Goal: Task Accomplishment & Management: Manage account settings

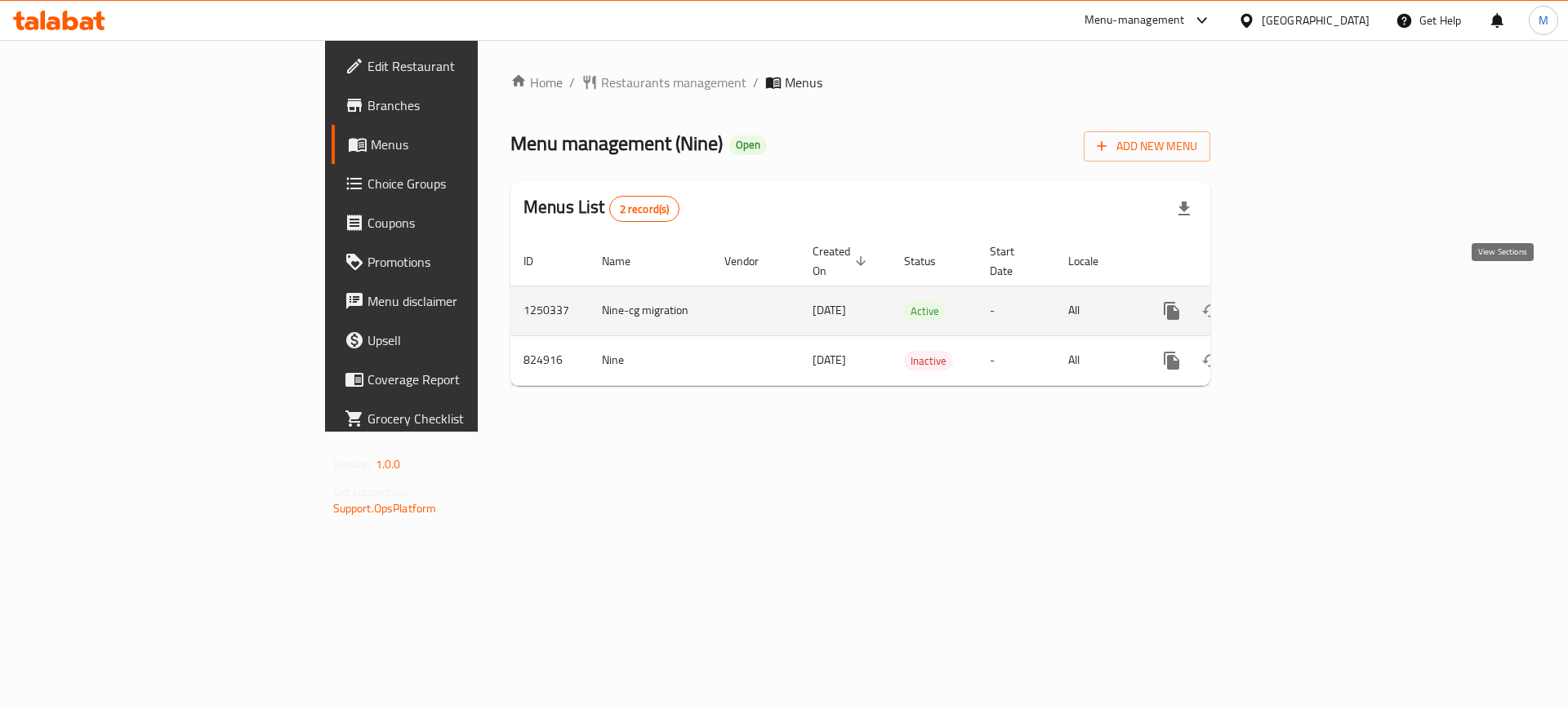
click at [1299, 301] on icon "enhanced table" at bounding box center [1289, 311] width 20 height 20
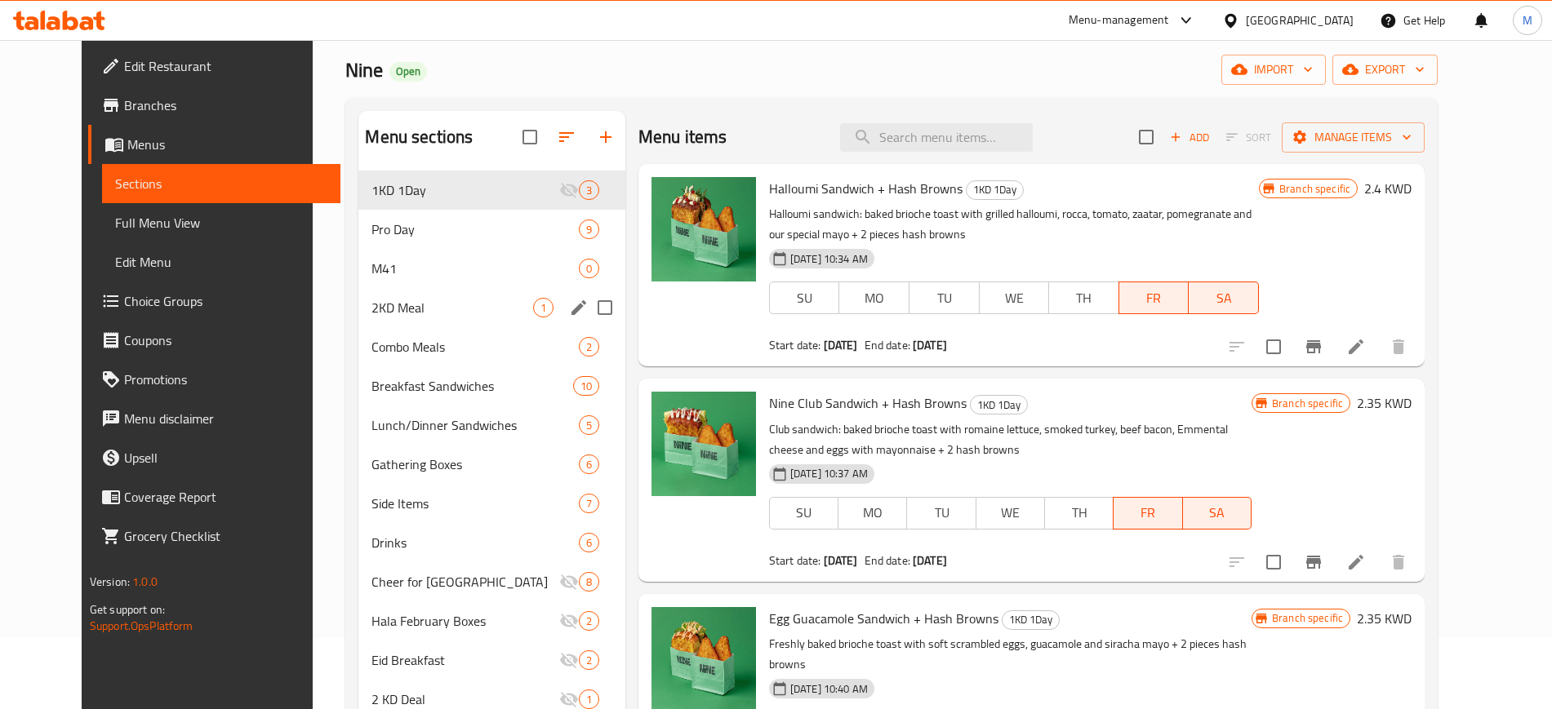
scroll to position [102, 0]
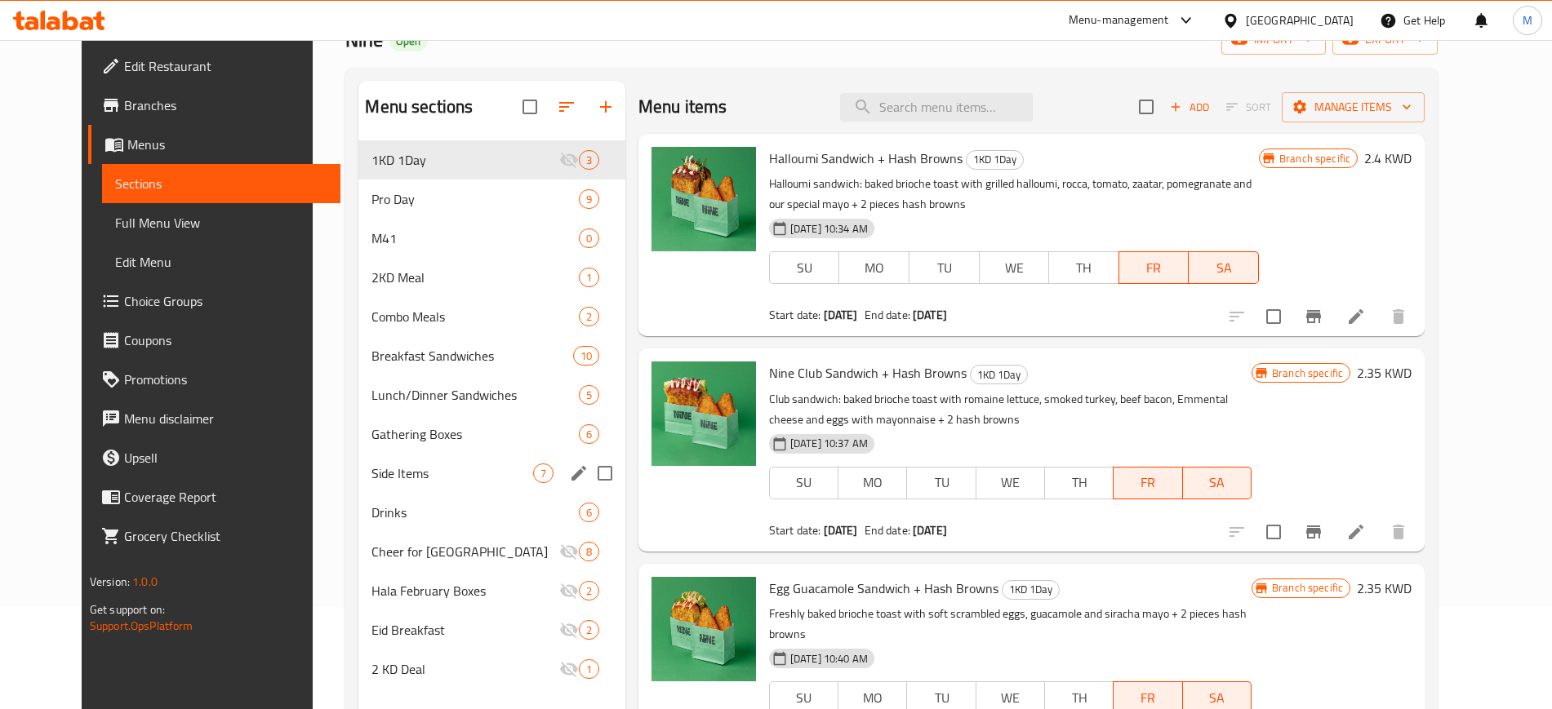
click at [436, 460] on div "Side Items 7" at bounding box center [491, 473] width 266 height 39
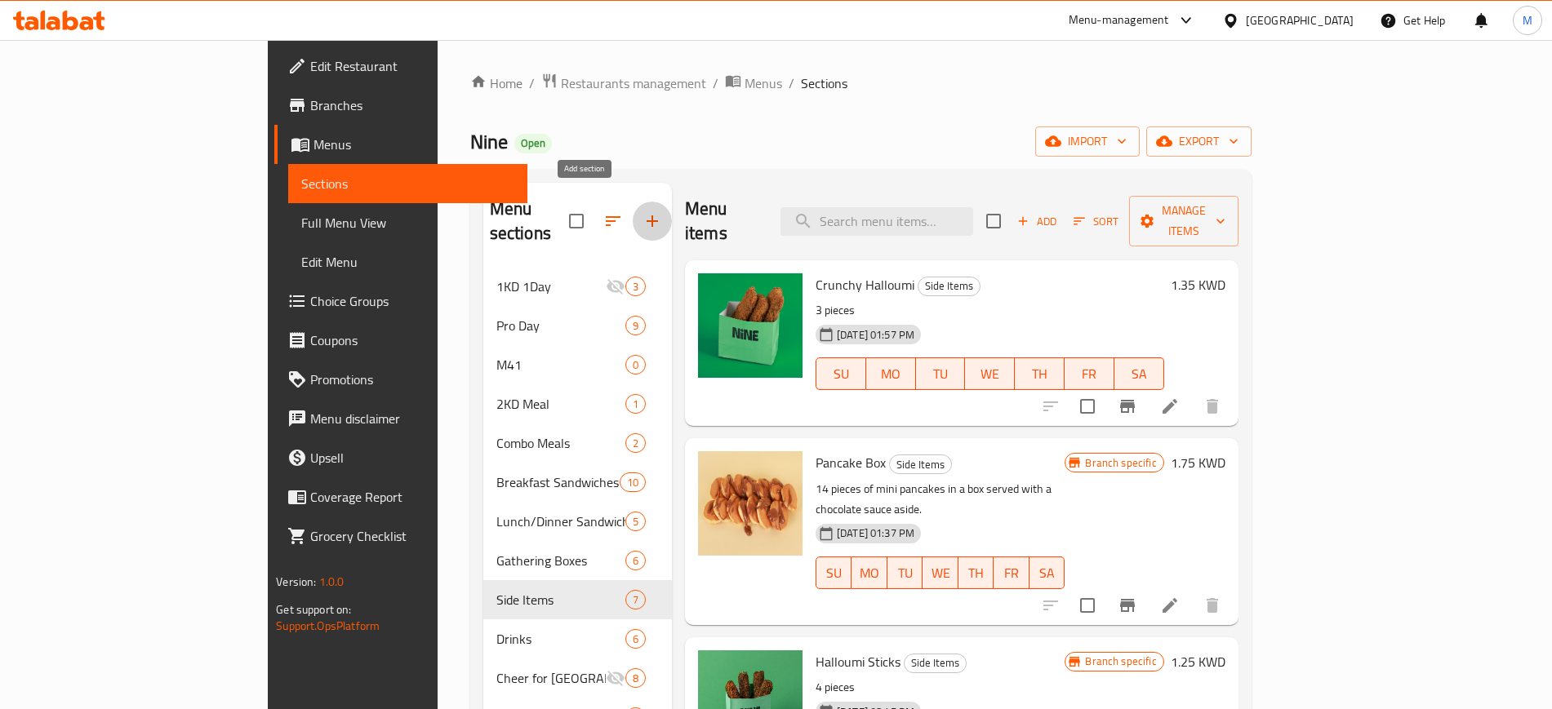
click at [643, 214] on icon "button" at bounding box center [653, 221] width 20 height 20
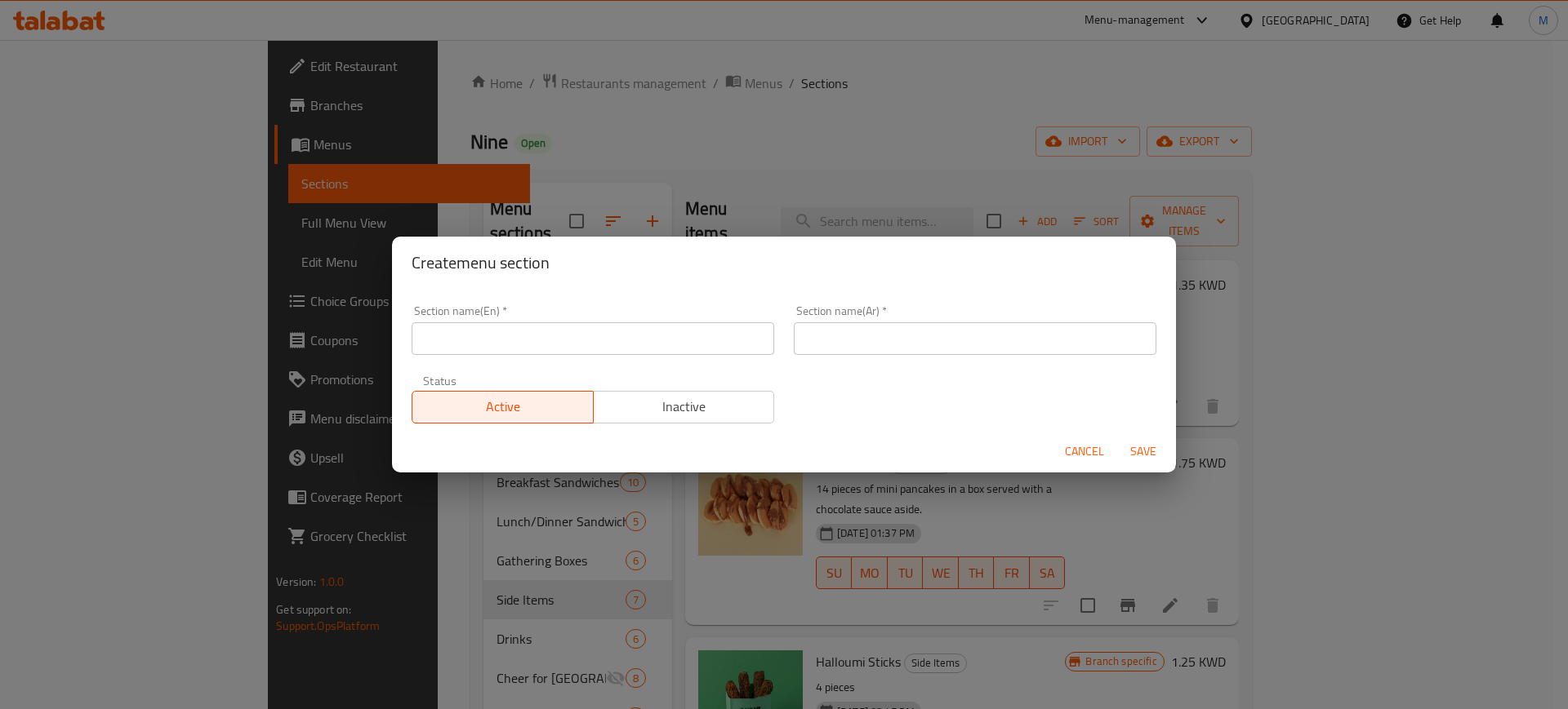
click at [648, 340] on input "text" at bounding box center [592, 338] width 362 height 33
click at [1086, 443] on div "Cancel Save" at bounding box center [784, 451] width 784 height 43
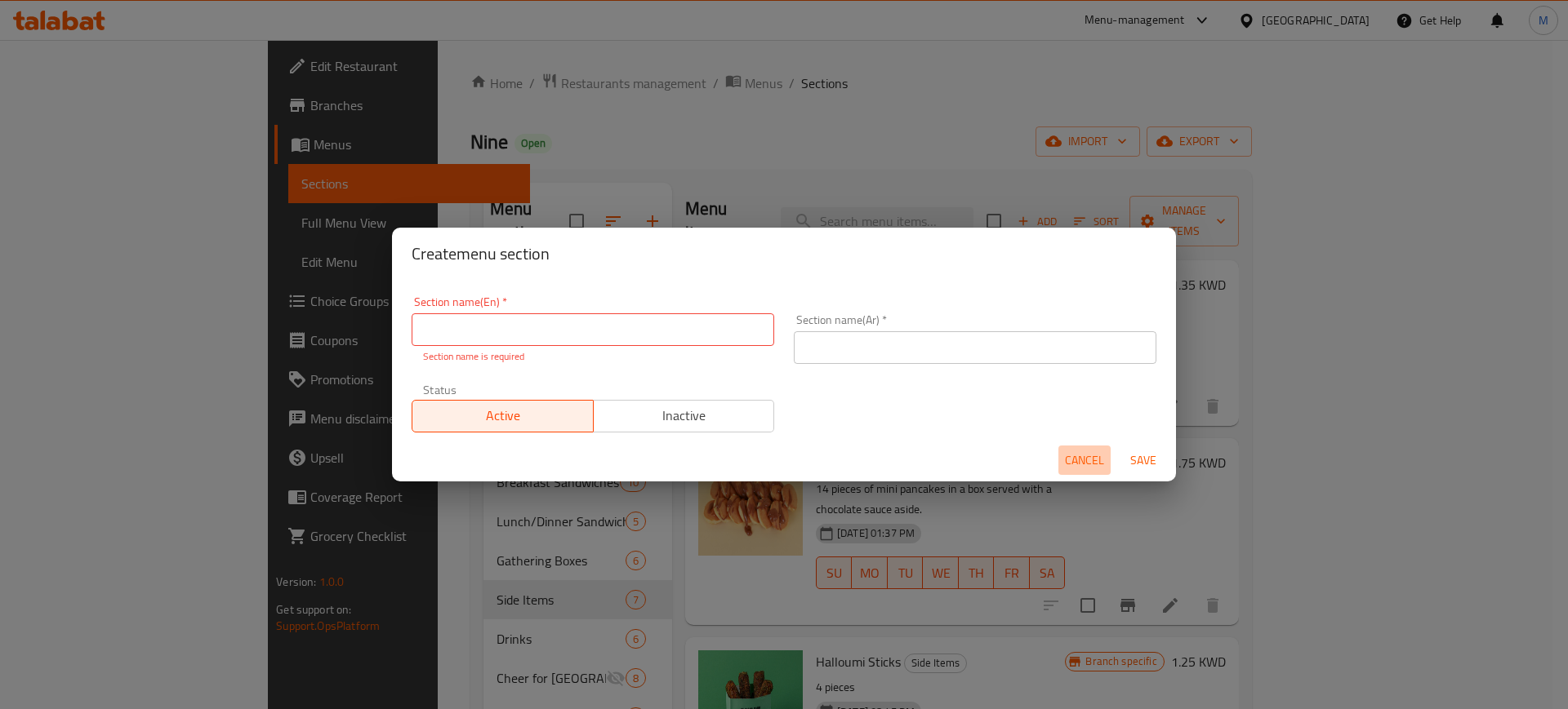
click at [1095, 447] on button "Cancel" at bounding box center [1084, 461] width 52 height 30
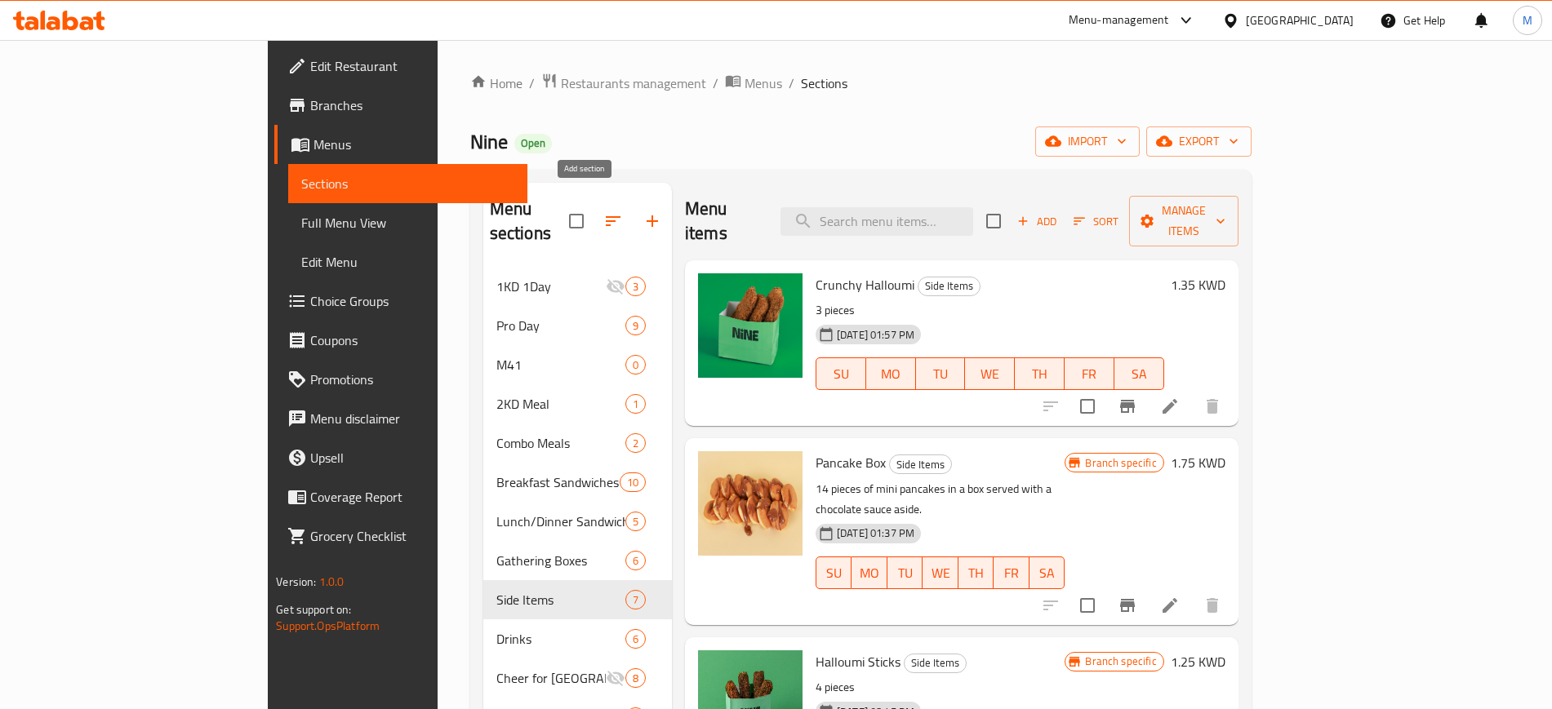
click at [643, 212] on icon "button" at bounding box center [653, 221] width 20 height 20
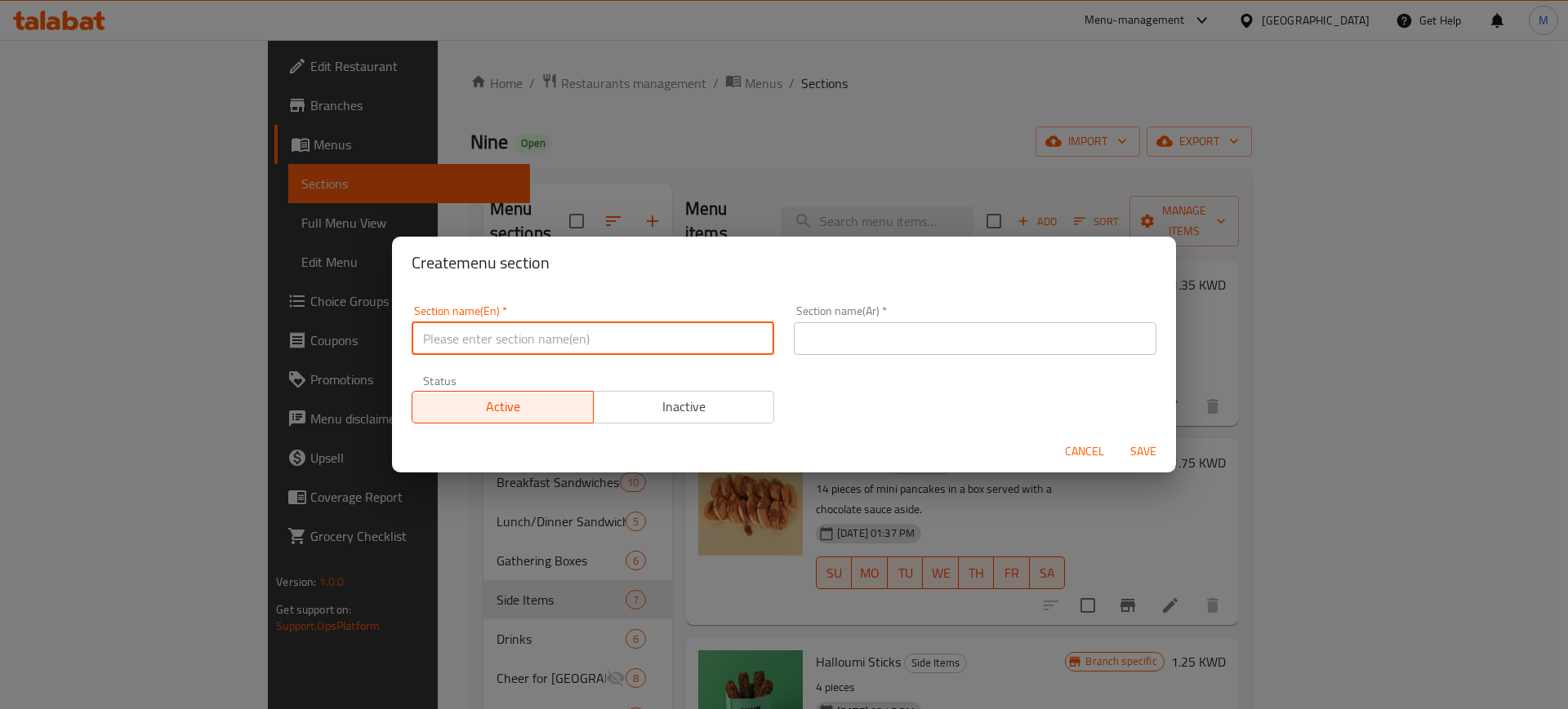
click at [669, 333] on input "text" at bounding box center [592, 338] width 362 height 33
type input "Desserts"
click at [972, 343] on input "text" at bounding box center [975, 338] width 362 height 33
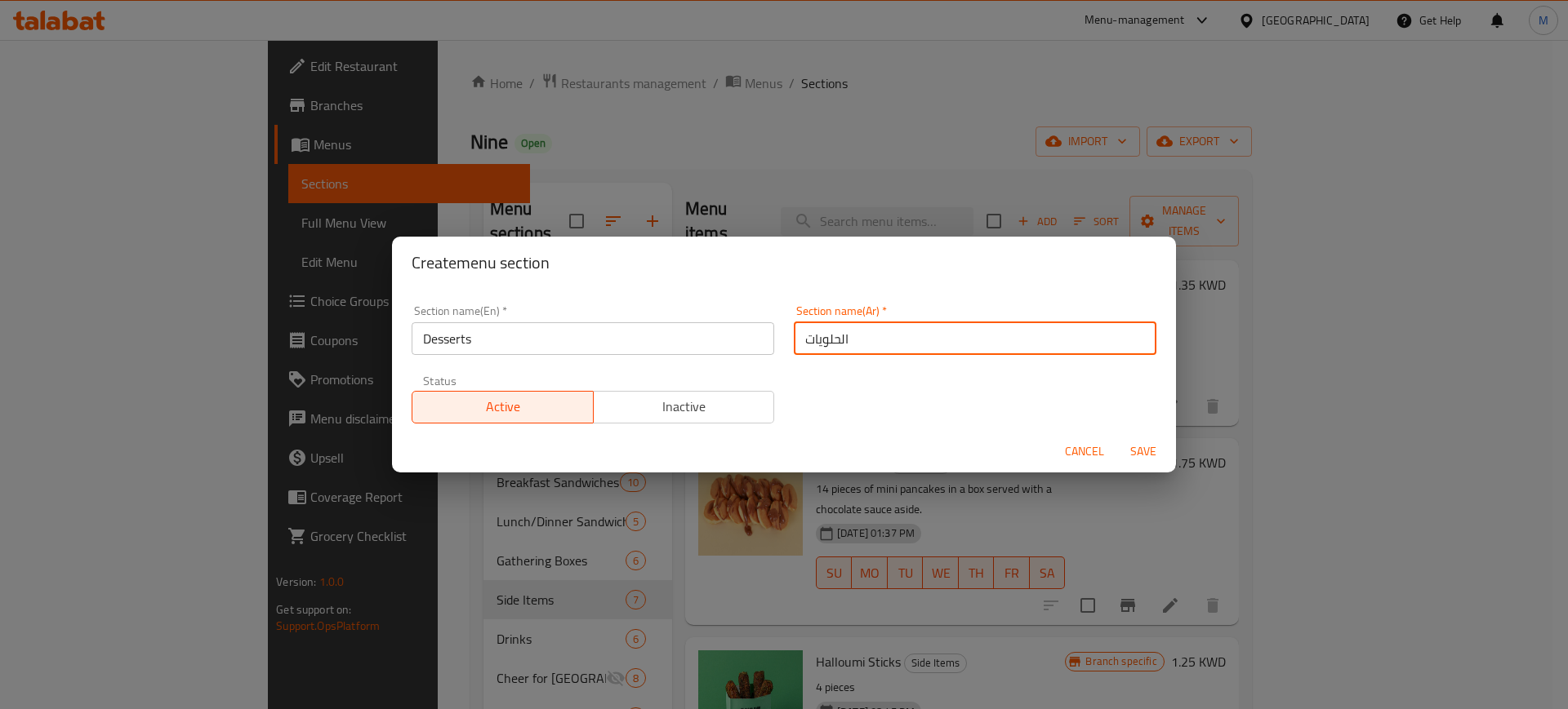
drag, startPoint x: 874, startPoint y: 339, endPoint x: 755, endPoint y: 345, distance: 119.3
click at [755, 345] on div "Section name(En)   * Desserts Section name(En) * Section name(Ar)   * الحلويات …" at bounding box center [784, 365] width 764 height 138
type input "الحلويات"
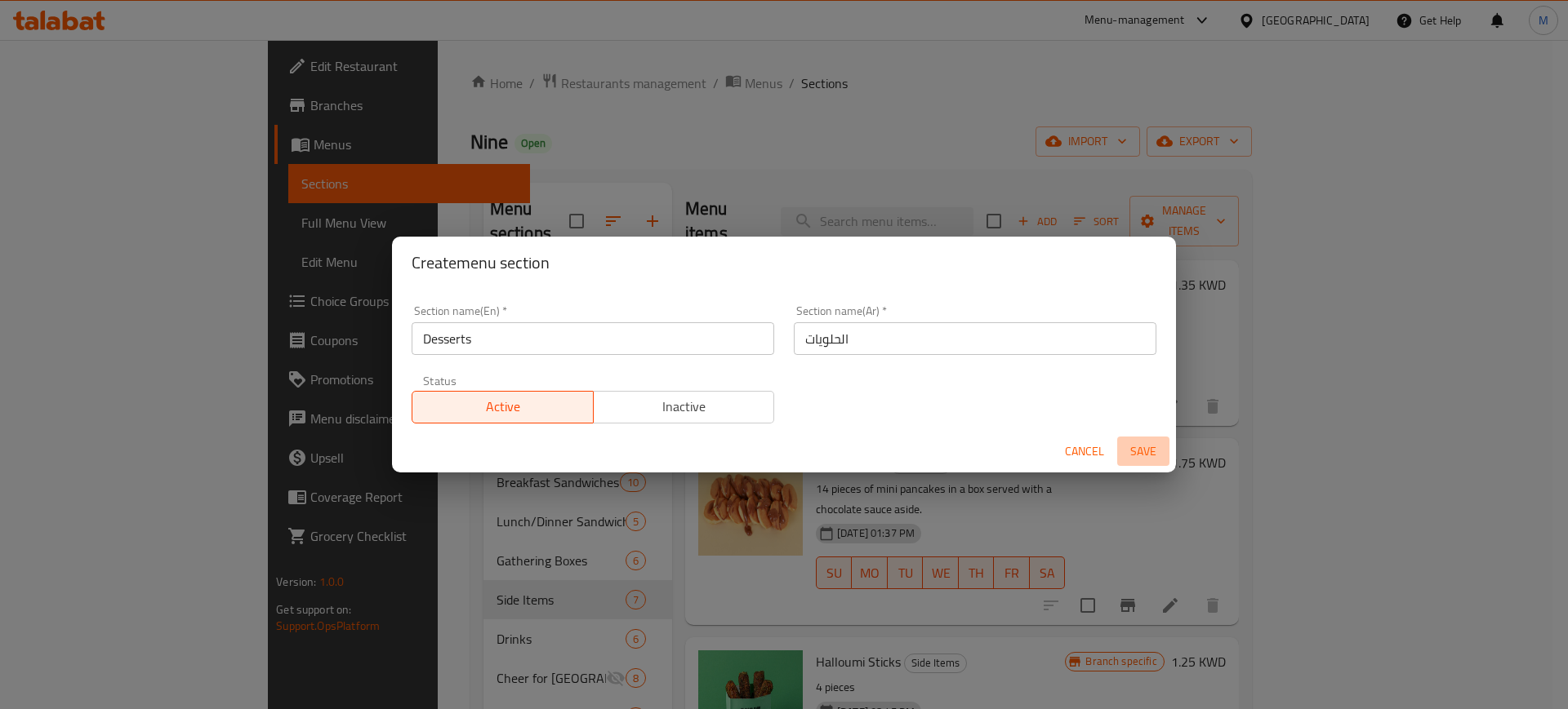
click at [1141, 447] on span "Save" at bounding box center [1142, 452] width 39 height 20
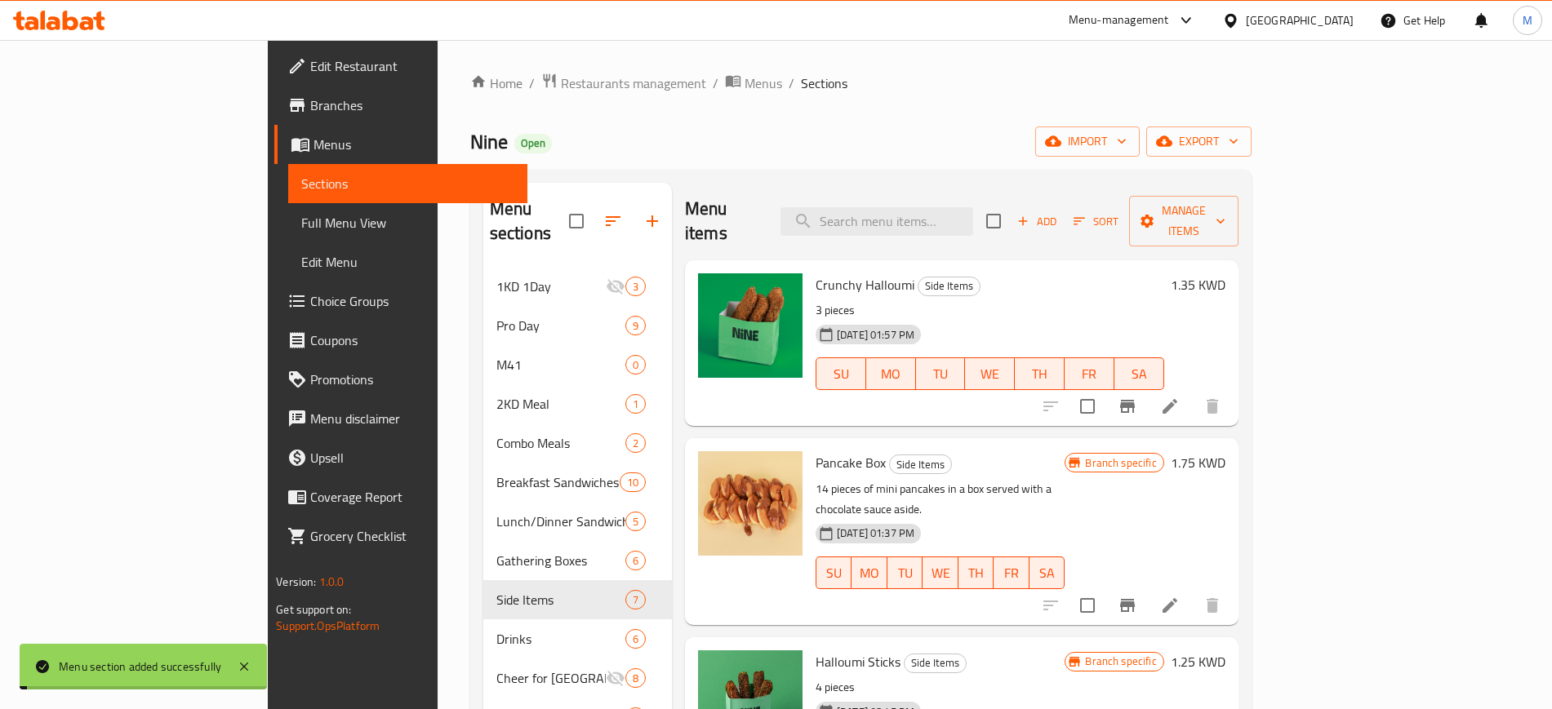
click at [694, 147] on div "Nine Open import export" at bounding box center [860, 142] width 781 height 30
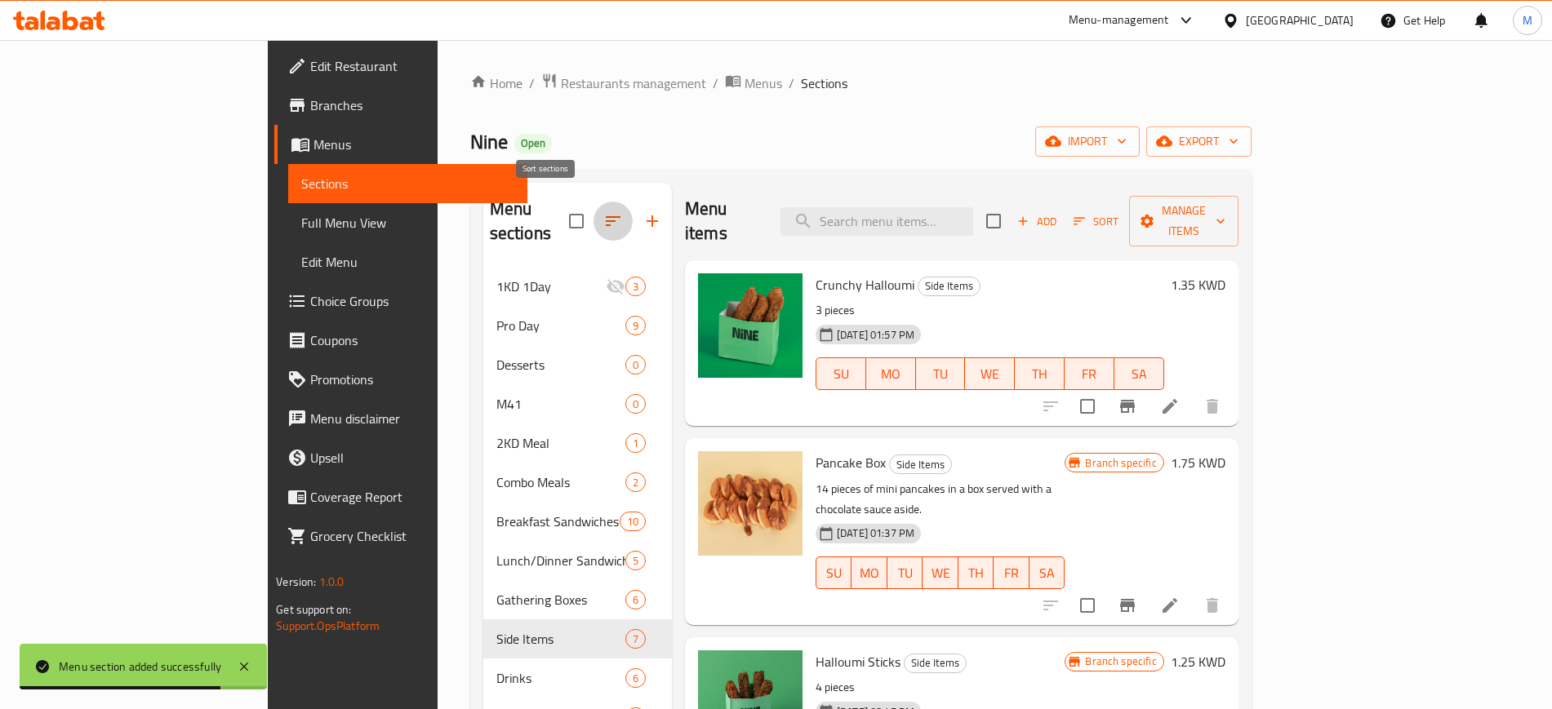
click at [603, 211] on icon "button" at bounding box center [613, 221] width 20 height 20
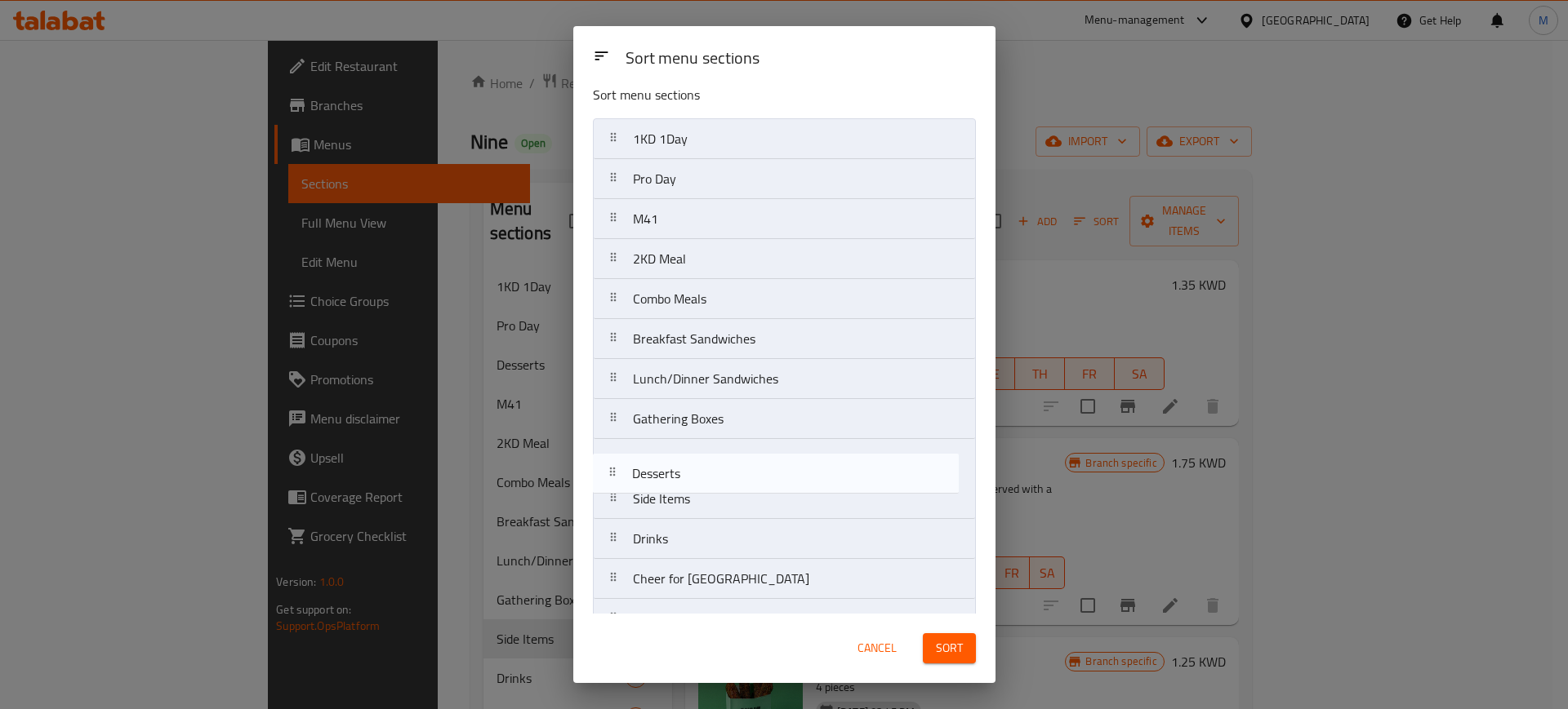
scroll to position [13, 0]
drag, startPoint x: 748, startPoint y: 235, endPoint x: 748, endPoint y: 479, distance: 244.1
click at [748, 479] on nav "1KD 1Day Pro Day Desserts M41 2KD Meal Combo Meals Breakfast Sandwiches Lunch/D…" at bounding box center [784, 419] width 383 height 602
click at [758, 475] on nav "1KD 1Day Pro Day Desserts M41 2KD Meal Combo Meals Breakfast Sandwiches Lunch/D…" at bounding box center [784, 419] width 383 height 602
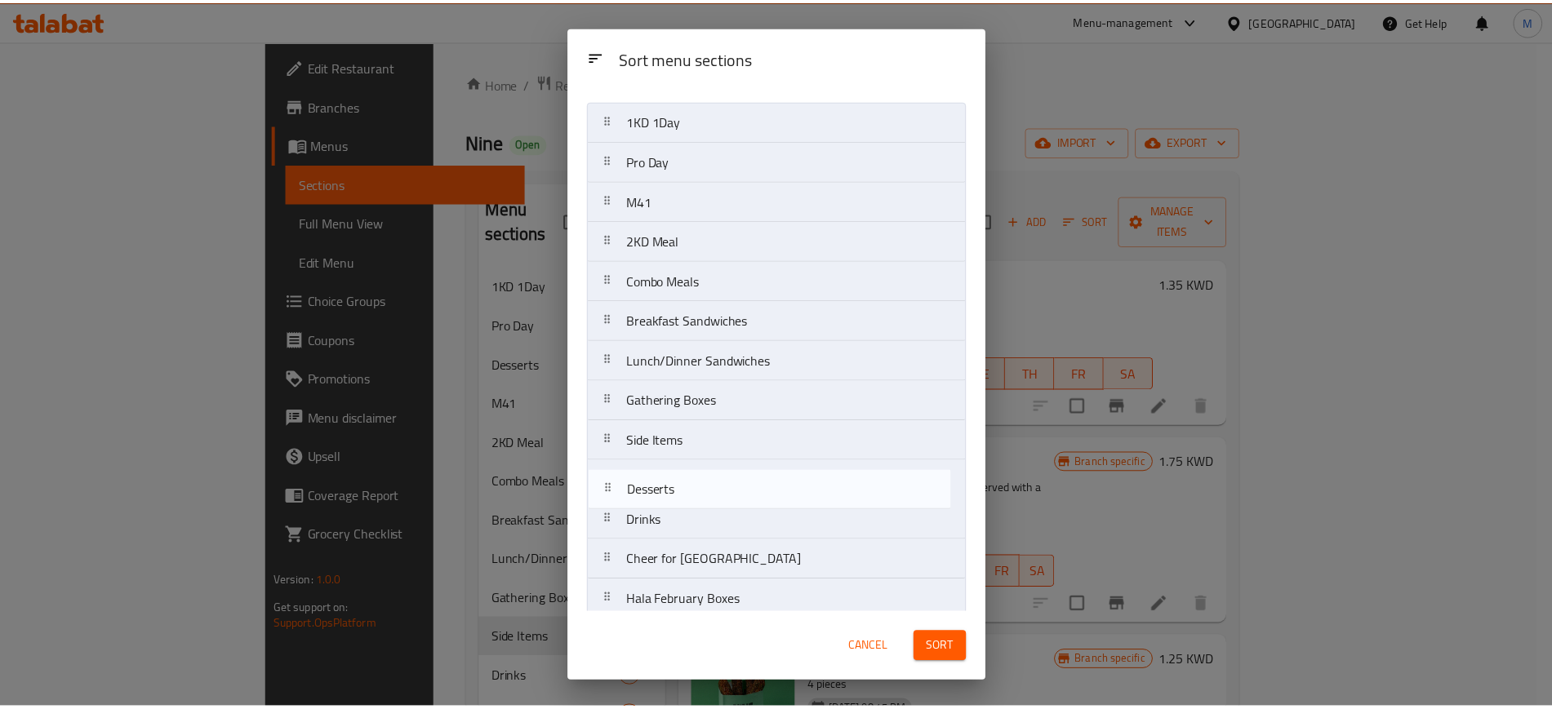
scroll to position [36, 0]
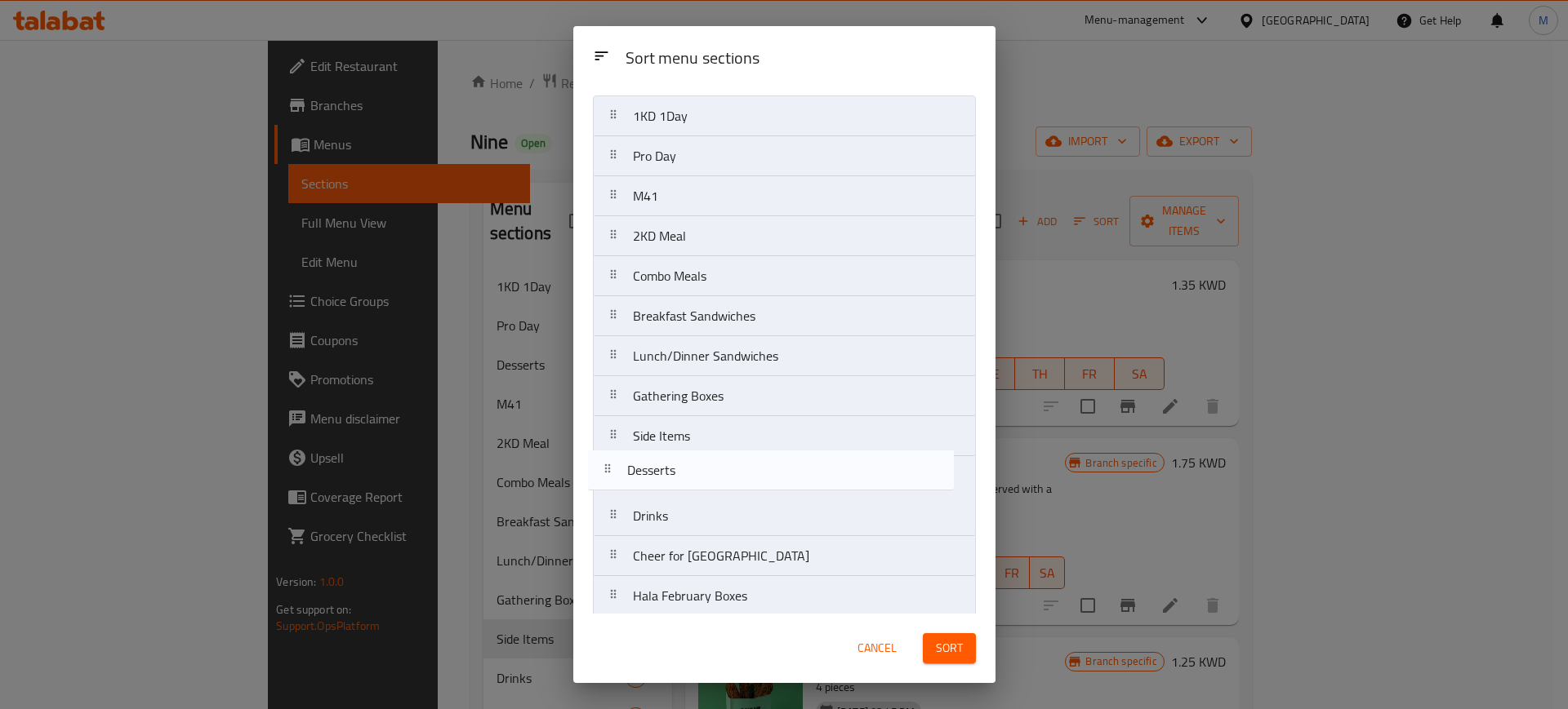
drag, startPoint x: 758, startPoint y: 475, endPoint x: 756, endPoint y: 484, distance: 9.1
click at [756, 484] on nav "1KD 1Day Pro Day M41 2KD Meal Combo Meals Breakfast Sandwiches Lunch/Dinner San…" at bounding box center [784, 397] width 383 height 602
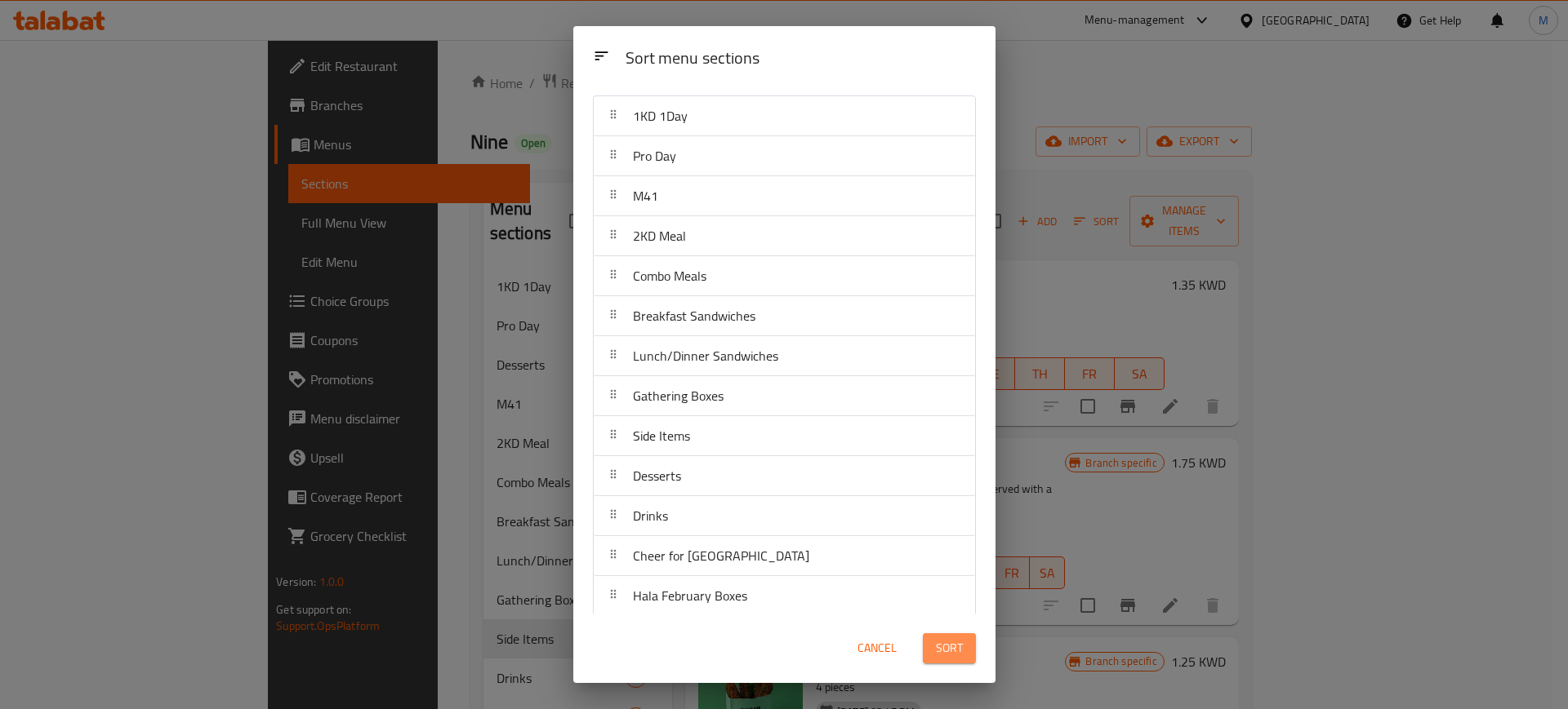
click at [939, 643] on span "Sort" at bounding box center [949, 648] width 27 height 20
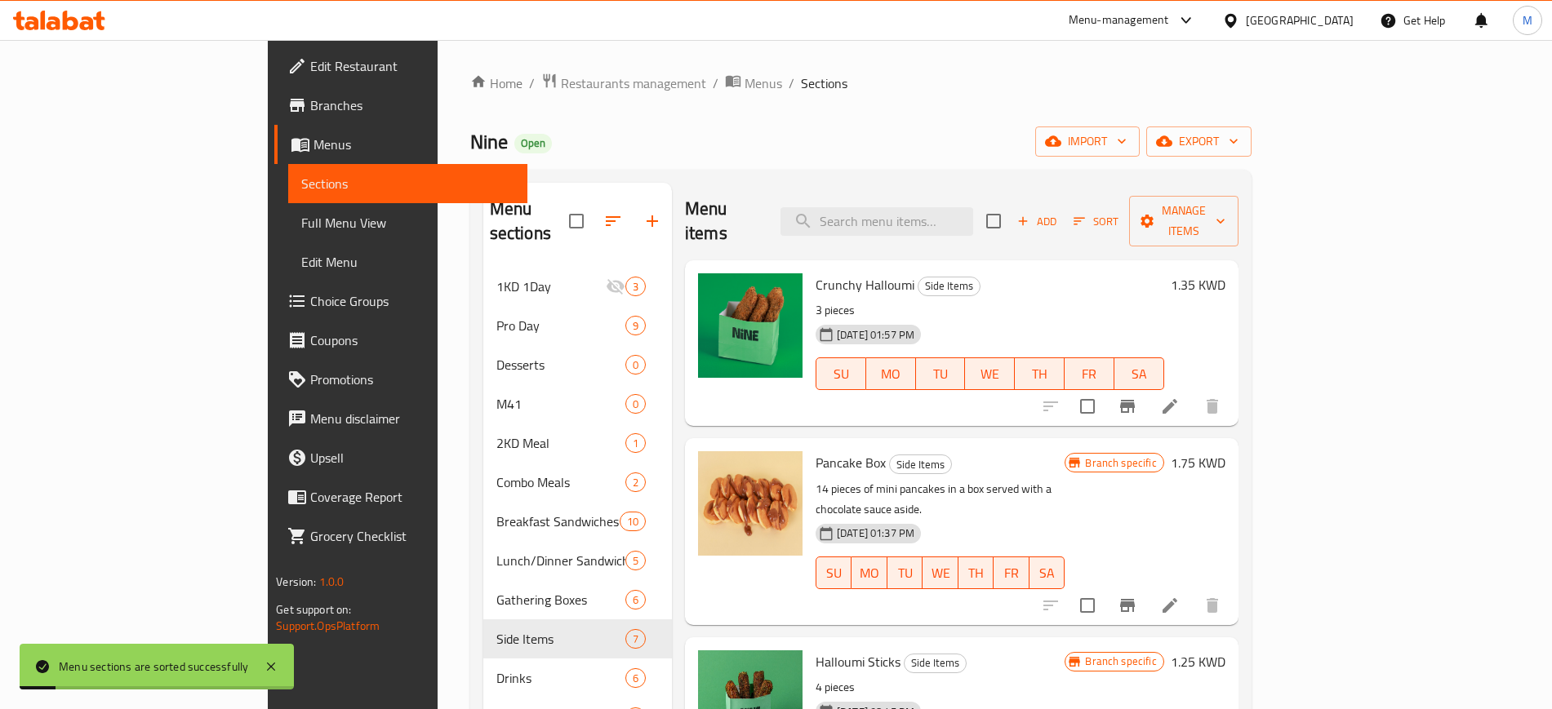
click at [1065, 479] on p "14 pieces of mini pancakes in a box served with a chocolate sauce aside." at bounding box center [941, 499] width 250 height 41
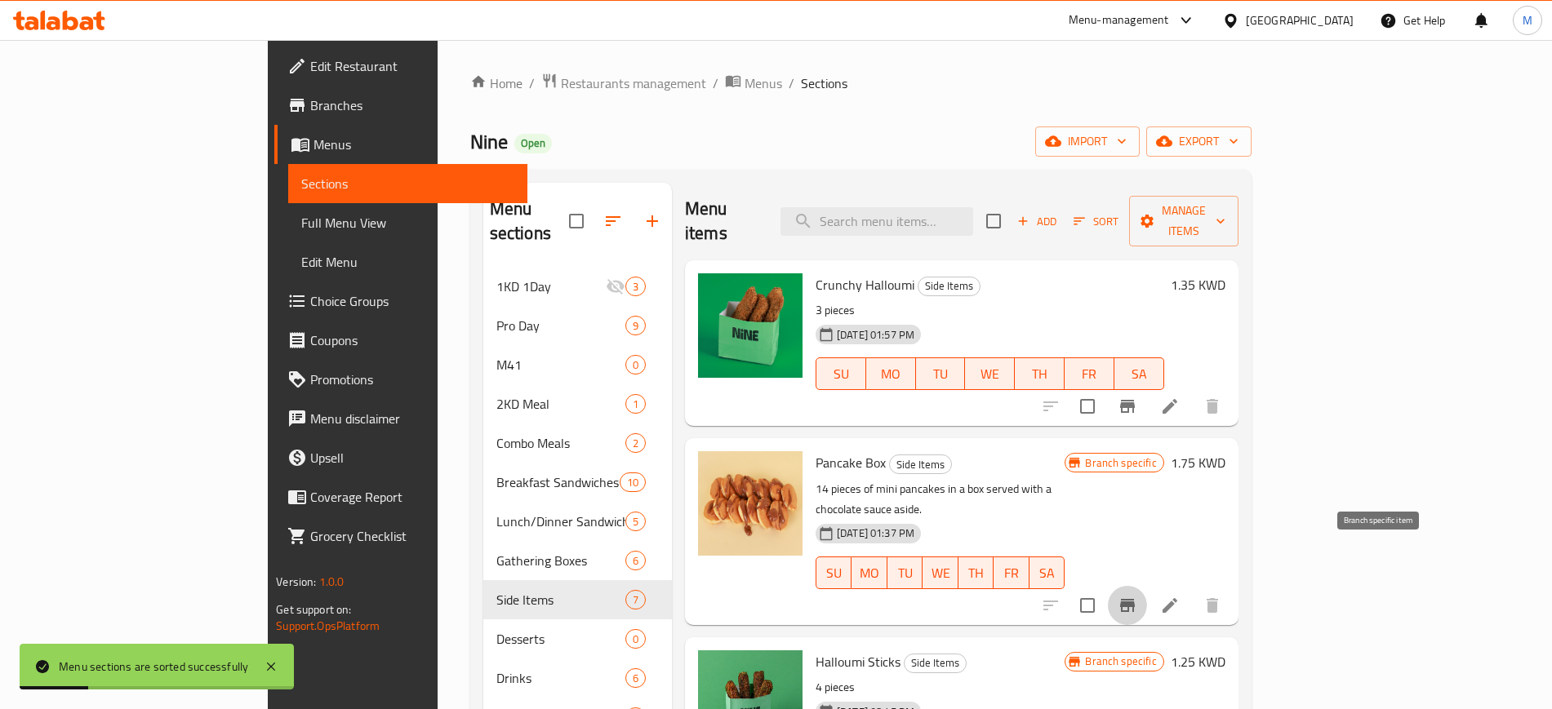
click at [1135, 599] on icon "Branch-specific-item" at bounding box center [1127, 605] width 15 height 13
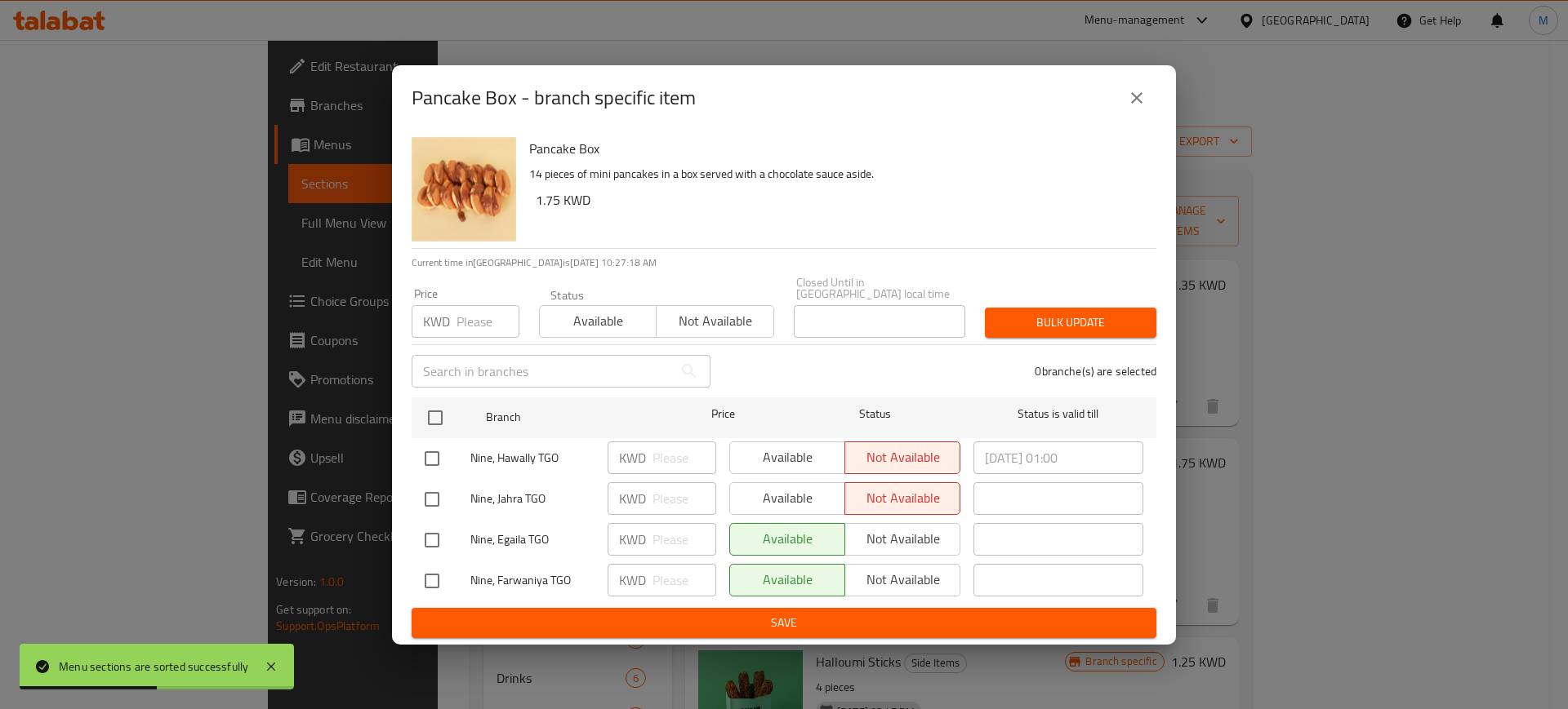
click at [1136, 114] on button "close" at bounding box center [1136, 97] width 39 height 39
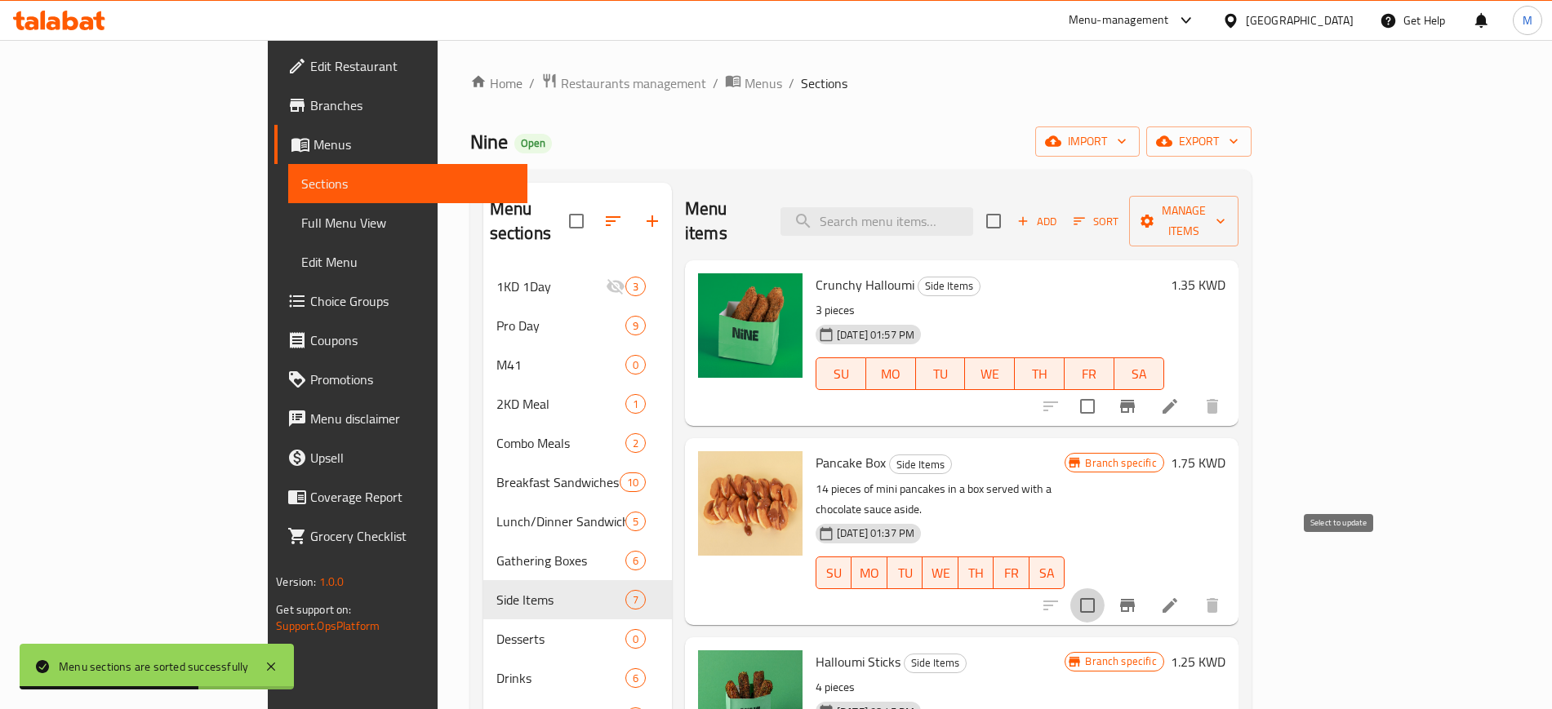
click at [1105, 589] on input "checkbox" at bounding box center [1087, 606] width 34 height 34
click at [1225, 202] on span "Manage items" at bounding box center [1183, 221] width 83 height 41
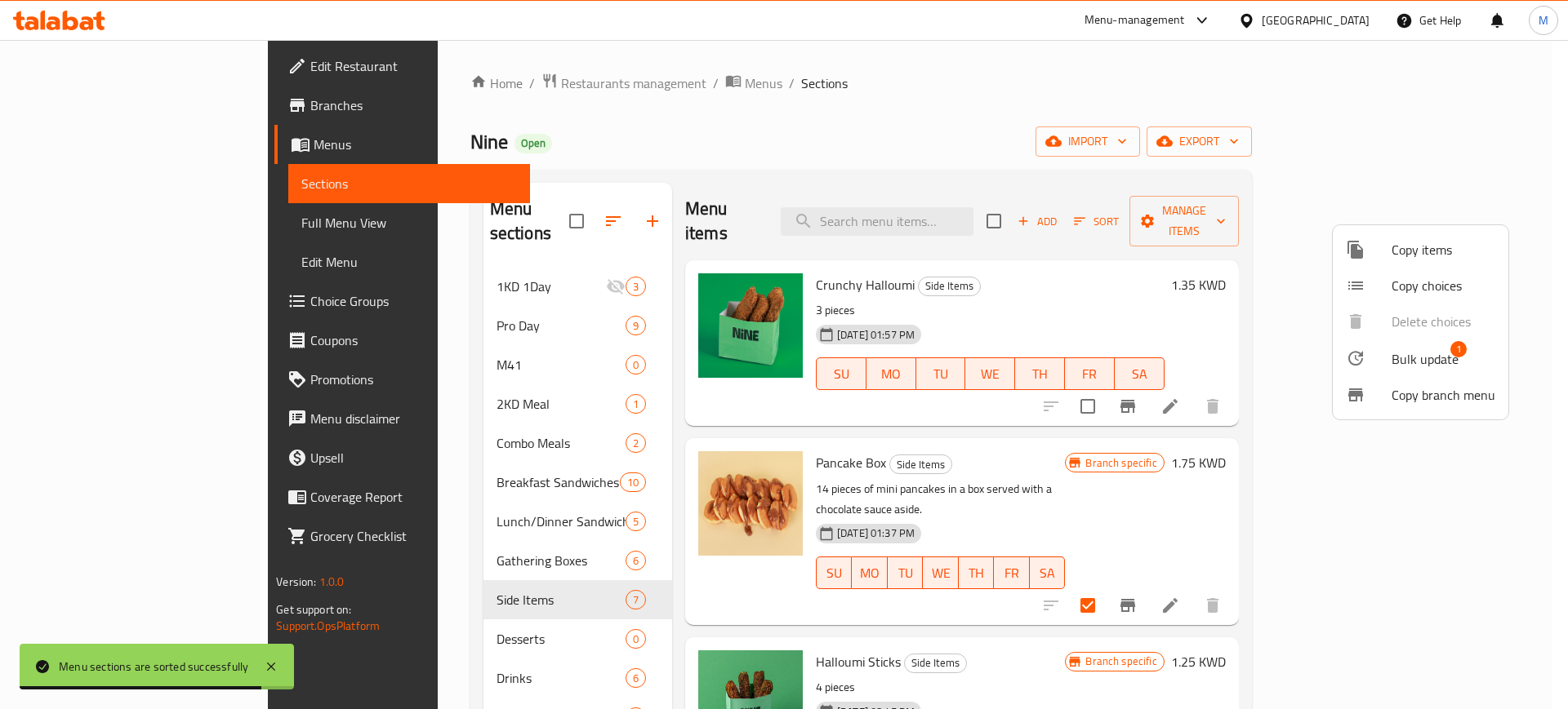
click at [1404, 362] on span "Bulk update" at bounding box center [1424, 359] width 67 height 20
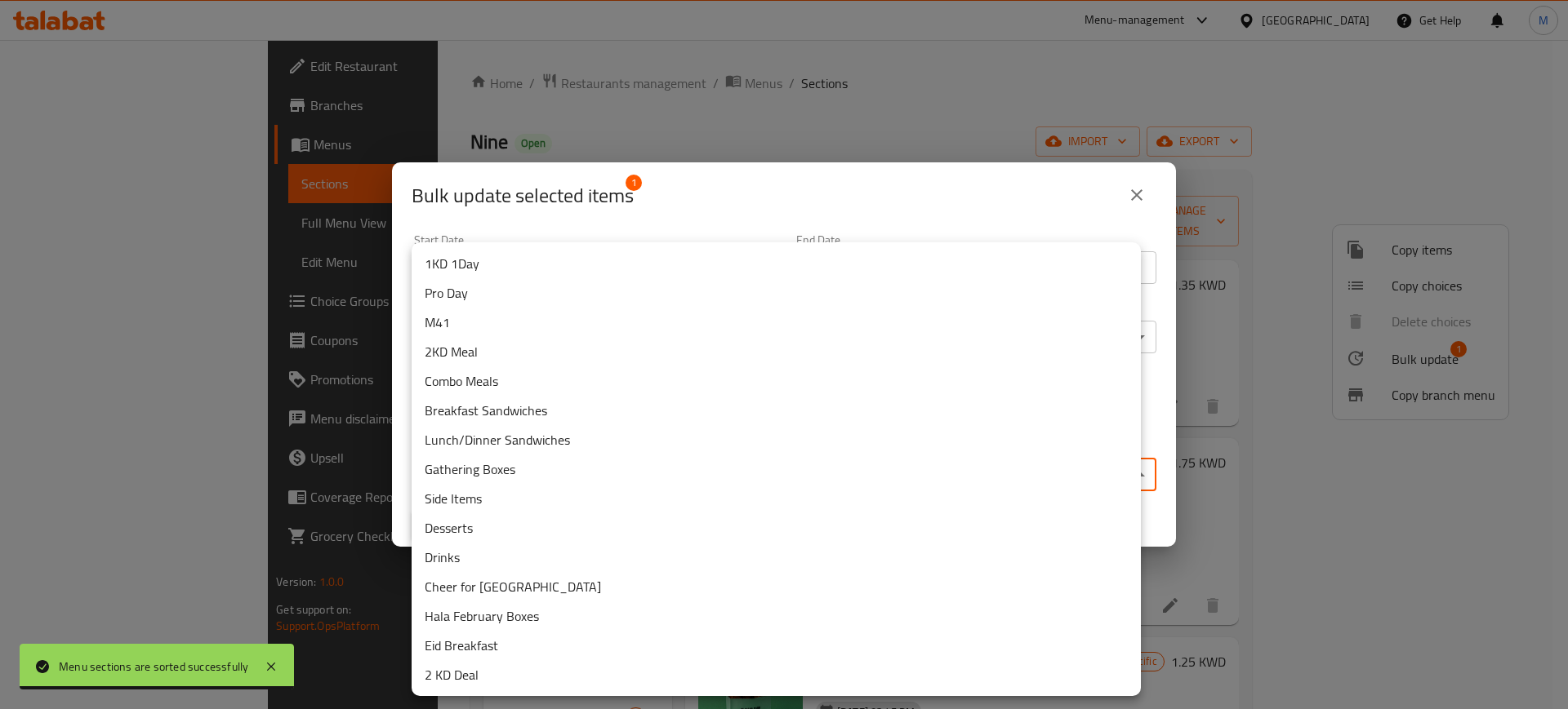
click at [499, 465] on body "Menu sections are sorted successfully ​ Menu-management [GEOGRAPHIC_DATA] Get H…" at bounding box center [784, 374] width 1568 height 669
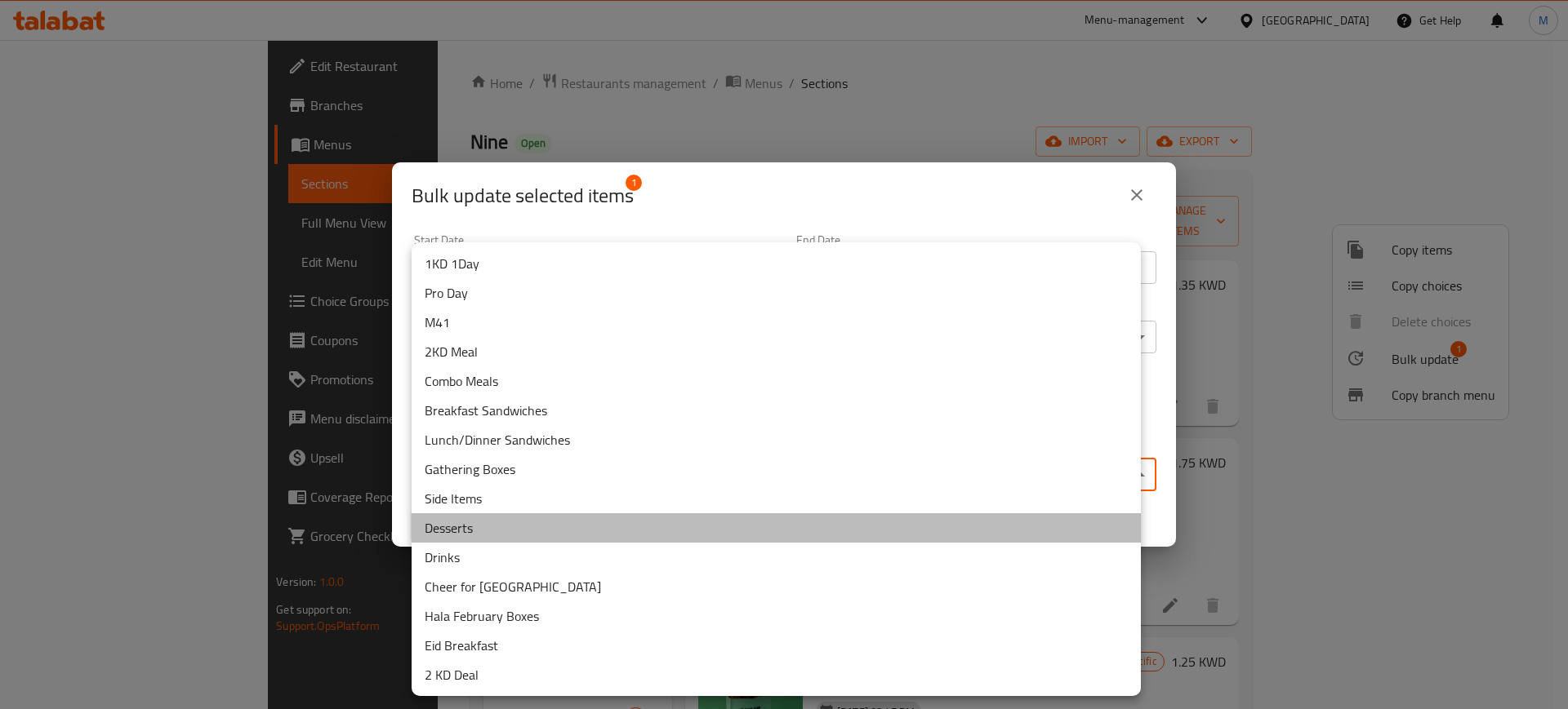
click at [483, 532] on li "Desserts" at bounding box center [775, 528] width 729 height 29
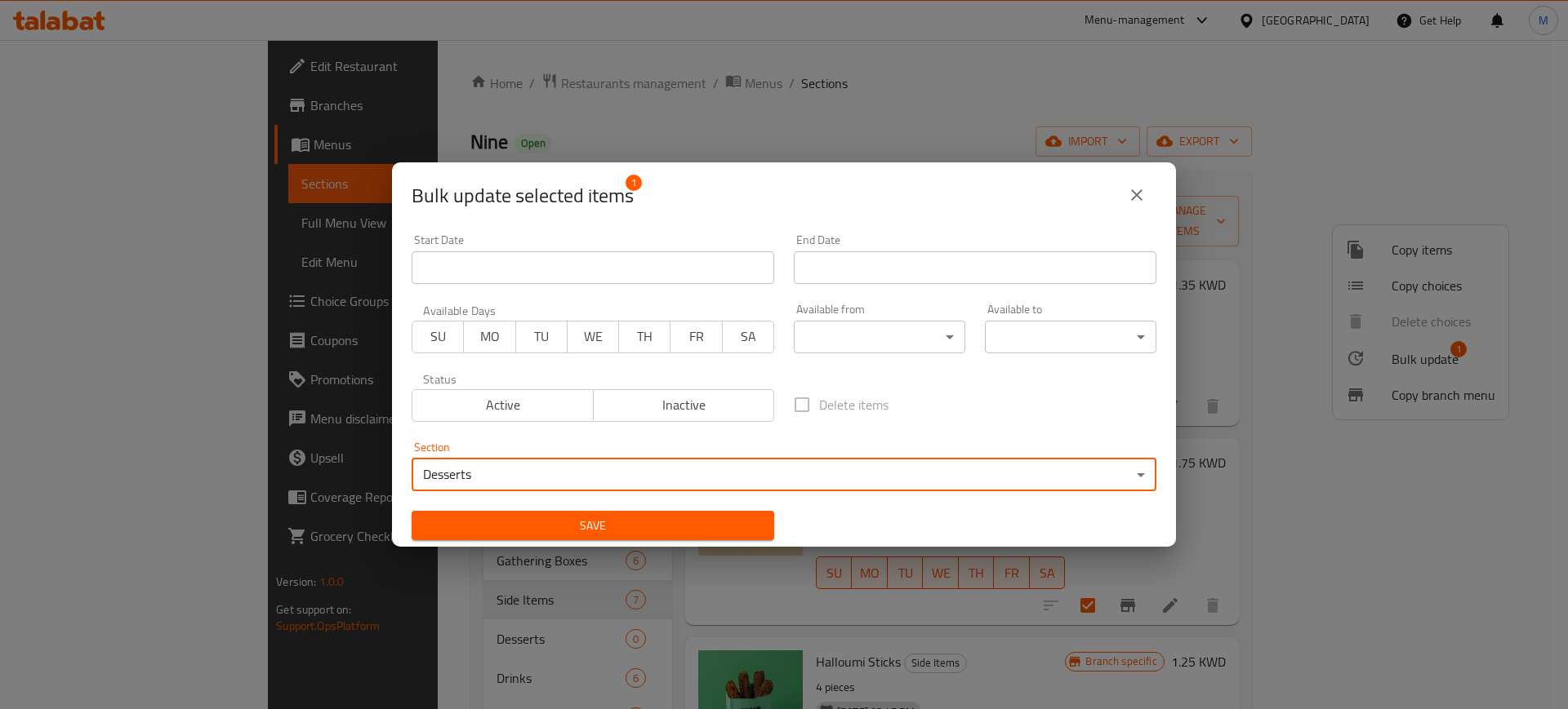
click at [591, 522] on span "Save" at bounding box center [593, 526] width 336 height 20
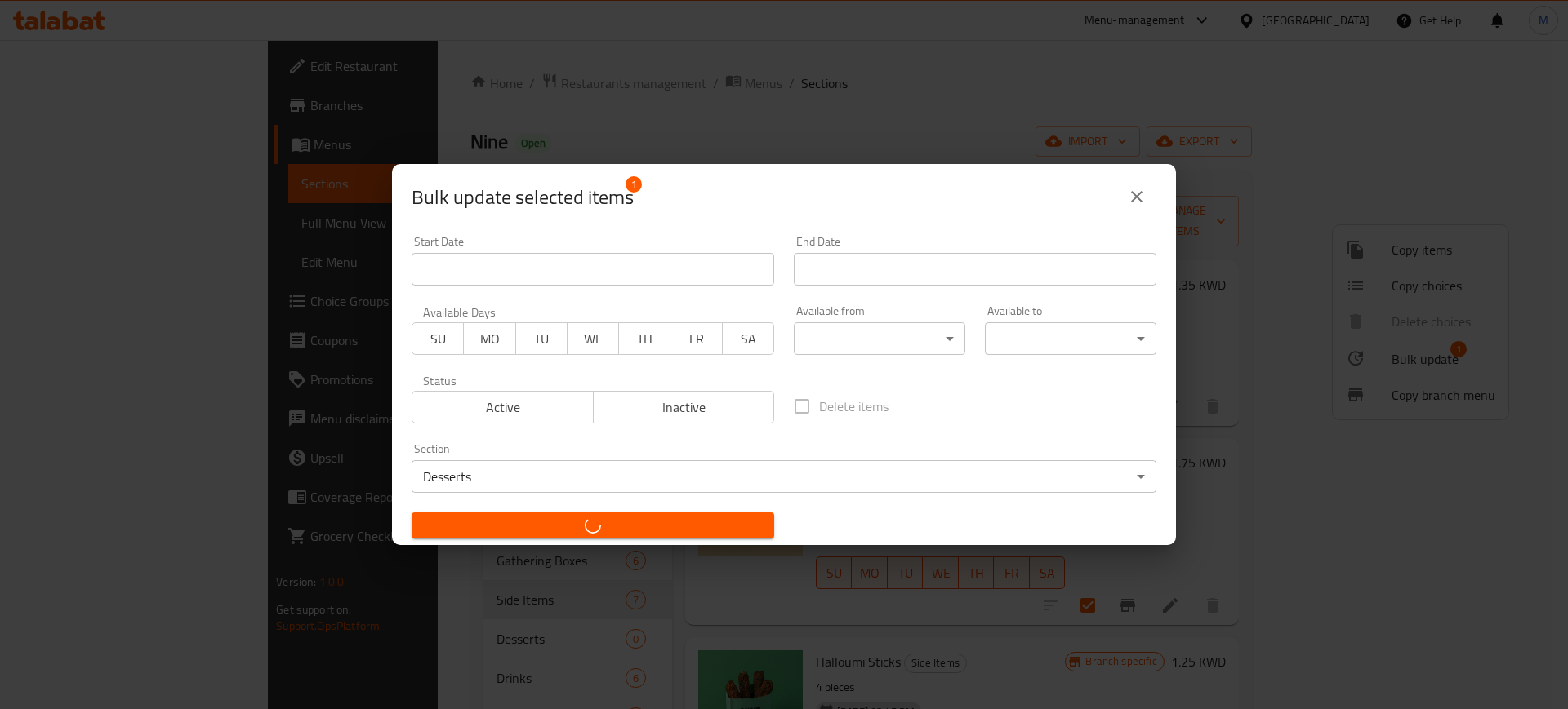
checkbox input "false"
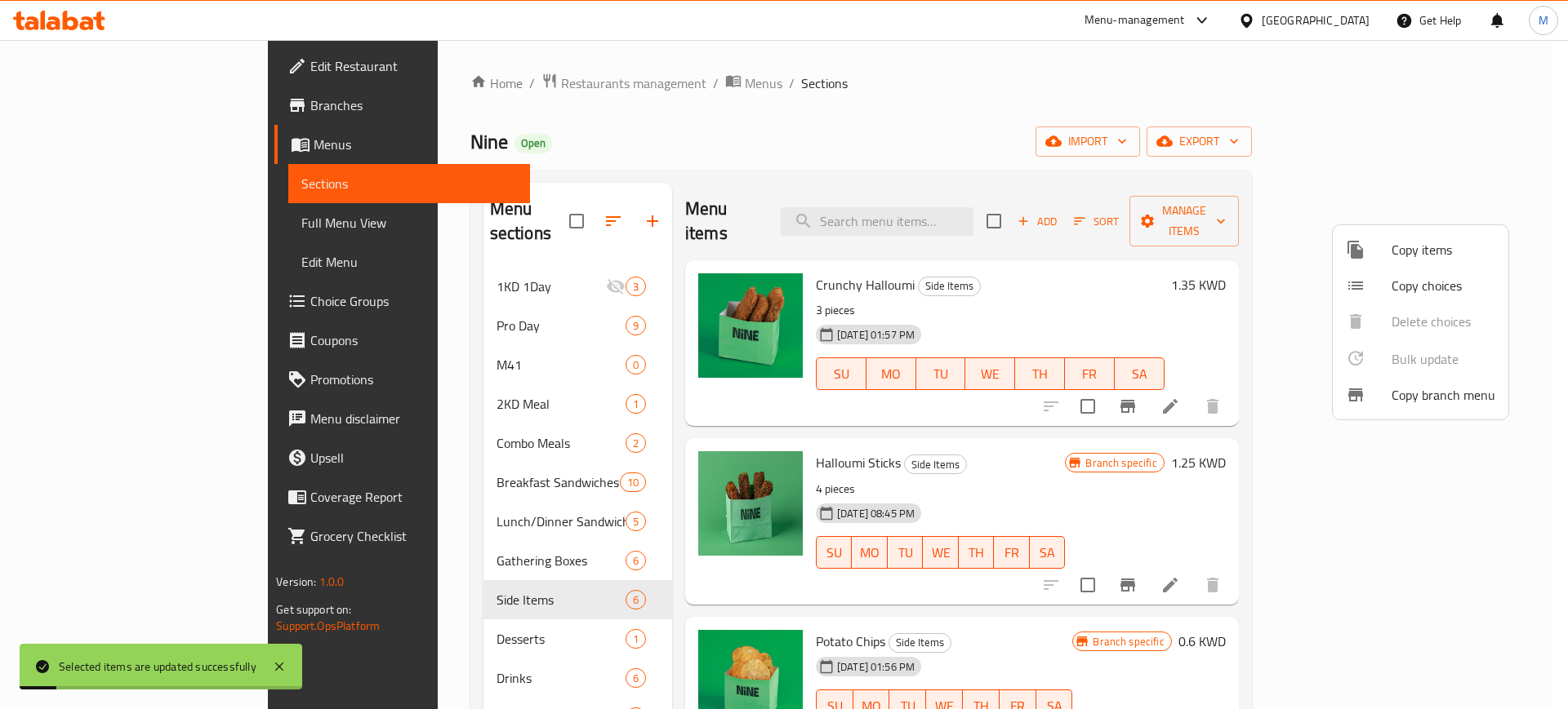
click at [1181, 447] on div at bounding box center [784, 354] width 1568 height 709
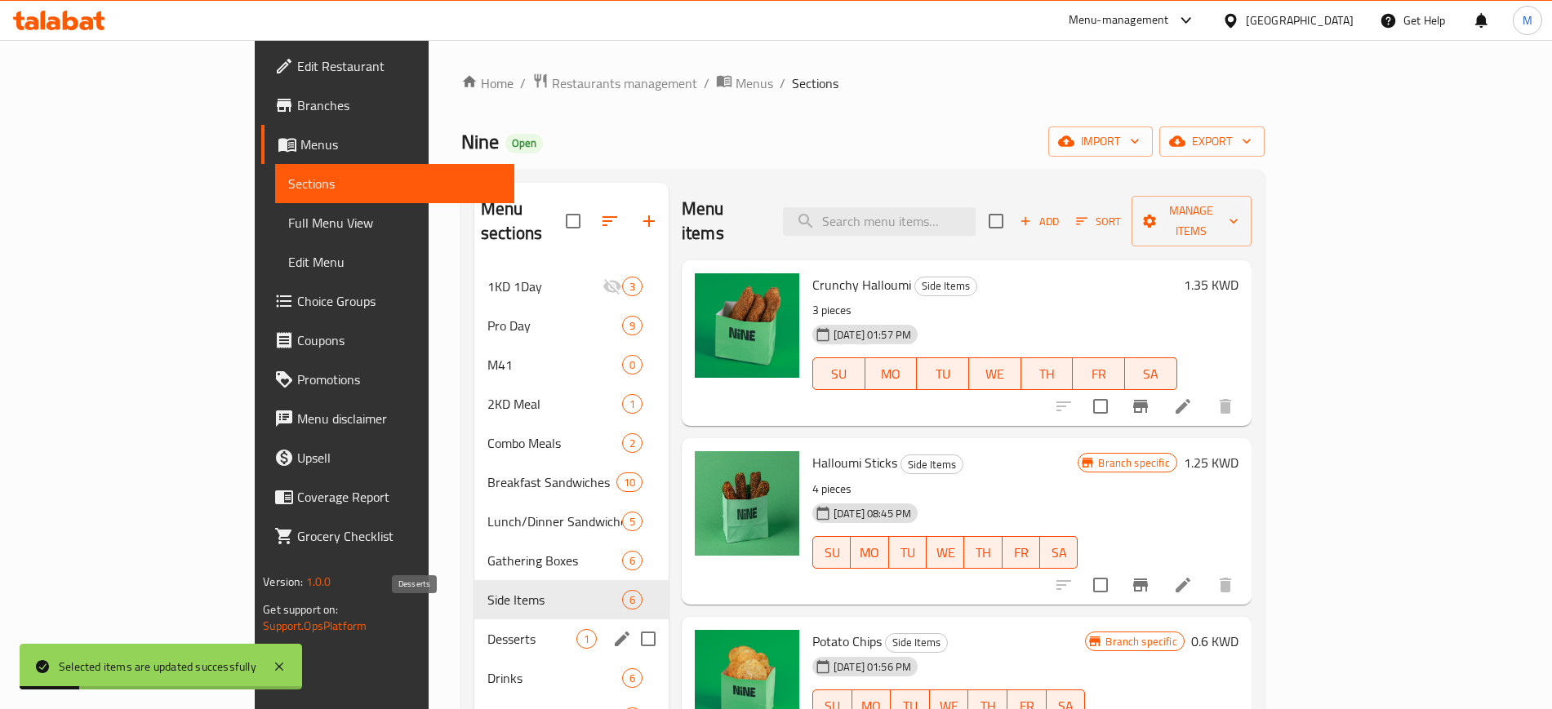
click at [487, 629] on span "Desserts" at bounding box center [531, 639] width 89 height 20
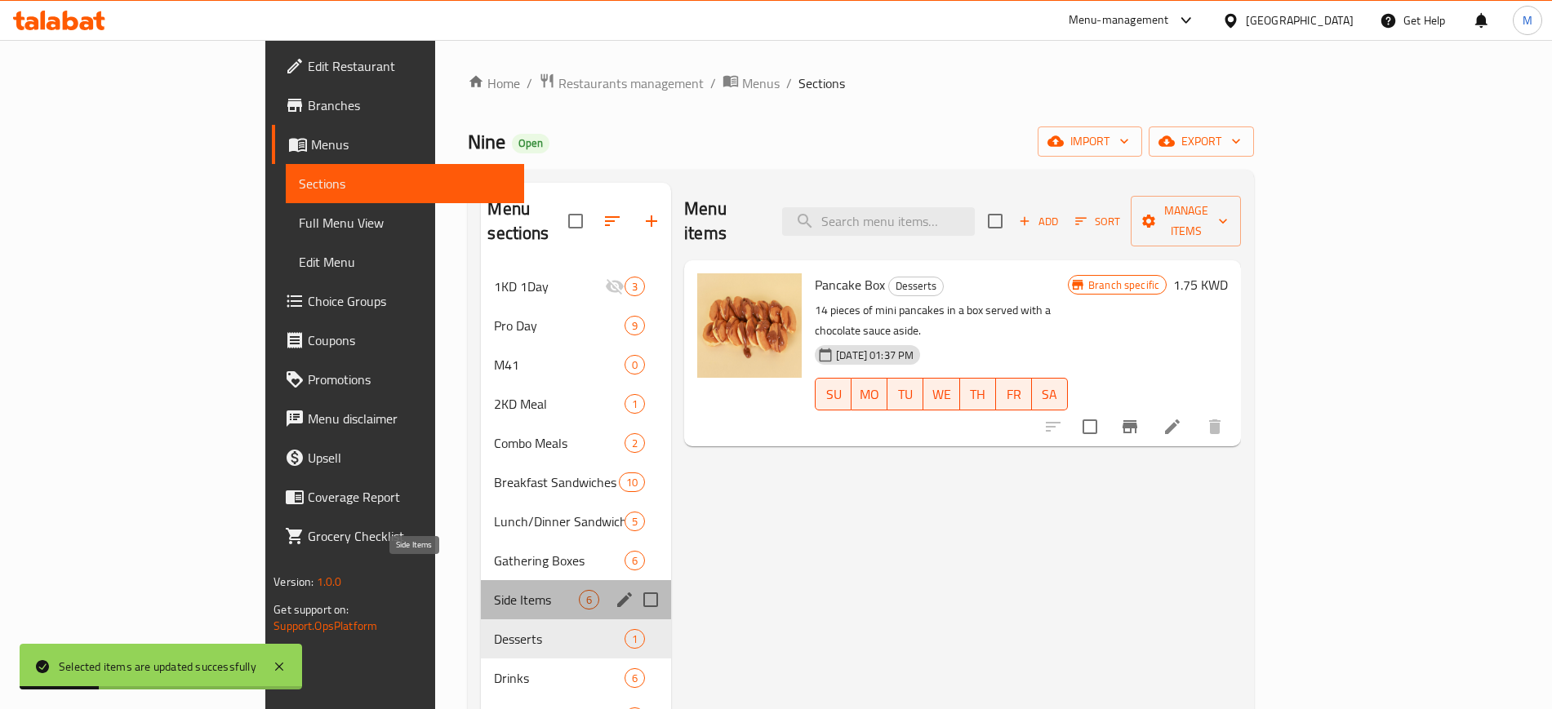
click at [494, 590] on span "Side Items" at bounding box center [536, 600] width 85 height 20
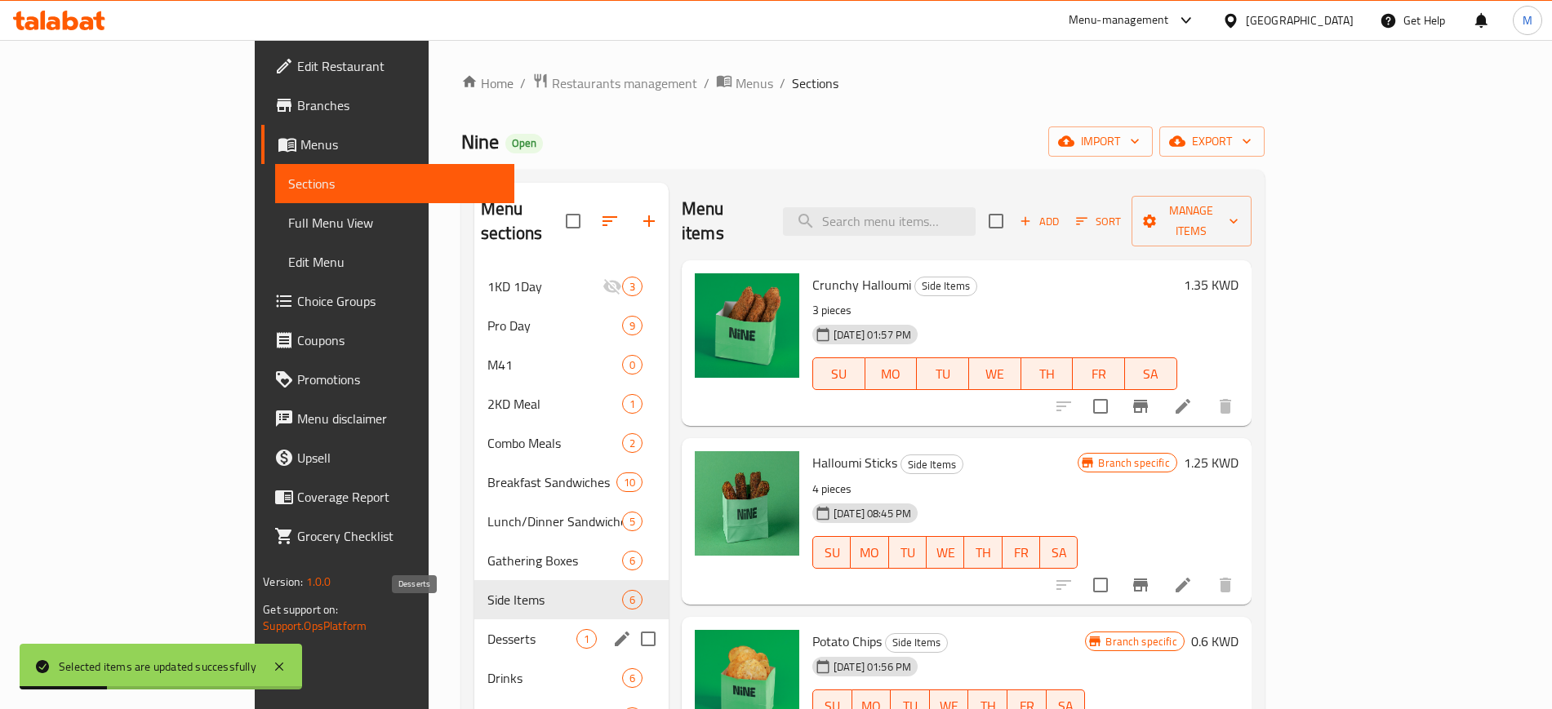
click at [487, 629] on span "Desserts" at bounding box center [531, 639] width 89 height 20
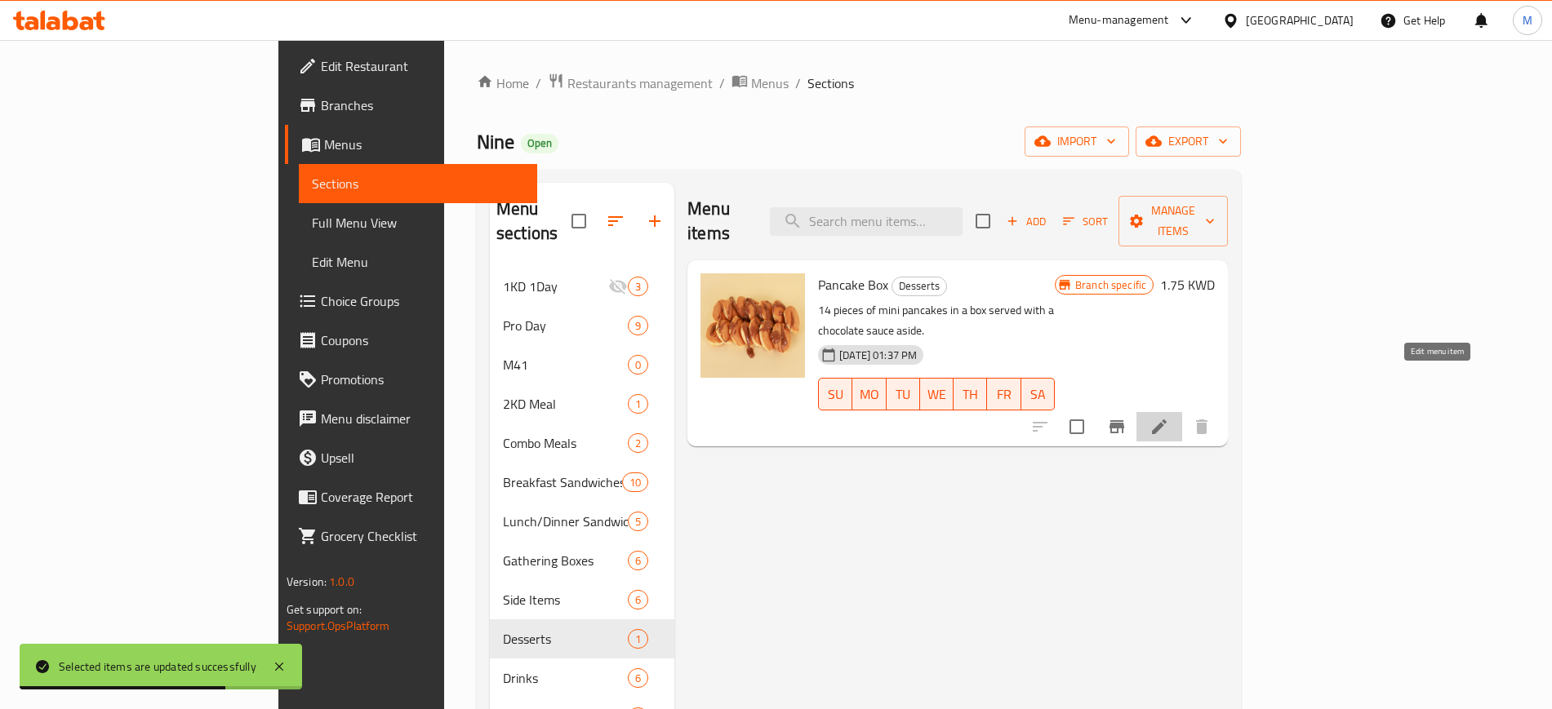
click at [1169, 417] on icon at bounding box center [1160, 427] width 20 height 20
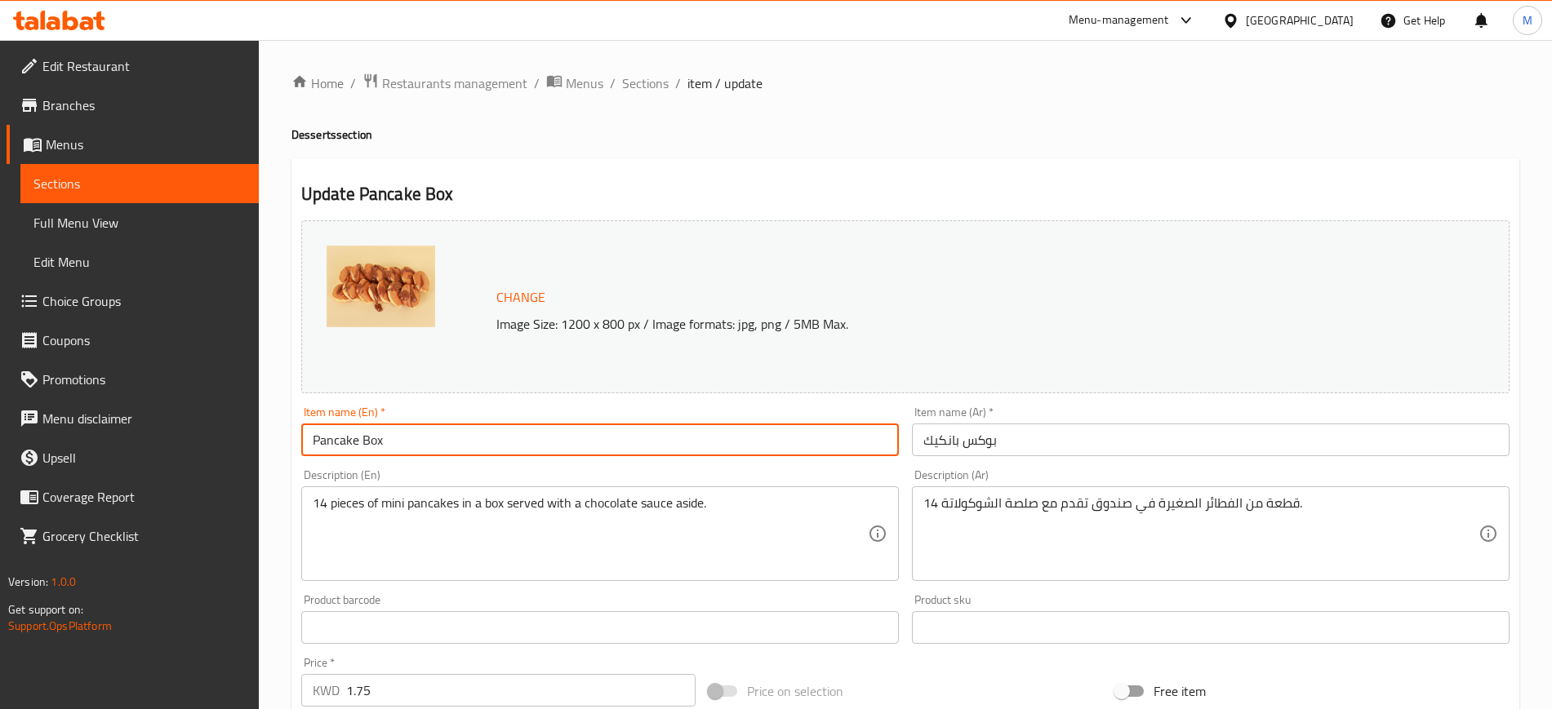
drag, startPoint x: 420, startPoint y: 443, endPoint x: 262, endPoint y: 434, distance: 157.9
click at [262, 434] on div "Home / Restaurants management / Menus / Sections / item / update Desserts secti…" at bounding box center [905, 608] width 1293 height 1137
type input "Mini Pancakes"
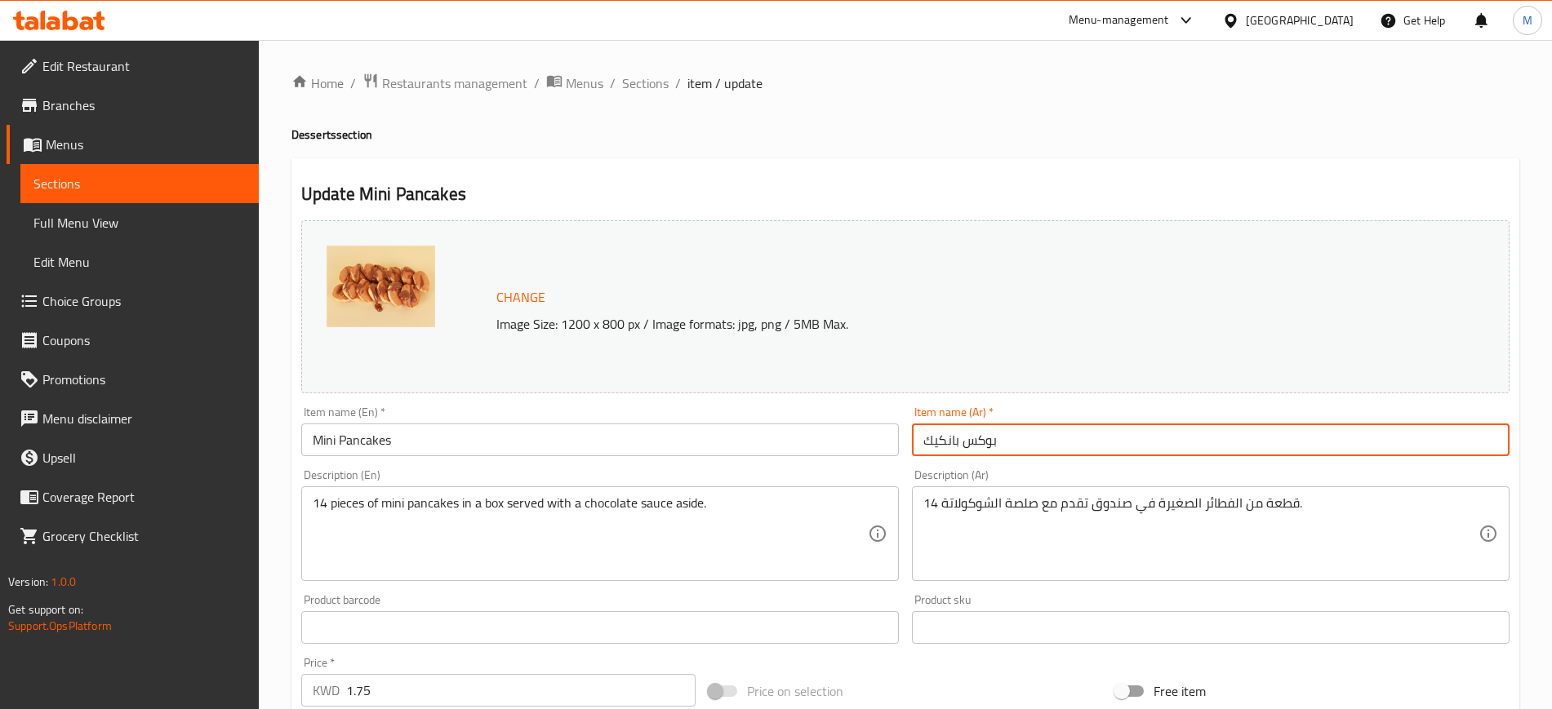
click at [838, 434] on div "Change Image Size: 1200 x 800 px / Image formats: jpg, png / 5MB Max. Item name…" at bounding box center [905, 577] width 1221 height 727
type input "[PERSON_NAME]"
click at [646, 465] on div "Description (En) 14 pieces of mini pancakes in a box served with a chocolate sa…" at bounding box center [600, 525] width 611 height 125
click at [1094, 446] on input "[PERSON_NAME]" at bounding box center [1211, 440] width 598 height 33
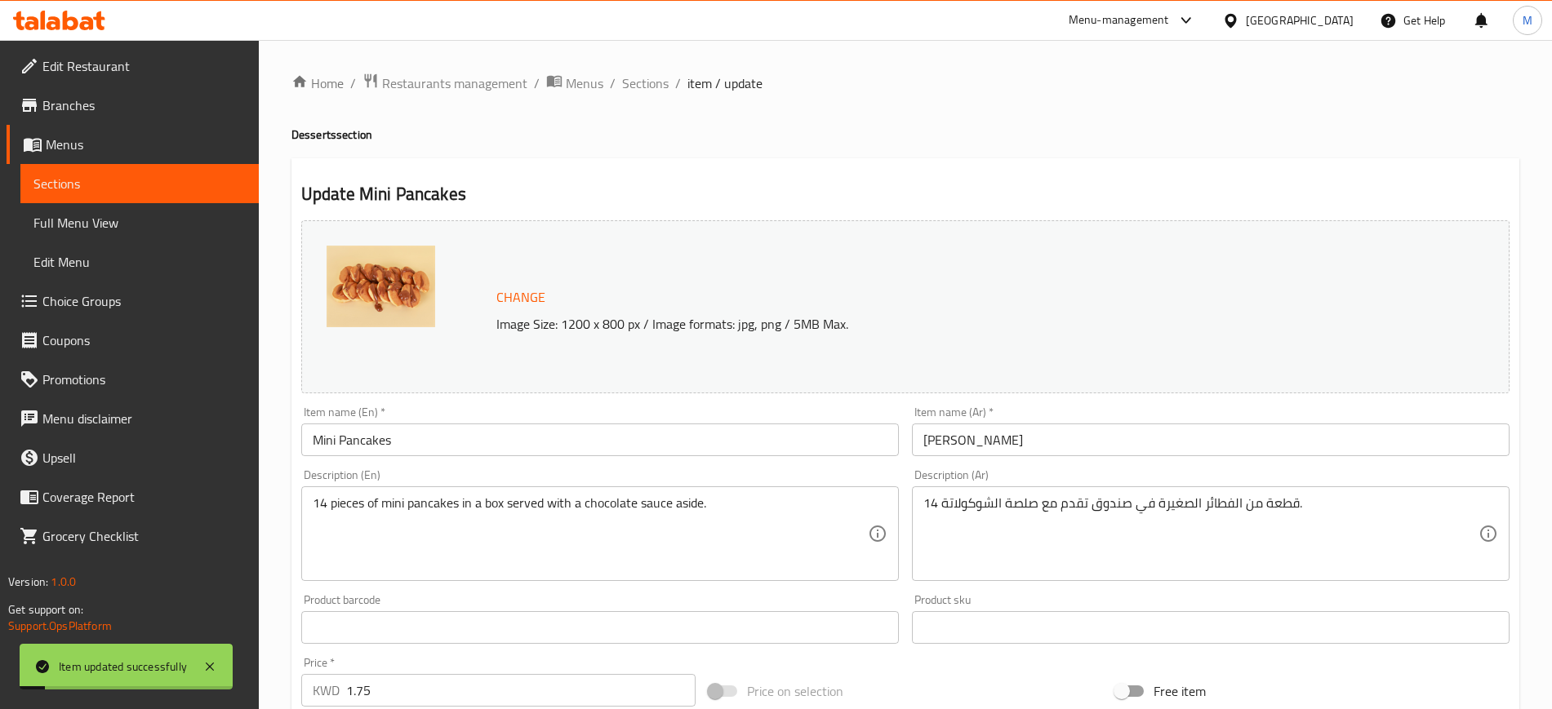
click at [860, 134] on h4 "Desserts section" at bounding box center [905, 135] width 1228 height 16
click at [638, 74] on span "Sections" at bounding box center [645, 83] width 47 height 20
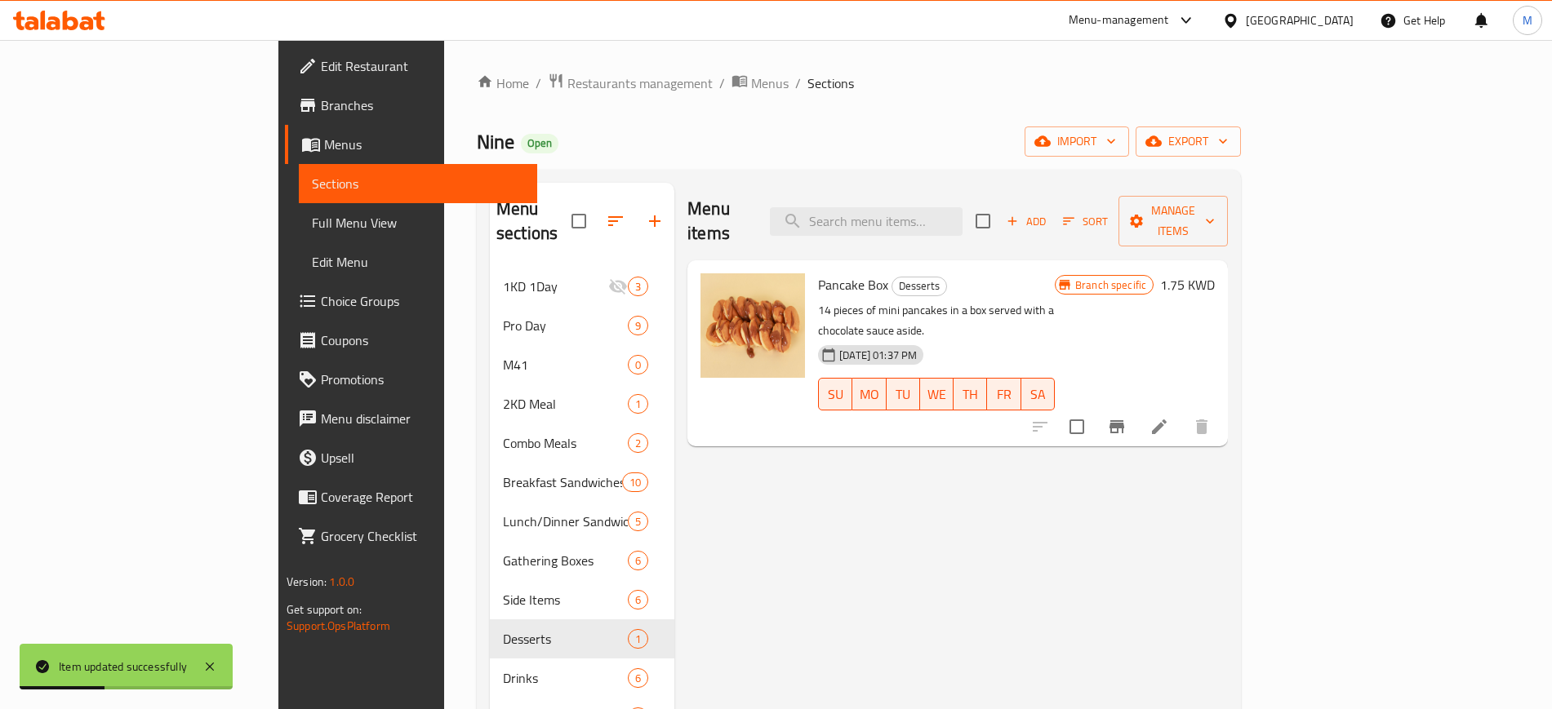
click at [847, 147] on div "Nine Open import export" at bounding box center [859, 142] width 764 height 30
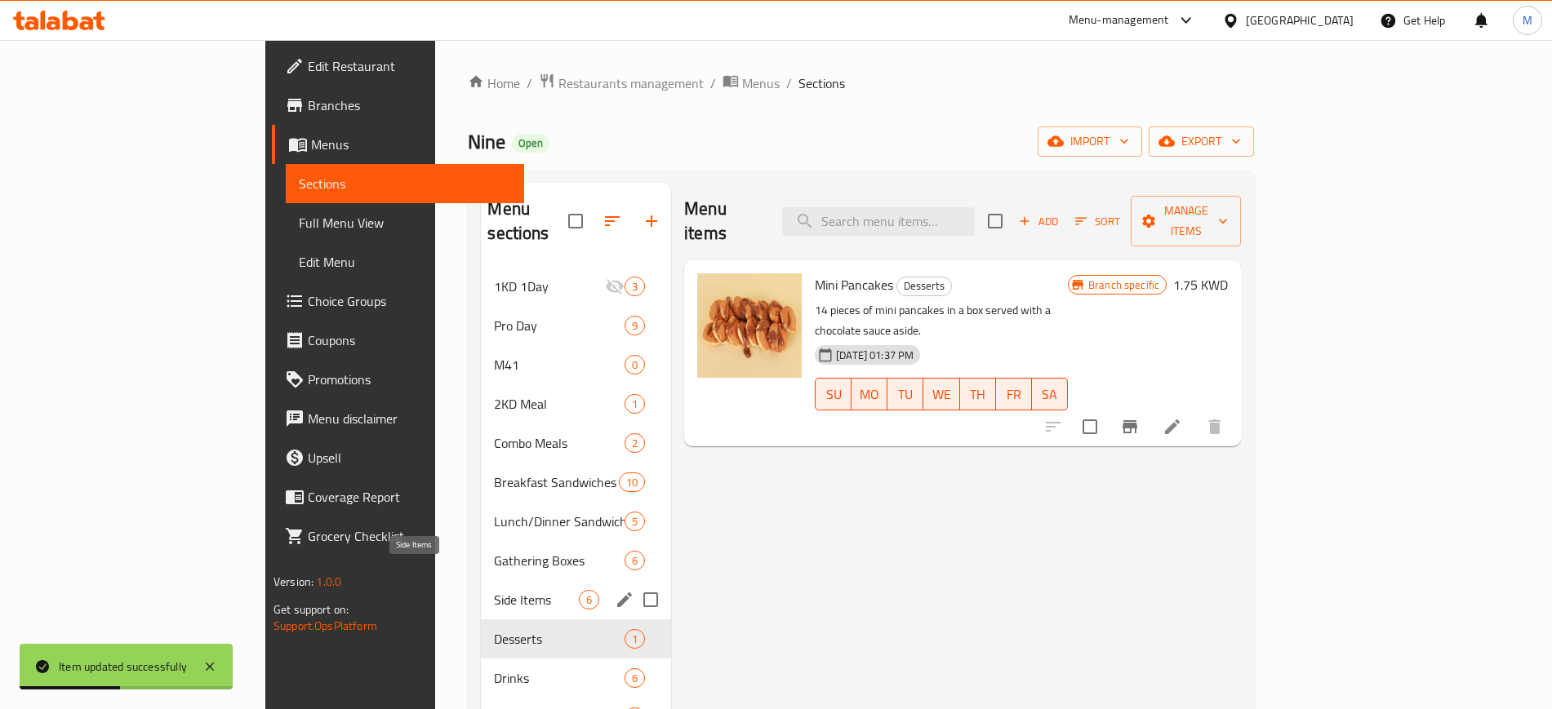
click at [494, 590] on span "Side Items" at bounding box center [536, 600] width 85 height 20
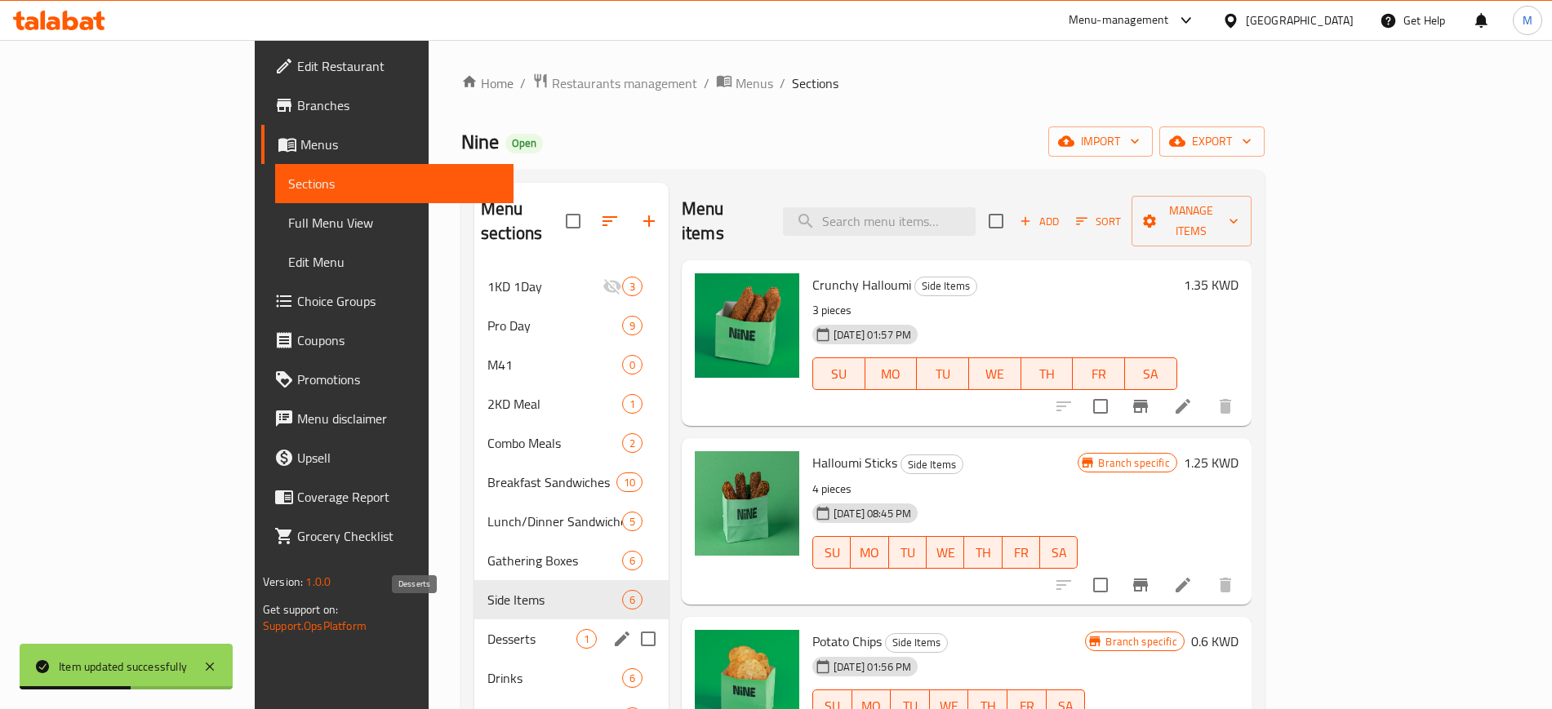
click at [487, 629] on span "Desserts" at bounding box center [531, 639] width 89 height 20
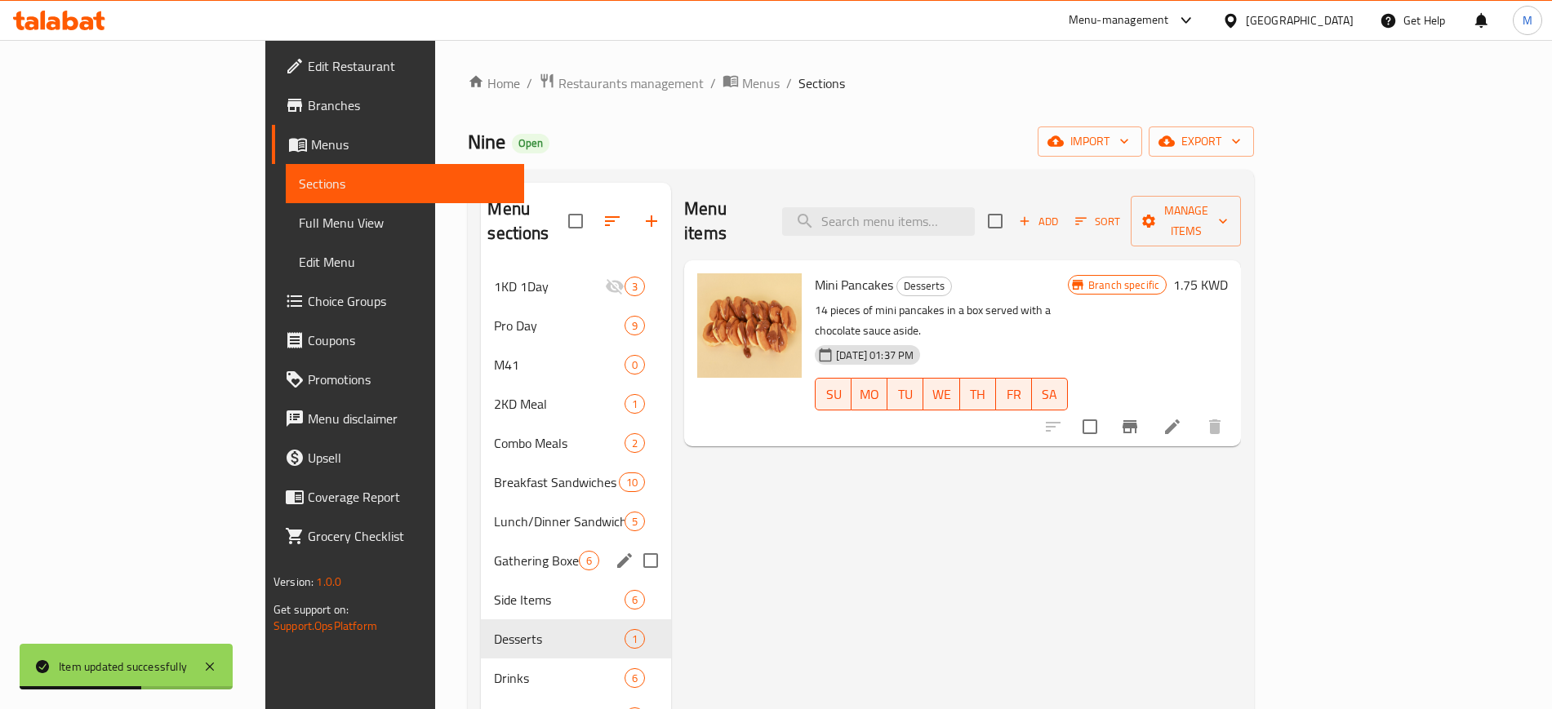
click at [481, 554] on div "Gathering Boxes 6" at bounding box center [576, 560] width 190 height 39
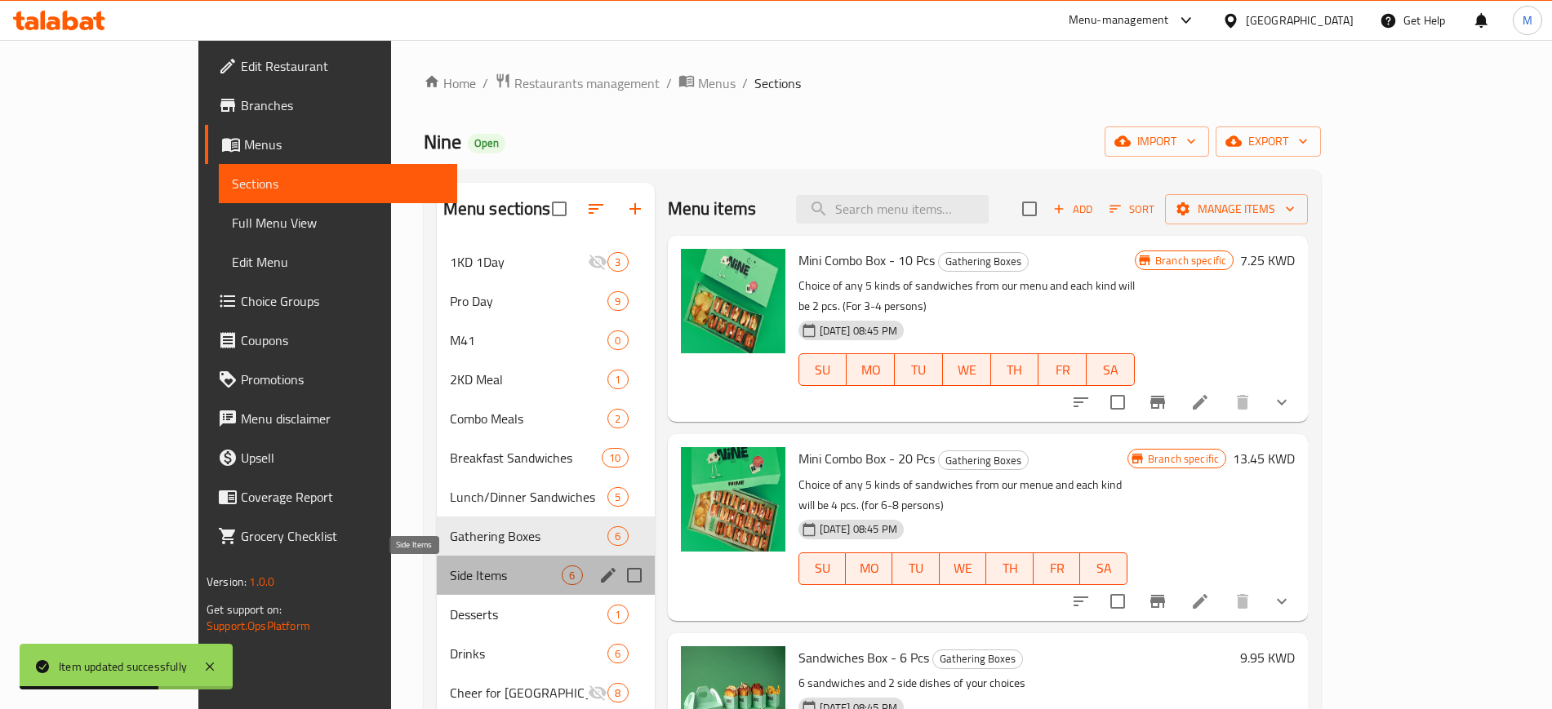
click at [477, 582] on span "Side Items" at bounding box center [506, 576] width 113 height 20
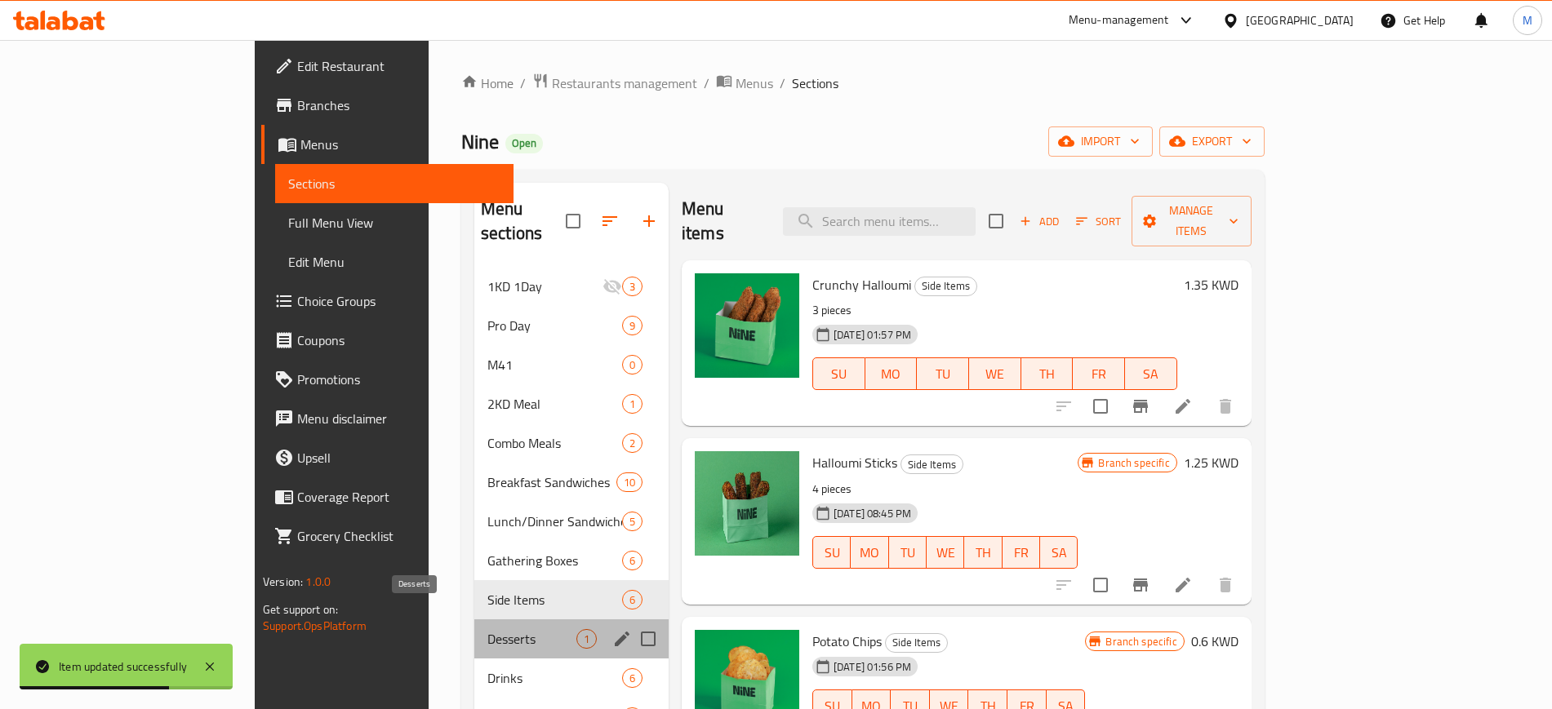
click at [487, 629] on span "Desserts" at bounding box center [531, 639] width 89 height 20
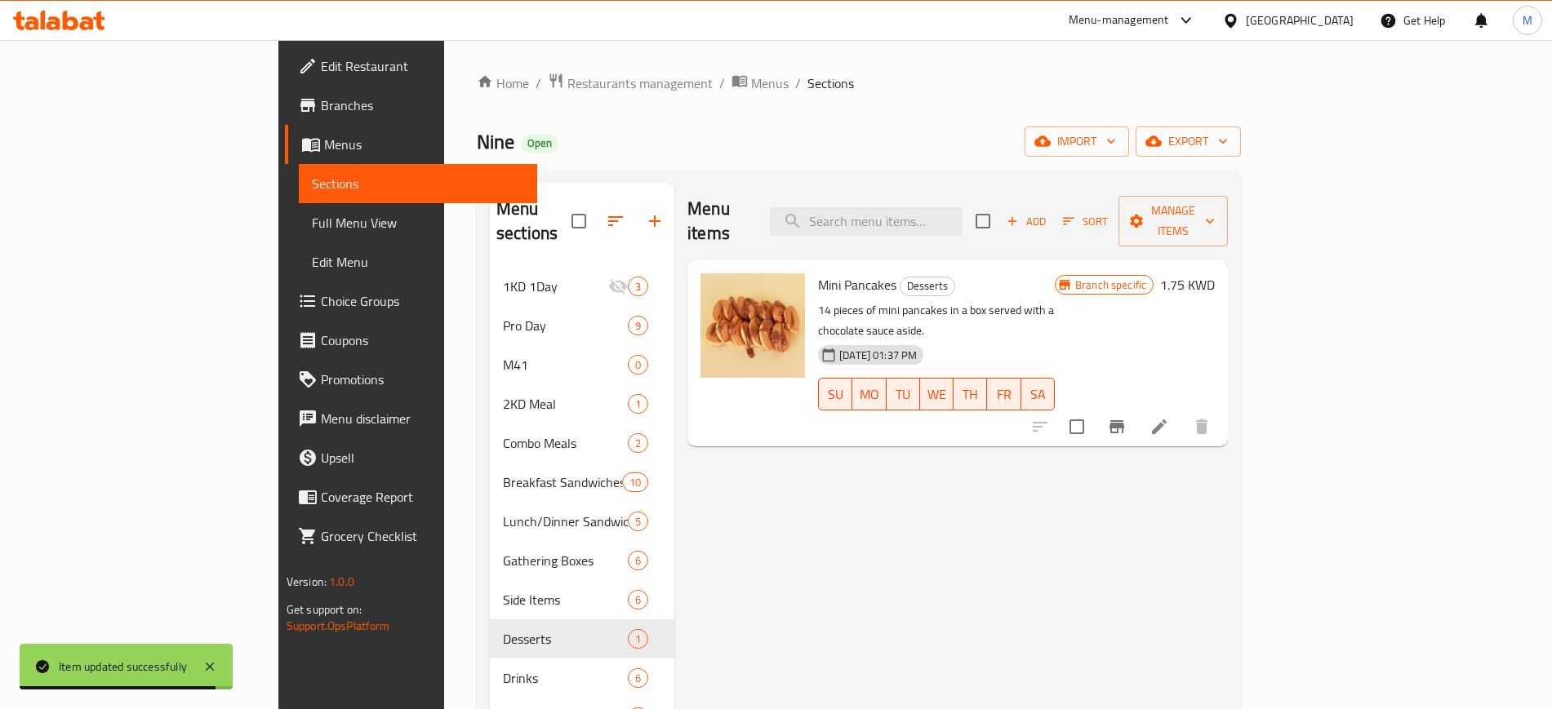
drag, startPoint x: 456, startPoint y: 140, endPoint x: 455, endPoint y: 131, distance: 8.3
click at [477, 140] on div "Nine Open import export" at bounding box center [859, 142] width 764 height 30
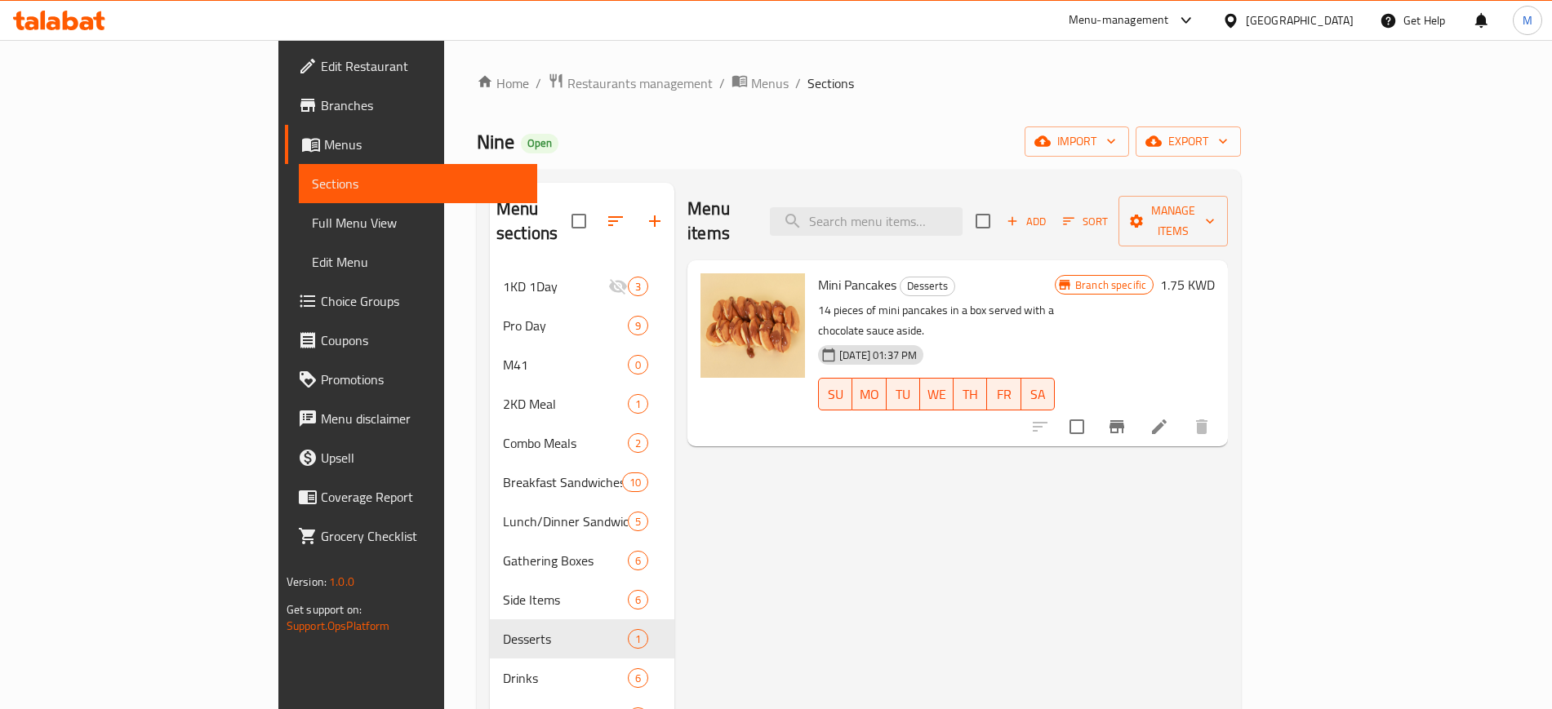
click at [477, 131] on div "Nine Open import export" at bounding box center [859, 142] width 764 height 30
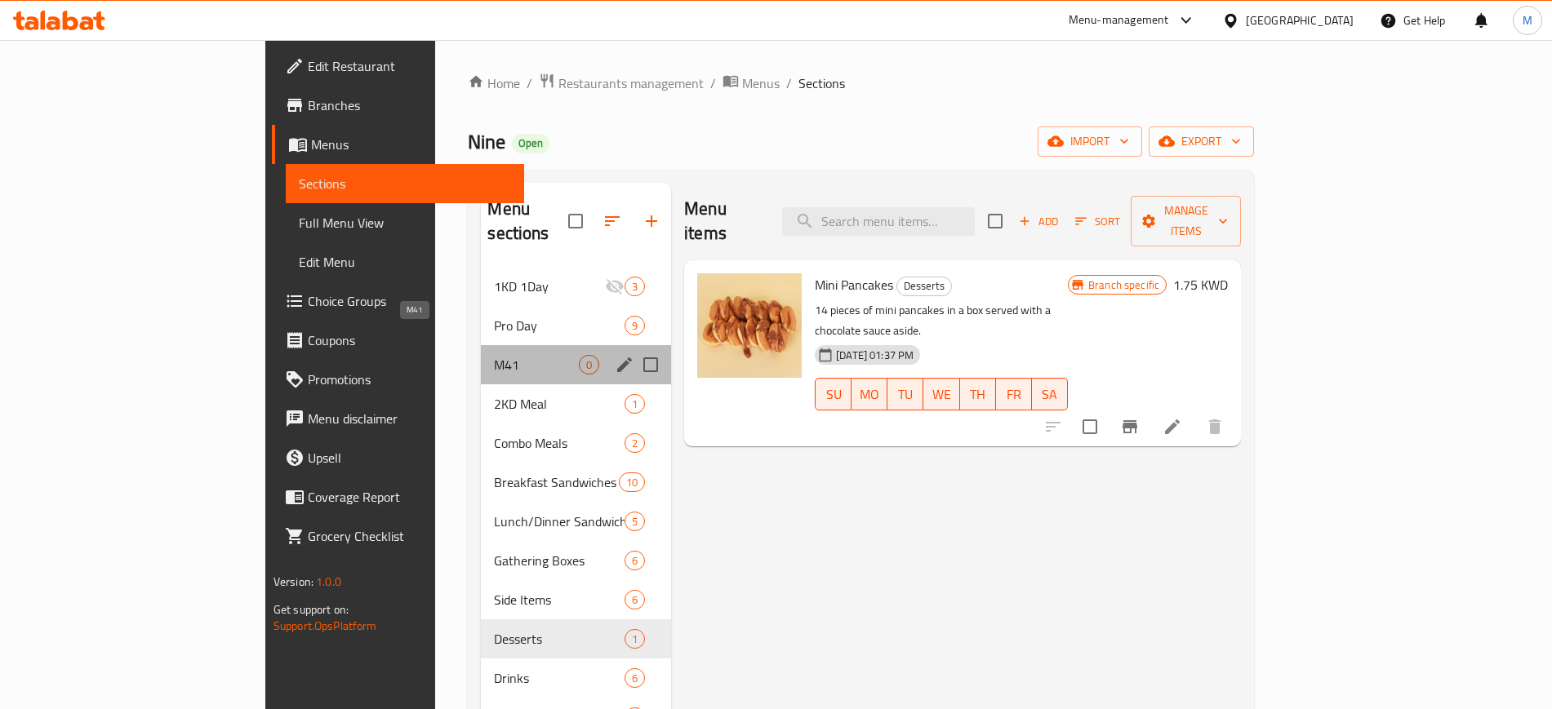
click at [494, 355] on span "M41" at bounding box center [536, 365] width 85 height 20
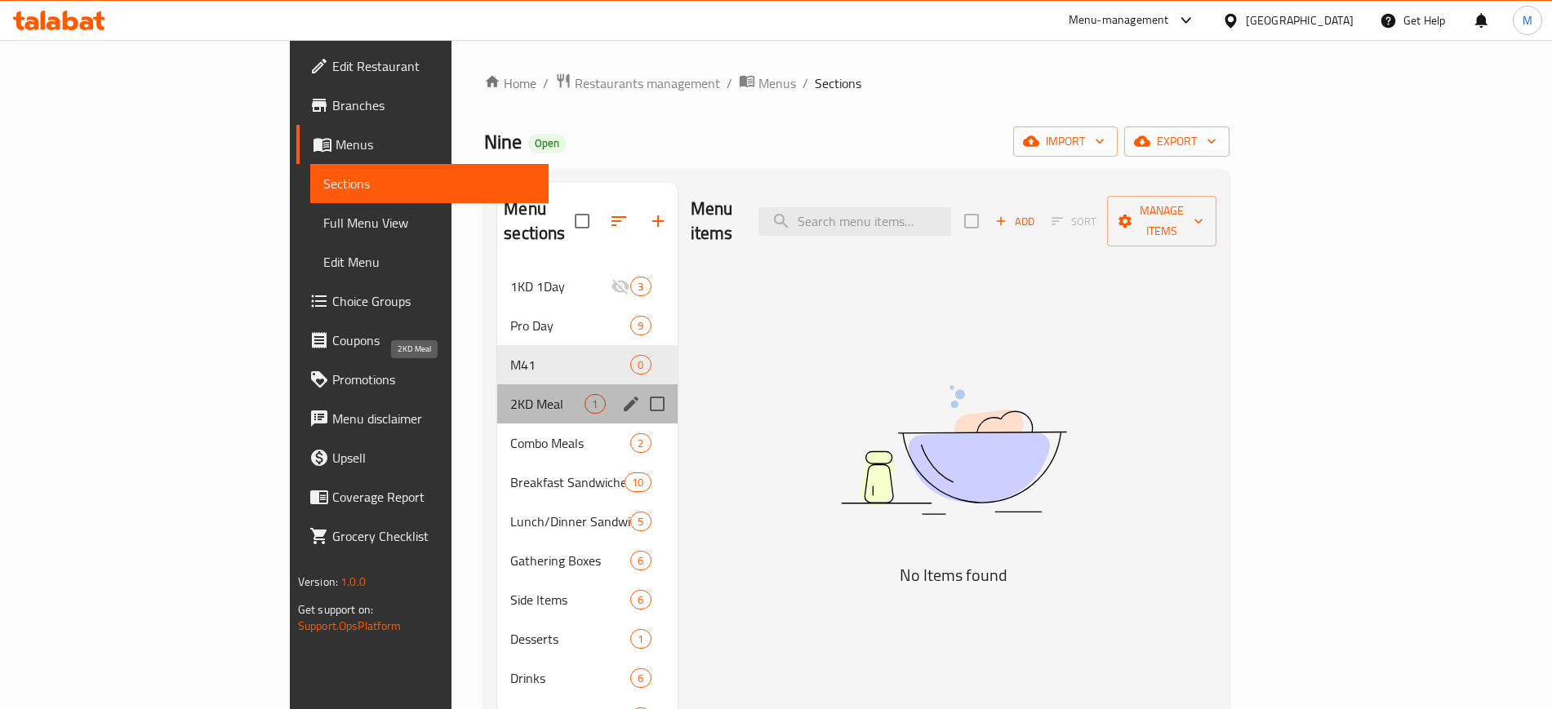
click at [510, 394] on span "2KD Meal" at bounding box center [547, 404] width 74 height 20
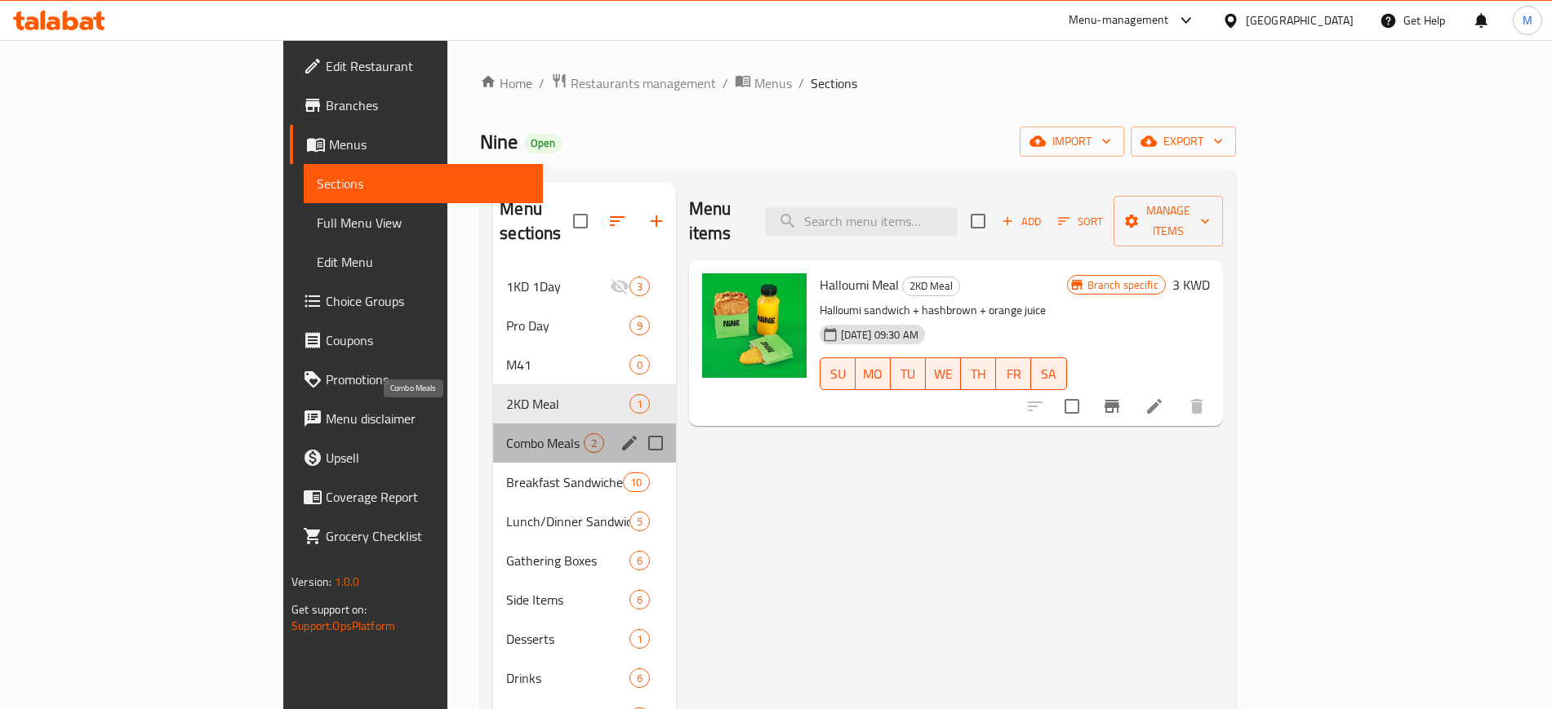
click at [506, 434] on span "Combo Meals" at bounding box center [544, 444] width 77 height 20
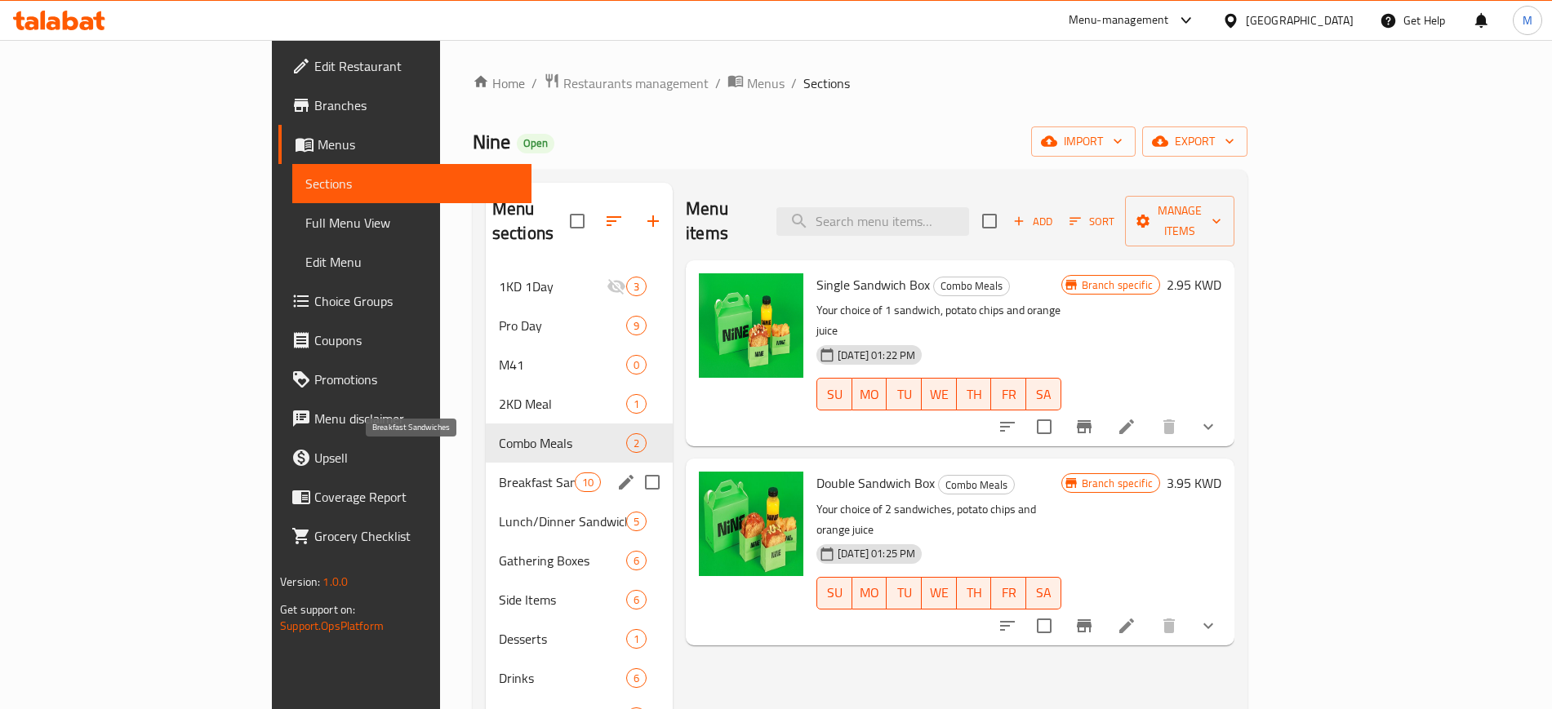
click at [499, 473] on span "Breakfast Sandwiches" at bounding box center [537, 483] width 76 height 20
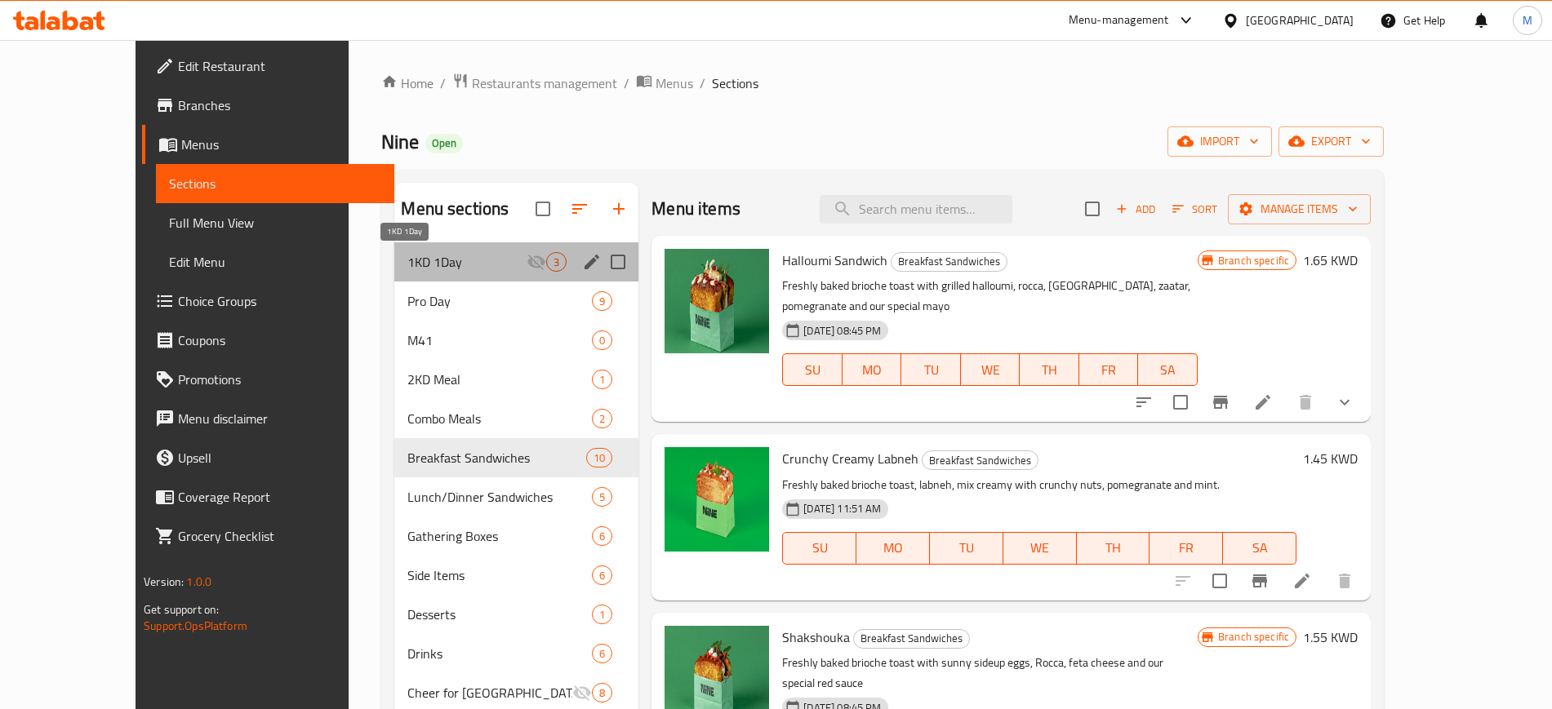
click at [443, 257] on span "1KD 1Day" at bounding box center [466, 262] width 119 height 20
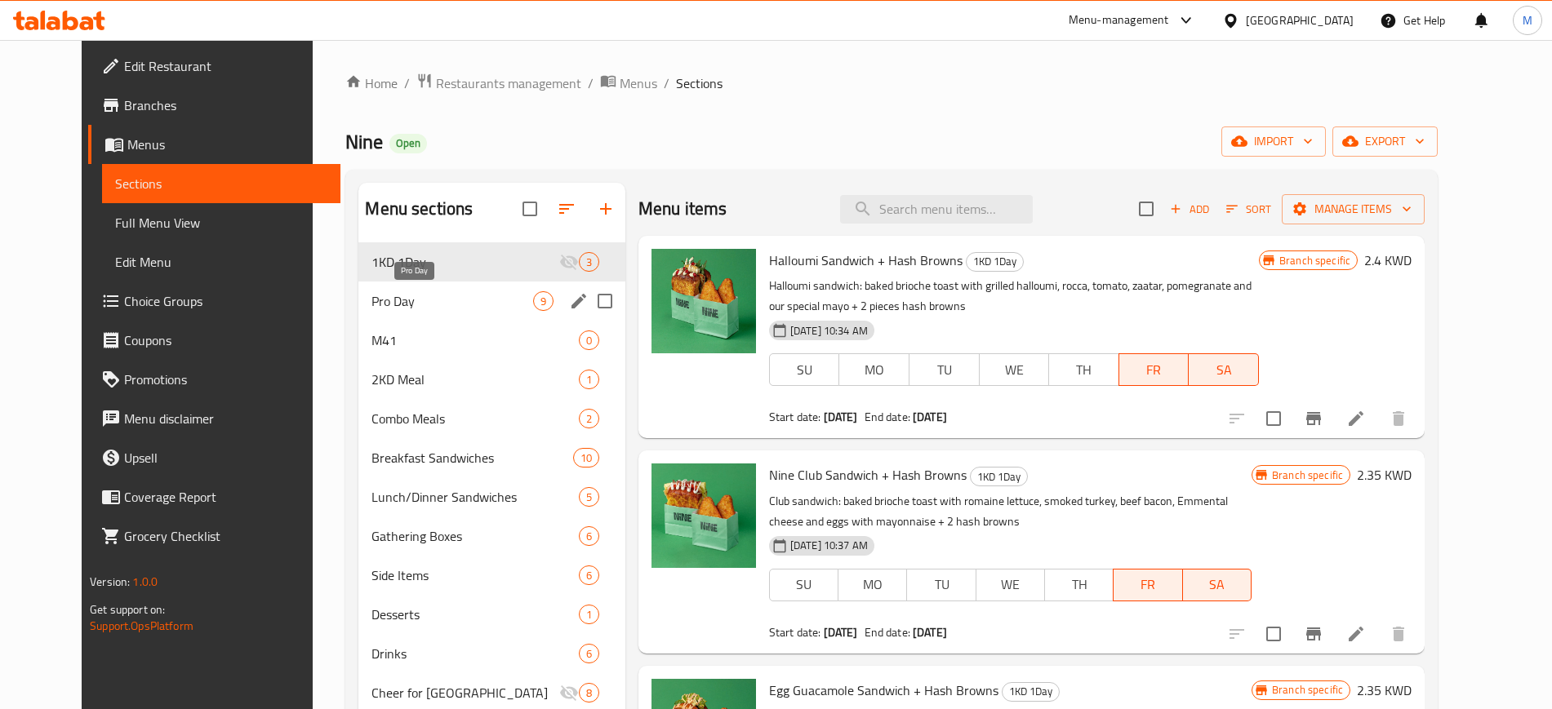
click at [455, 294] on span "Pro Day" at bounding box center [451, 301] width 161 height 20
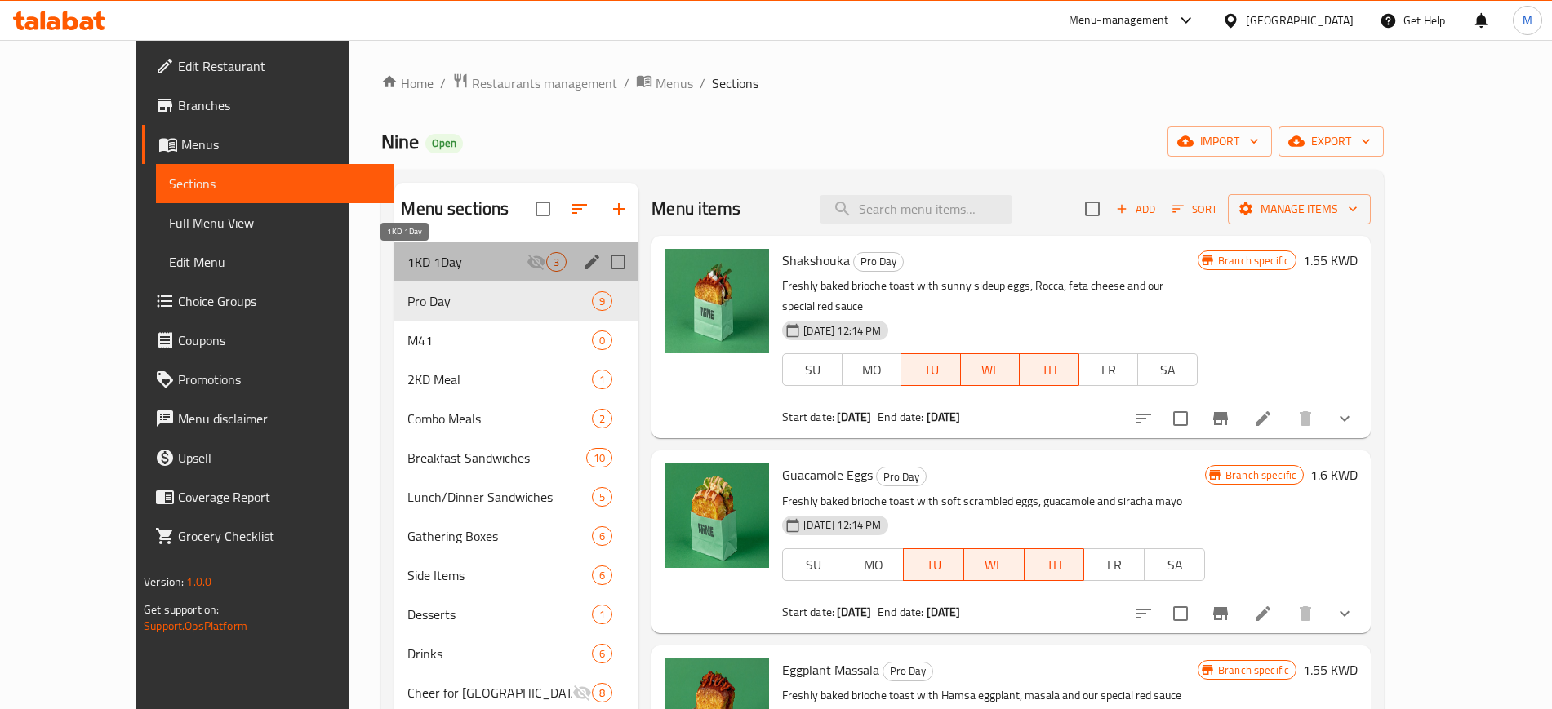
click at [464, 254] on span "1KD 1Day" at bounding box center [466, 262] width 119 height 20
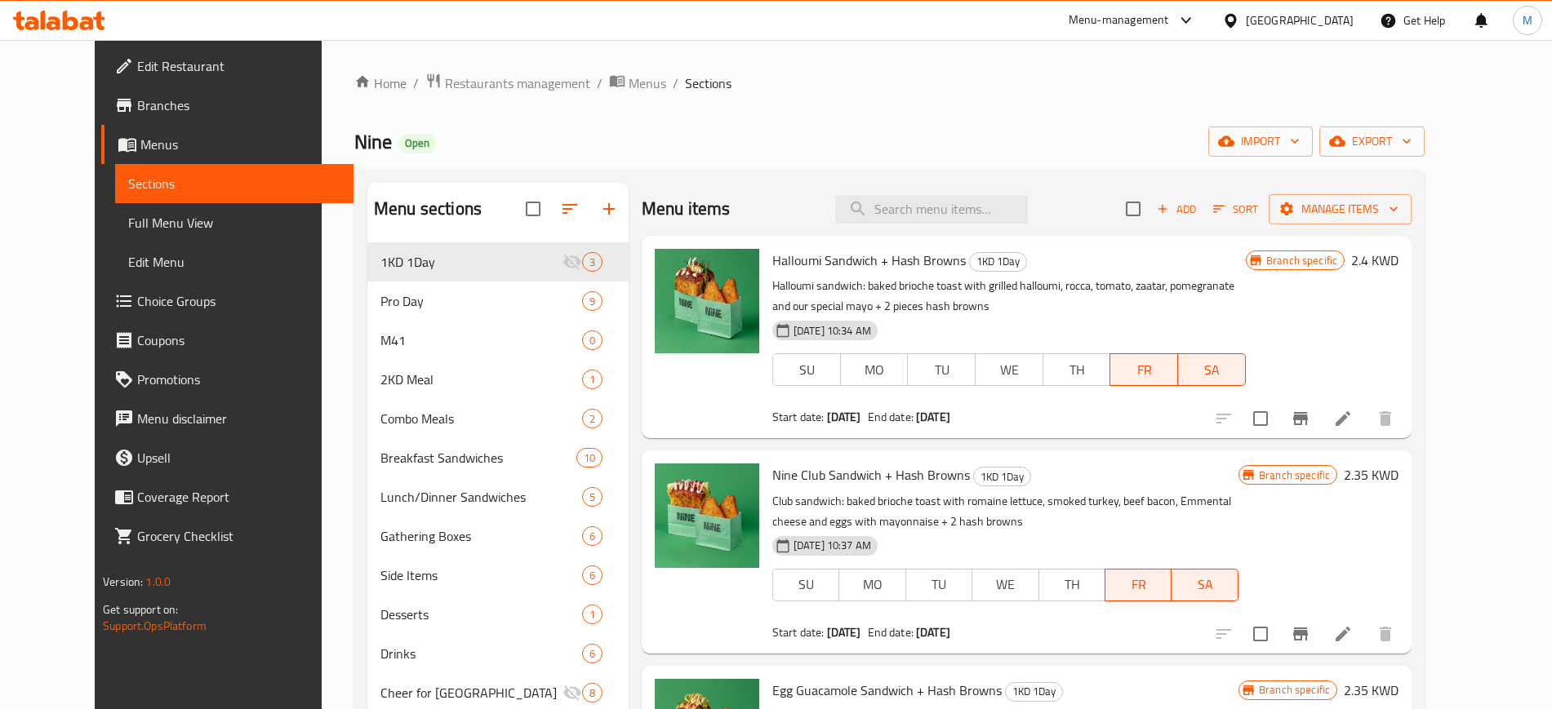
click at [704, 153] on div "Nine Open import export" at bounding box center [889, 142] width 1070 height 30
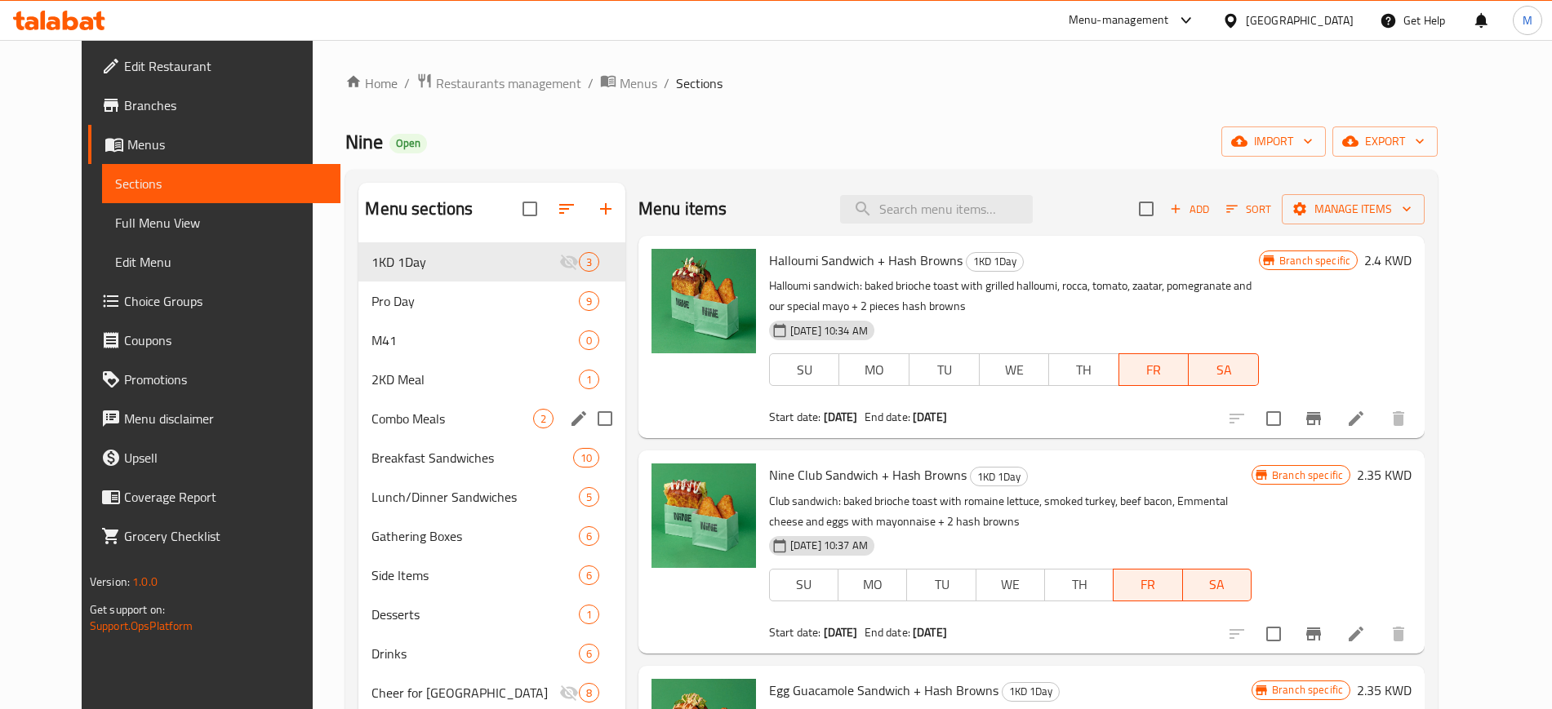
click at [442, 405] on div "Combo Meals 2" at bounding box center [491, 418] width 266 height 39
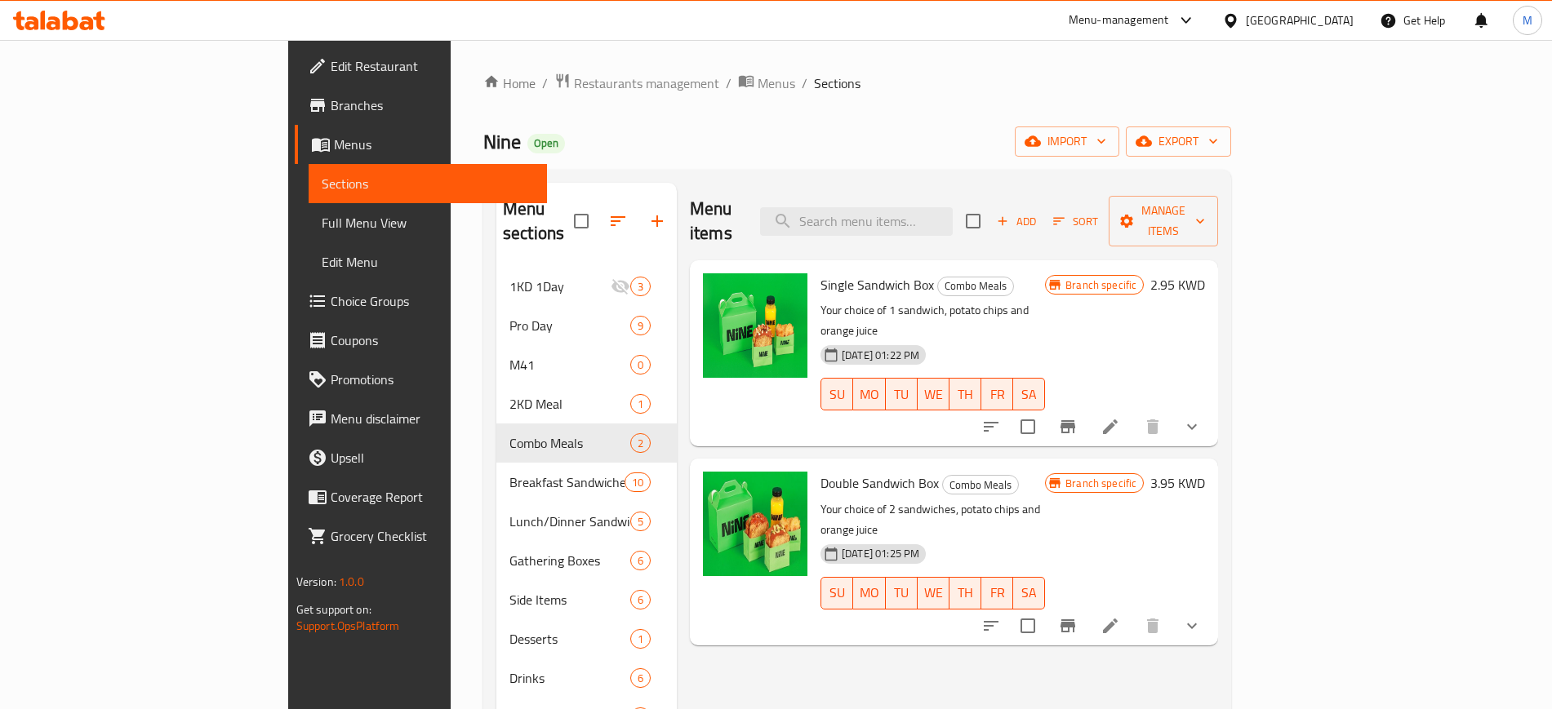
click at [997, 339] on div "[DATE] 01:22 PM SU MO TU WE TH FR SA" at bounding box center [933, 383] width 238 height 88
drag, startPoint x: 985, startPoint y: 290, endPoint x: 1038, endPoint y: 292, distance: 52.3
click at [1038, 300] on p "Your choice of 1 sandwich, potato chips and orange juice" at bounding box center [933, 320] width 225 height 41
click at [1045, 300] on p "Your choice of 1 sandwich, potato chips and orange juice" at bounding box center [933, 320] width 225 height 41
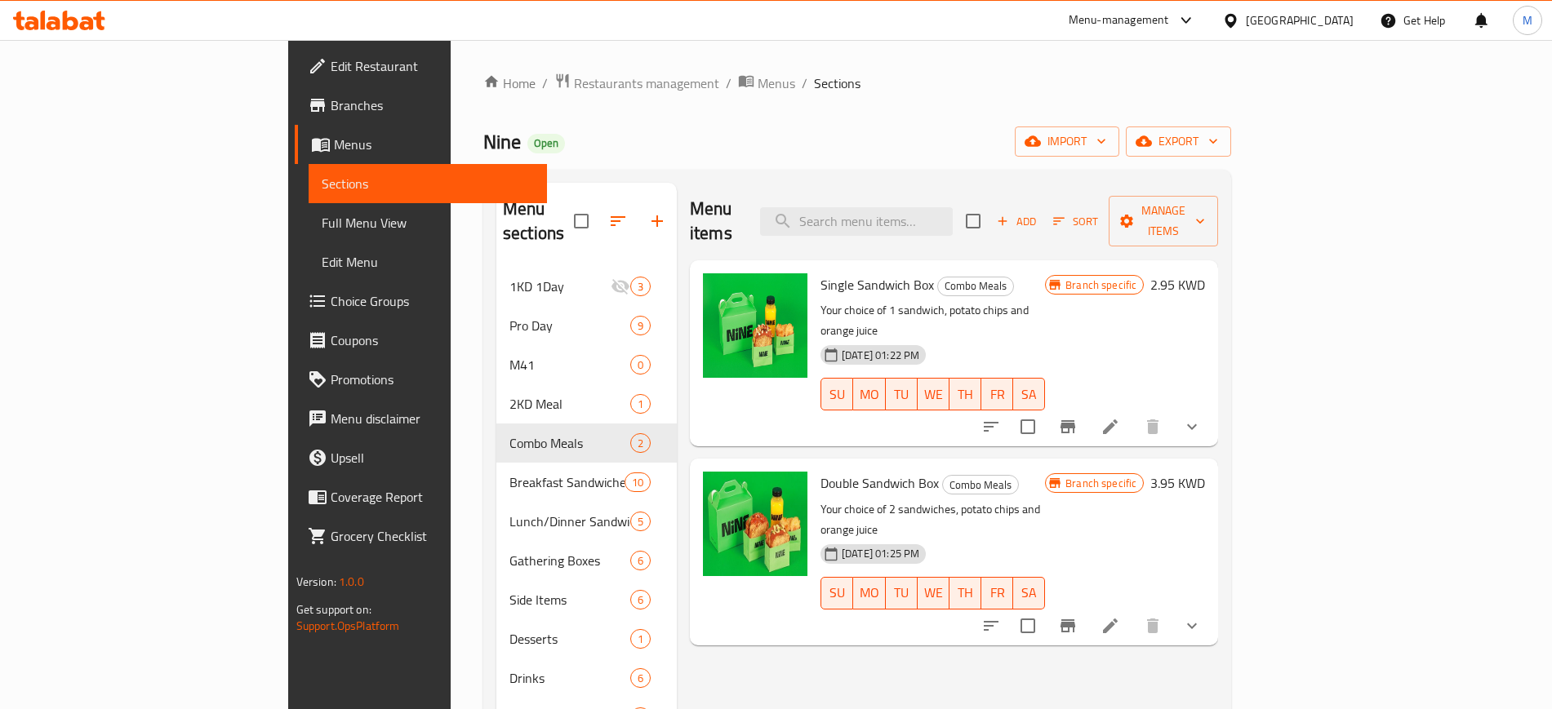
click at [1045, 300] on p "Your choice of 1 sandwich, potato chips and orange juice" at bounding box center [933, 320] width 225 height 41
click at [1023, 603] on div "Menu items Add Sort Manage items Single Sandwich Box Combo Meals Your choice of…" at bounding box center [947, 537] width 541 height 709
drag, startPoint x: 1341, startPoint y: 66, endPoint x: 1345, endPoint y: 23, distance: 43.5
click at [1264, 64] on div "Home / Restaurants management / Menus / Sections Nine Open import export Menu s…" at bounding box center [857, 489] width 813 height 898
click at [751, 164] on div "Home / Restaurants management / Menus / Sections Nine Open import export Menu s…" at bounding box center [857, 489] width 748 height 833
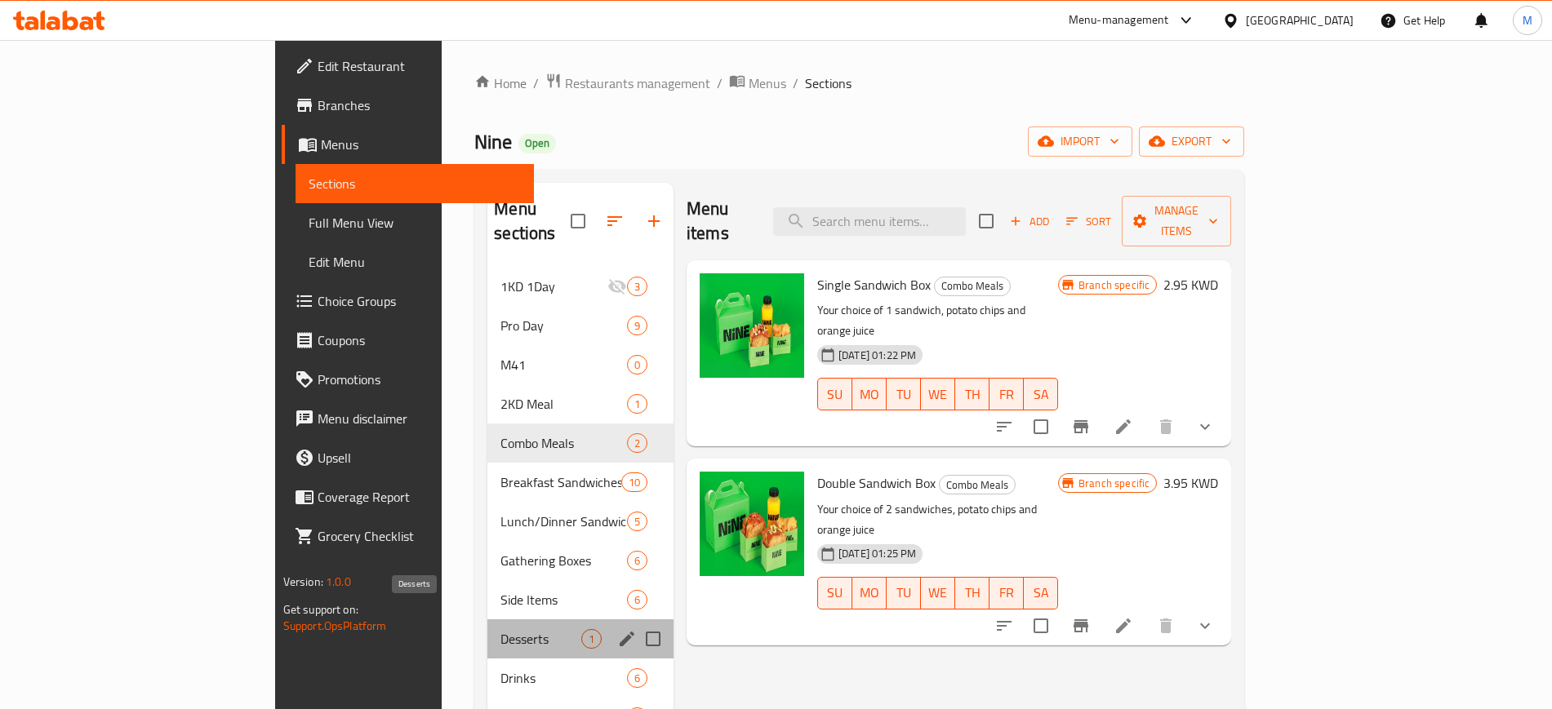
click at [500, 629] on span "Desserts" at bounding box center [540, 639] width 81 height 20
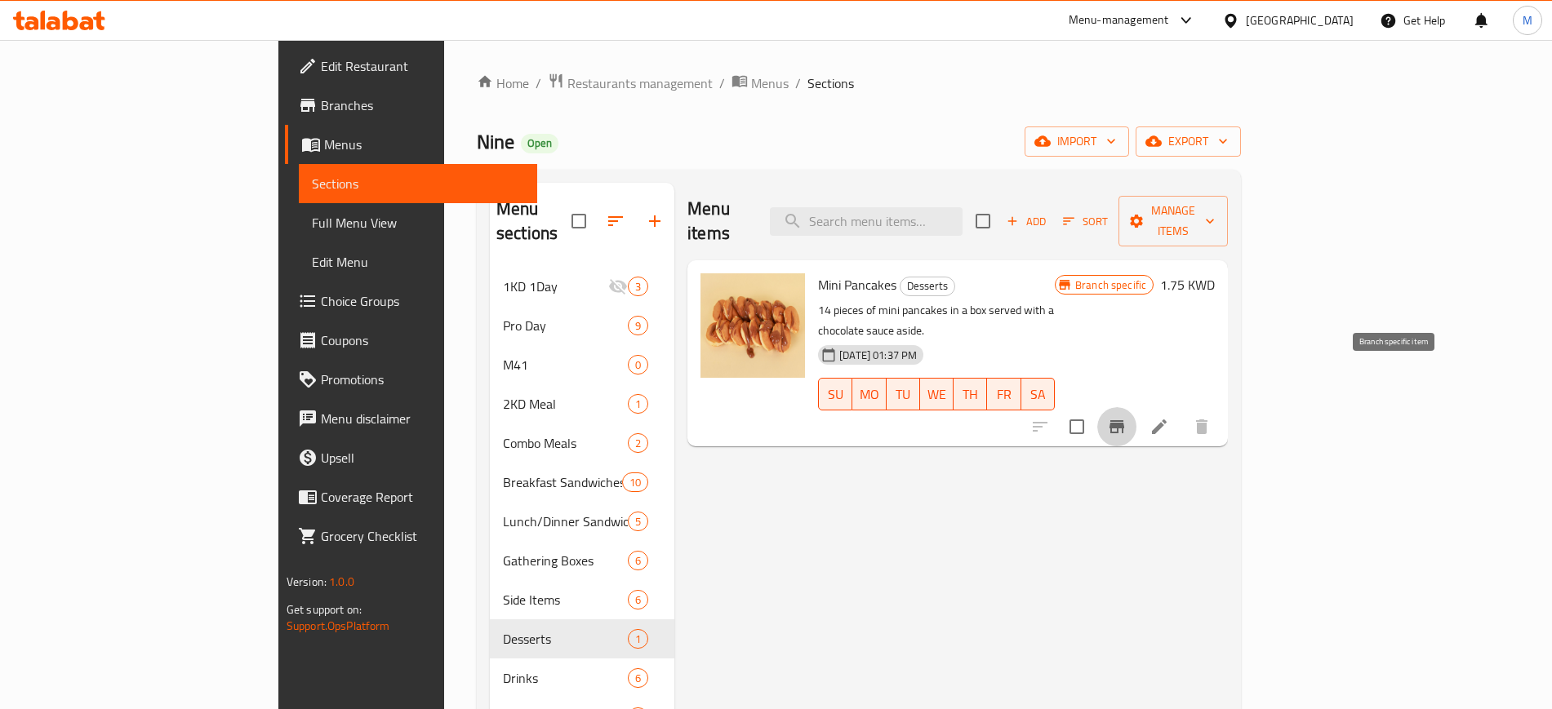
click at [1124, 420] on icon "Branch-specific-item" at bounding box center [1117, 426] width 15 height 13
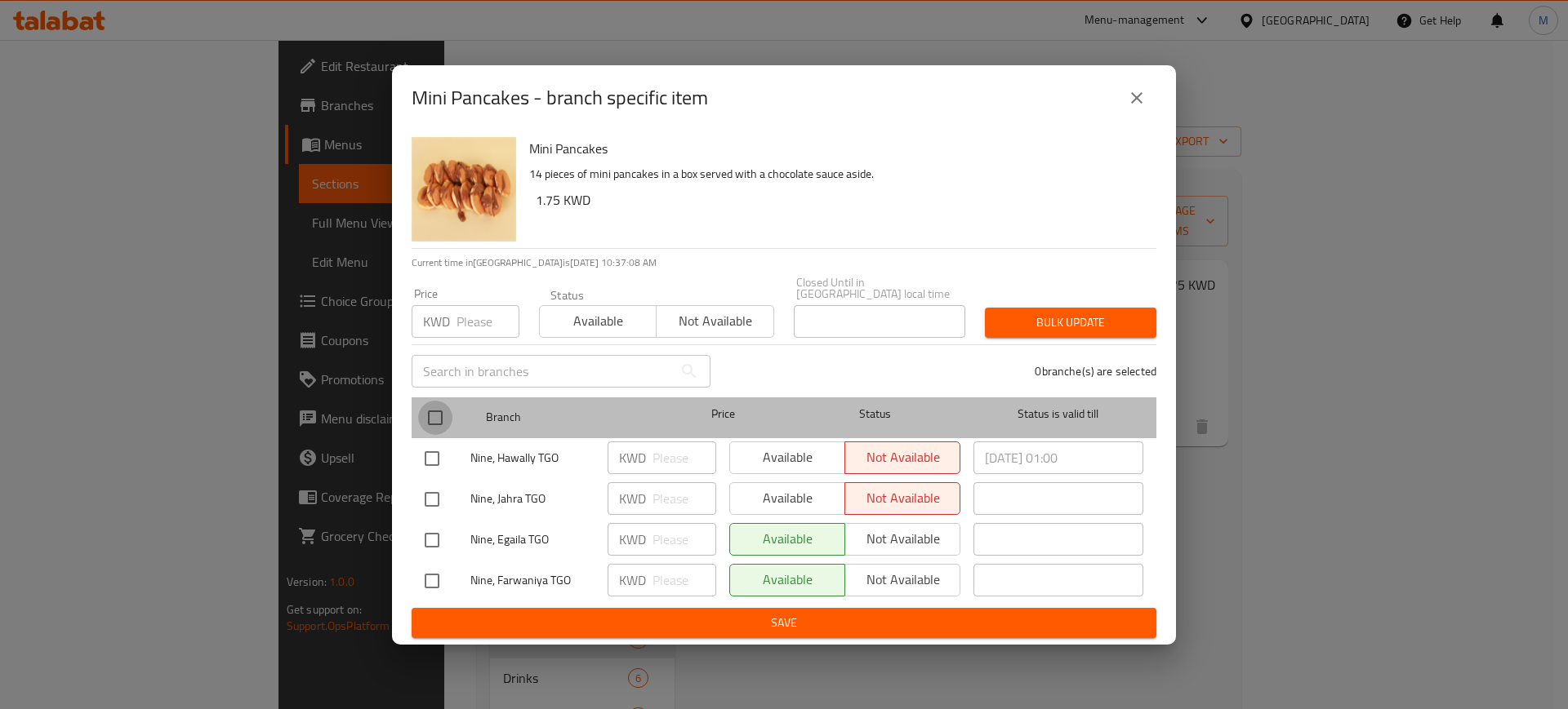
click at [438, 407] on input "checkbox" at bounding box center [435, 418] width 34 height 34
checkbox input "true"
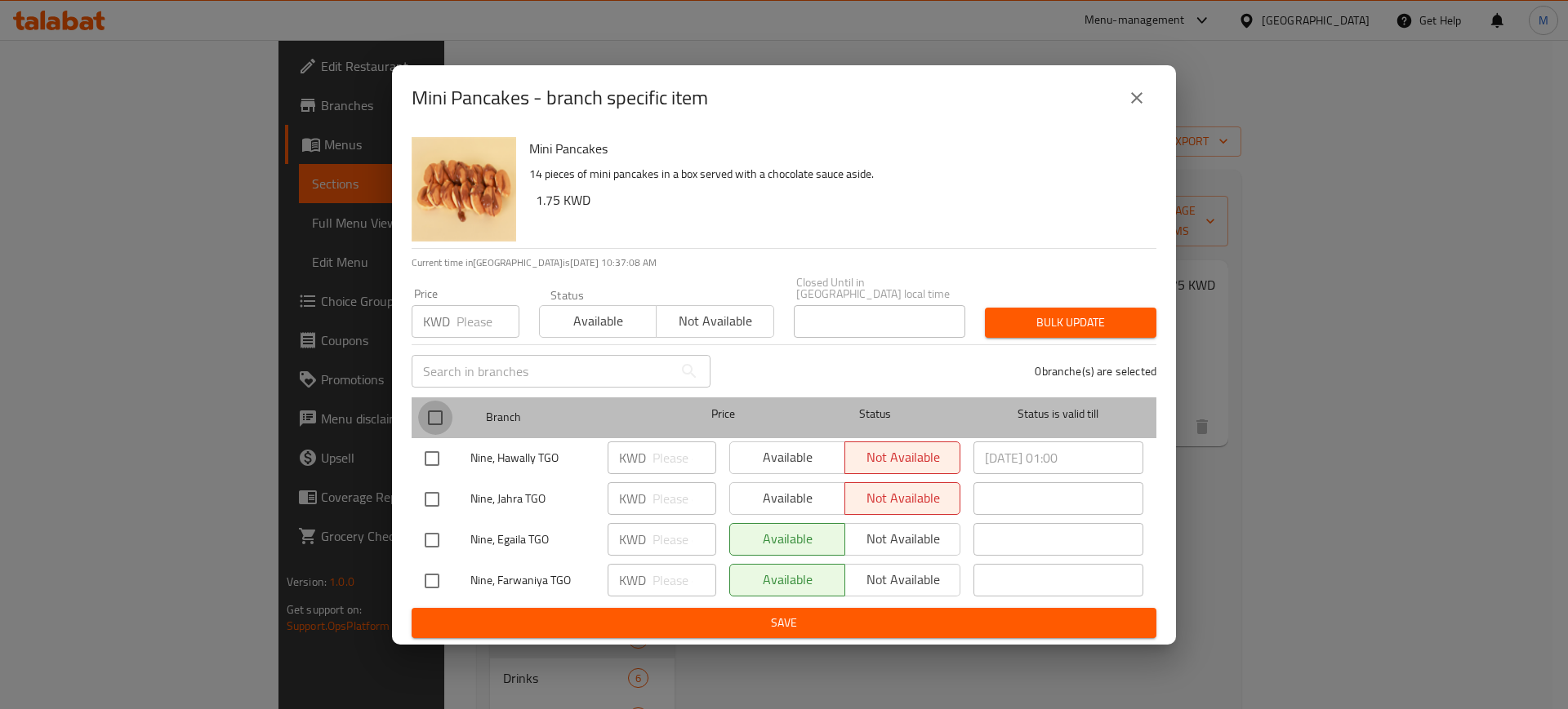
checkbox input "true"
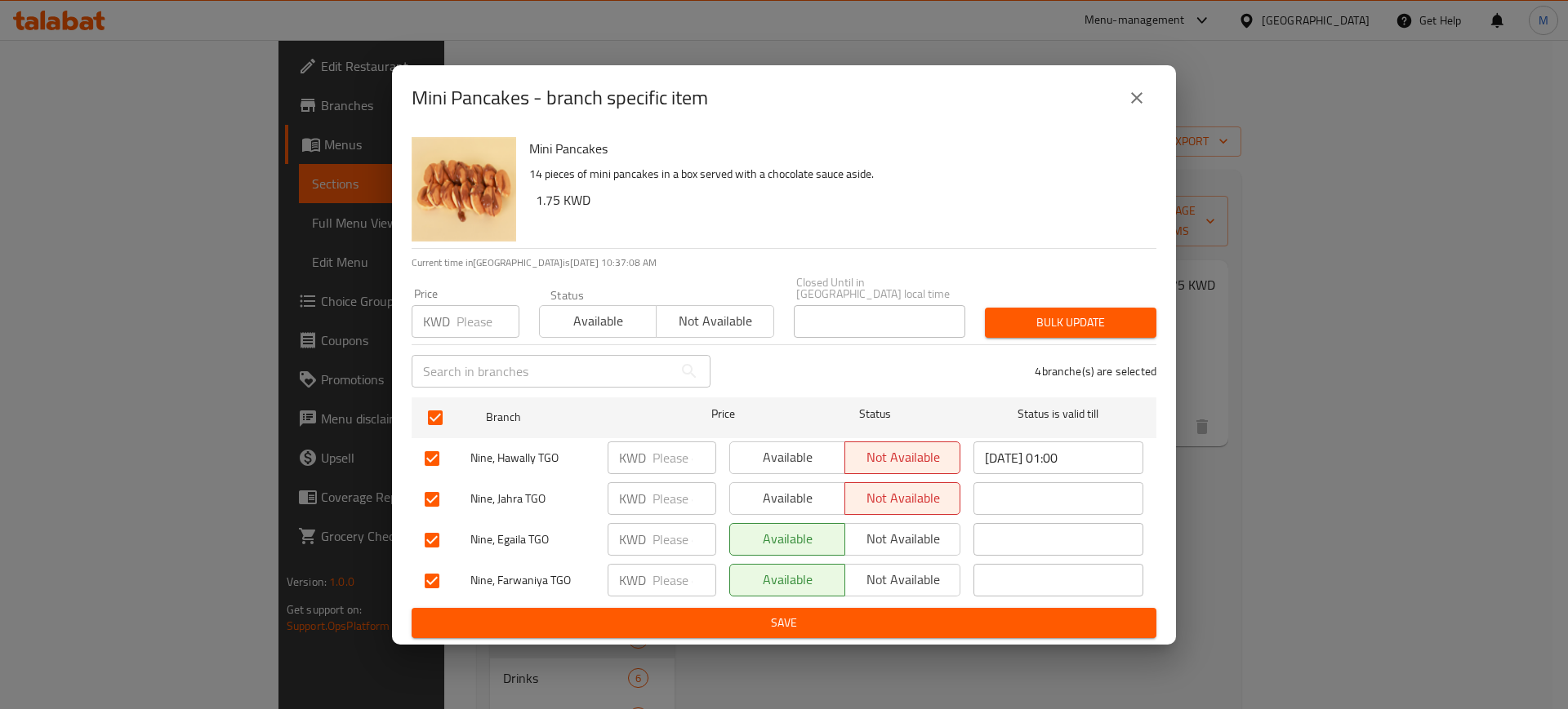
click at [921, 527] on span "Not available" at bounding box center [903, 539] width 102 height 24
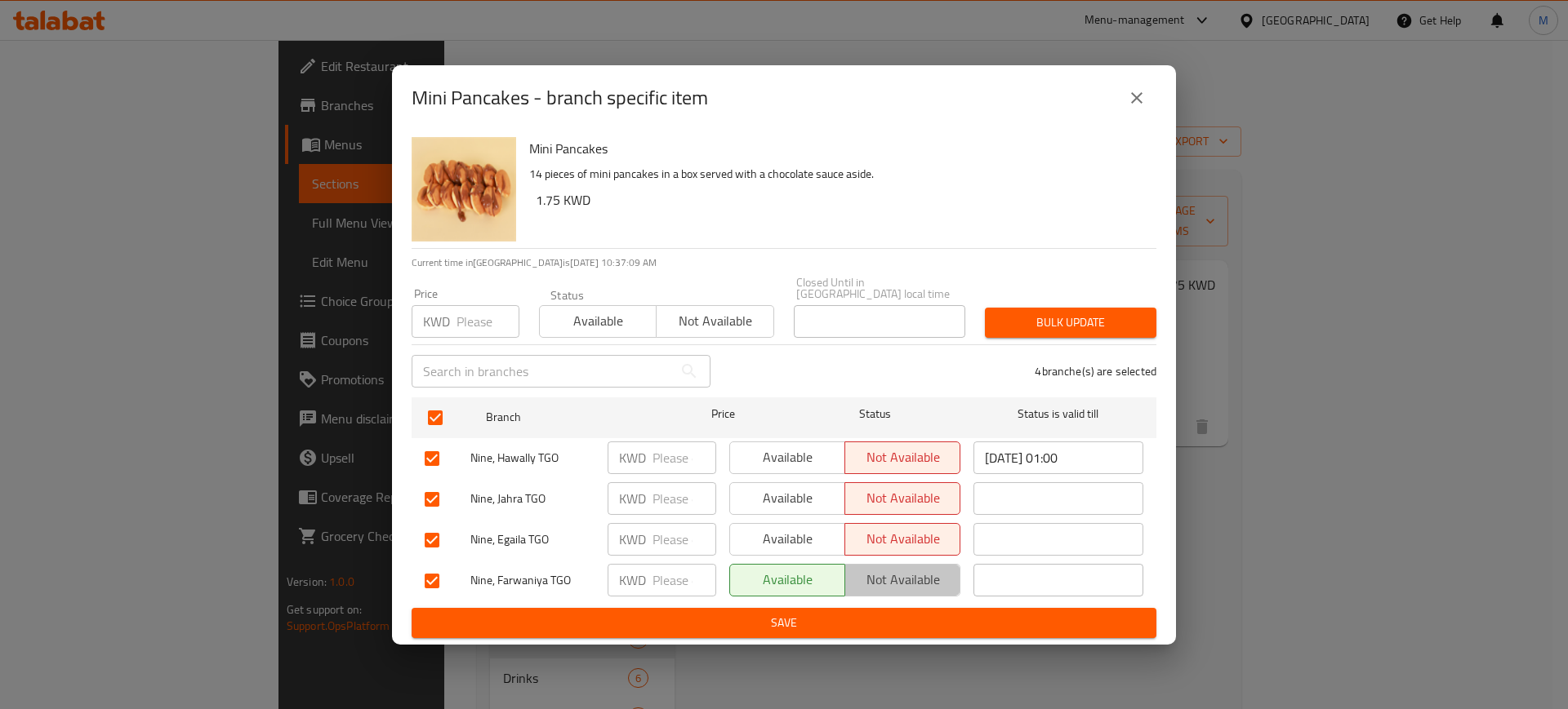
click at [927, 568] on span "Not available" at bounding box center [903, 580] width 102 height 24
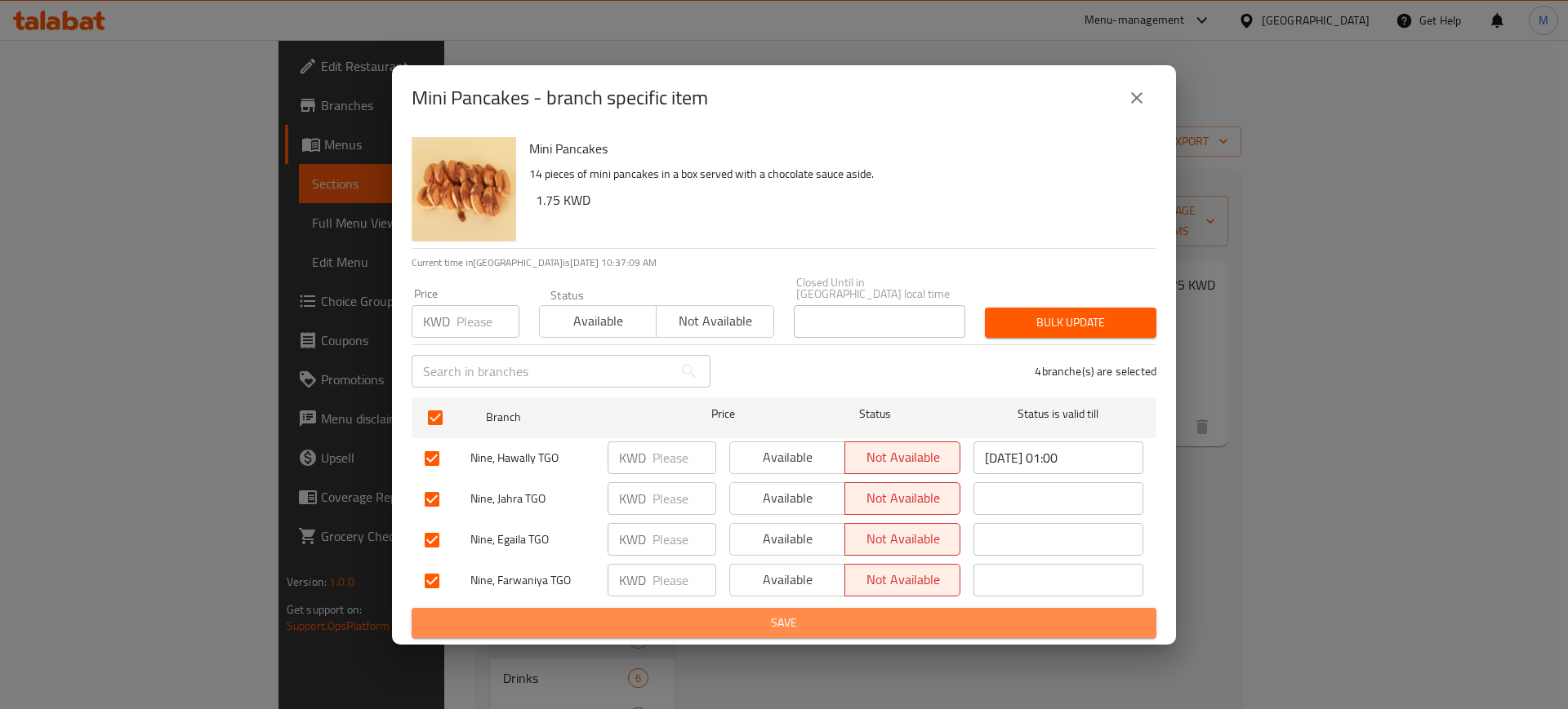
click at [901, 622] on span "Save" at bounding box center [784, 623] width 718 height 20
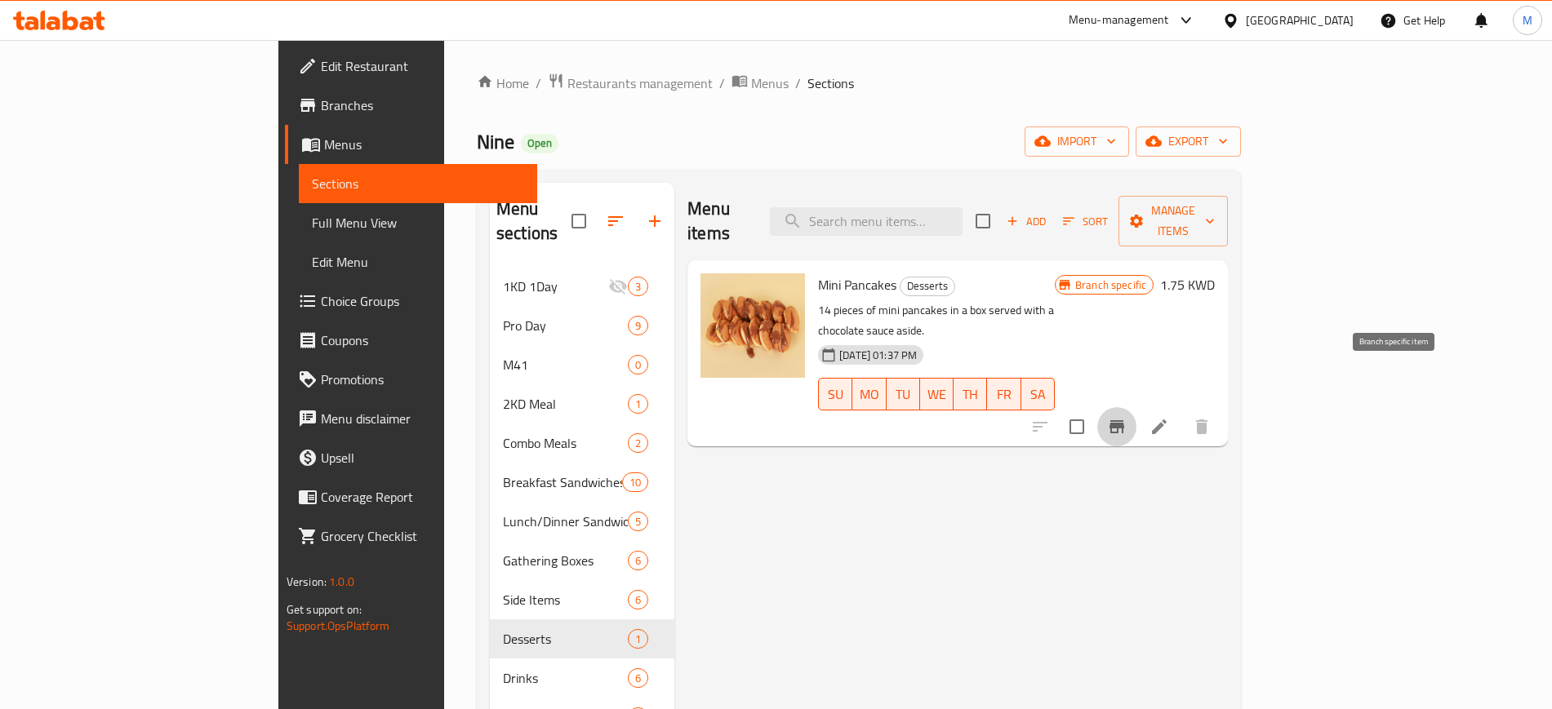
click at [1127, 417] on icon "Branch-specific-item" at bounding box center [1117, 427] width 20 height 20
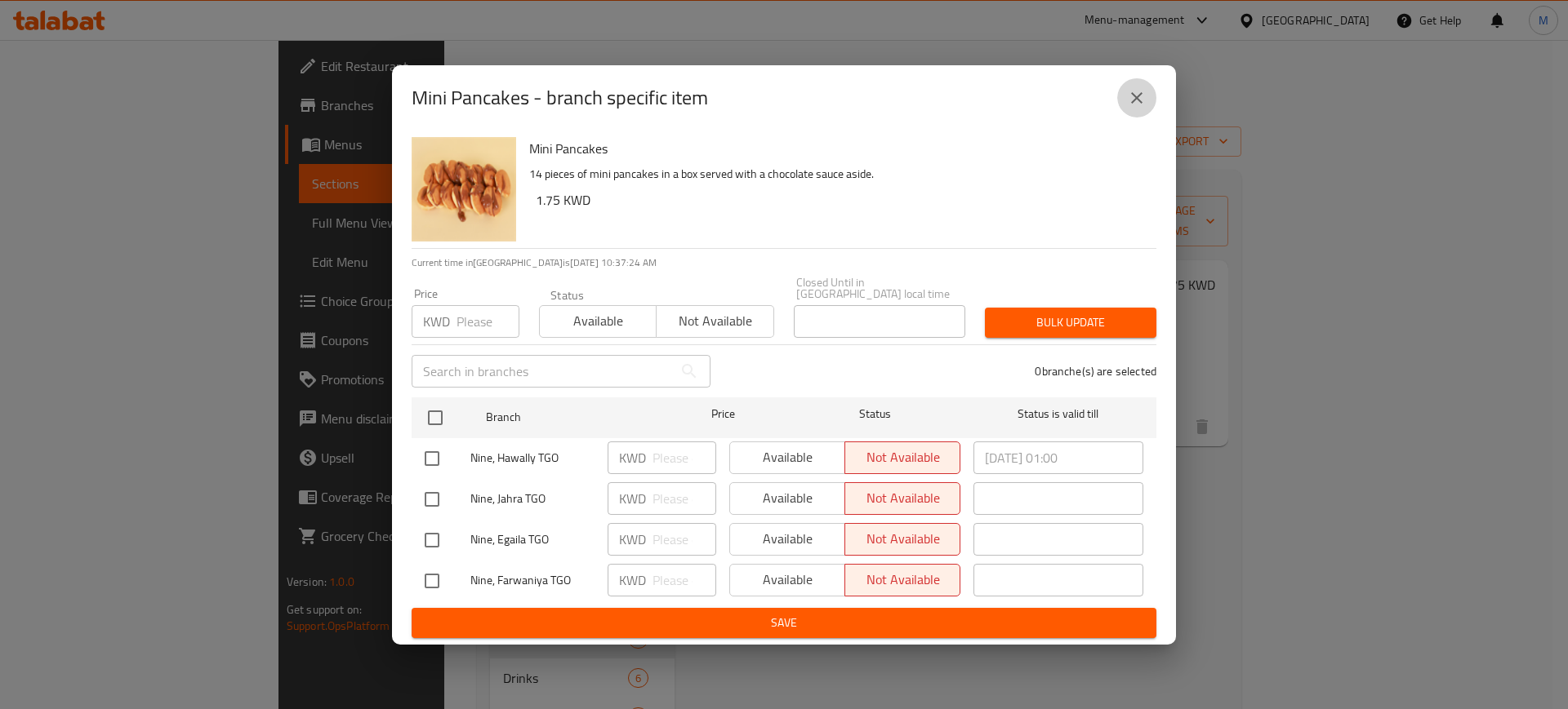
click at [1148, 104] on button "close" at bounding box center [1136, 97] width 39 height 39
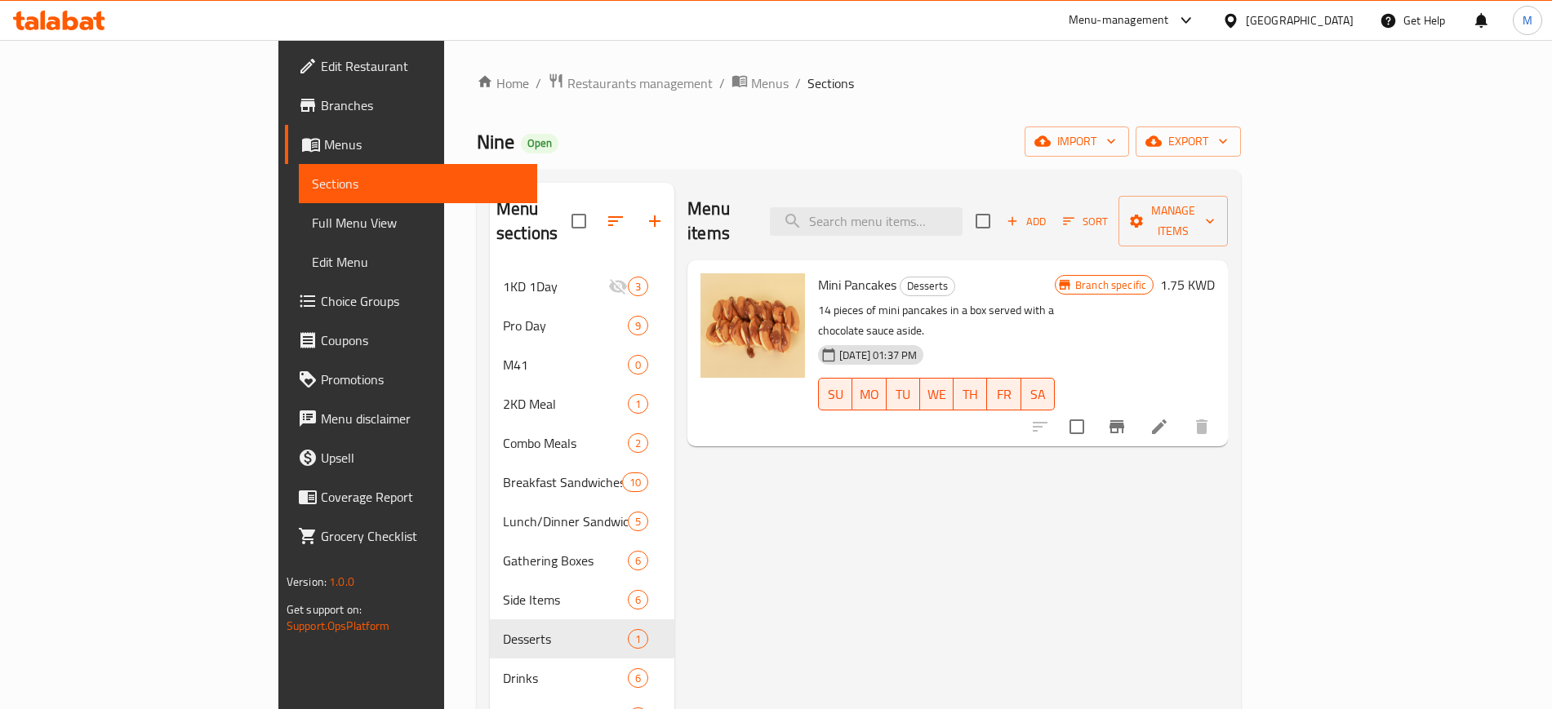
click at [1055, 274] on h6 "Mini Pancakes Desserts" at bounding box center [936, 285] width 237 height 23
click at [530, 134] on div "Nine Open import export" at bounding box center [859, 142] width 764 height 30
click at [936, 154] on div "Nine Open import export" at bounding box center [859, 142] width 764 height 30
click at [915, 173] on div "Menu sections 1KD 1Day 3 Pro Day 9 M41 0 2KD Meal 1 Combo Meals 2 Breakfast San…" at bounding box center [859, 538] width 764 height 736
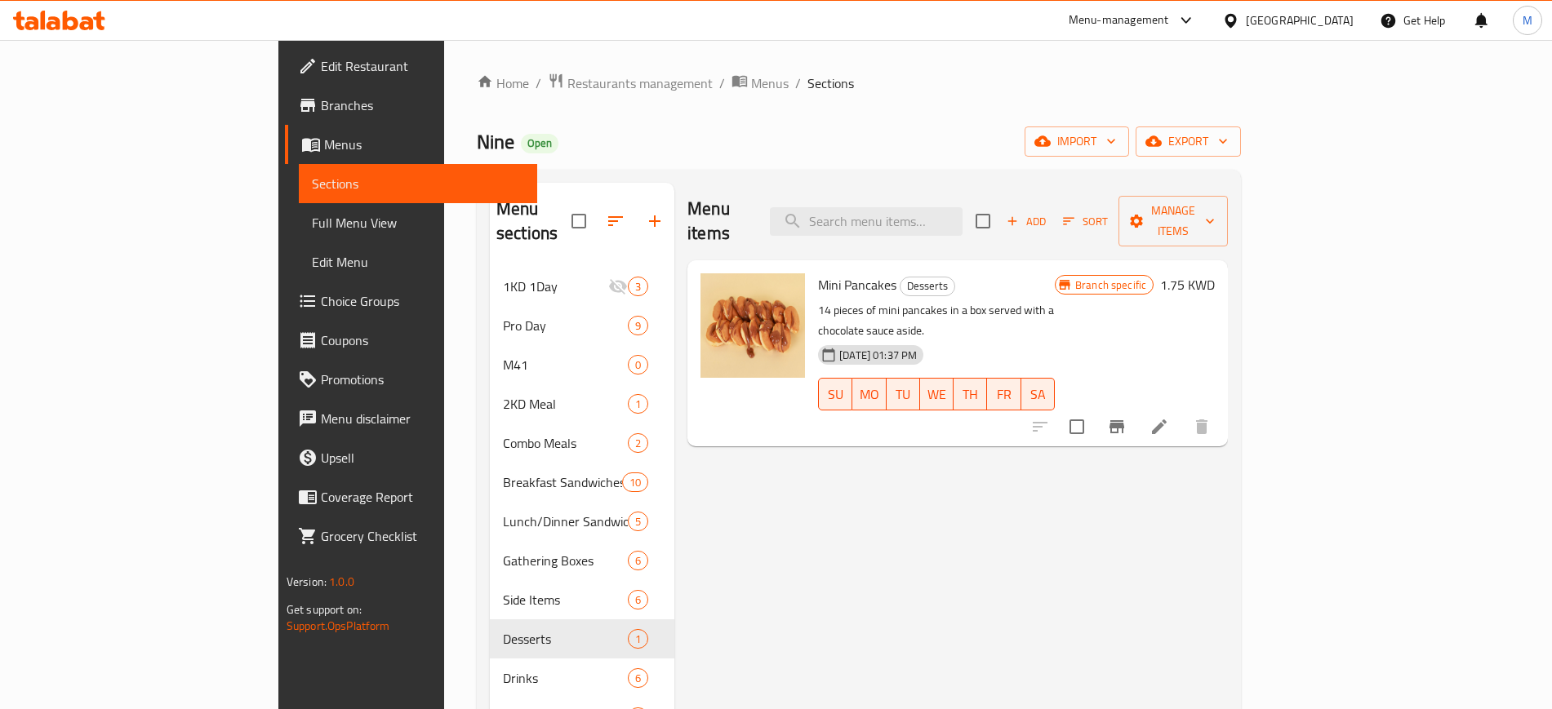
click at [78, 14] on icon at bounding box center [59, 21] width 92 height 20
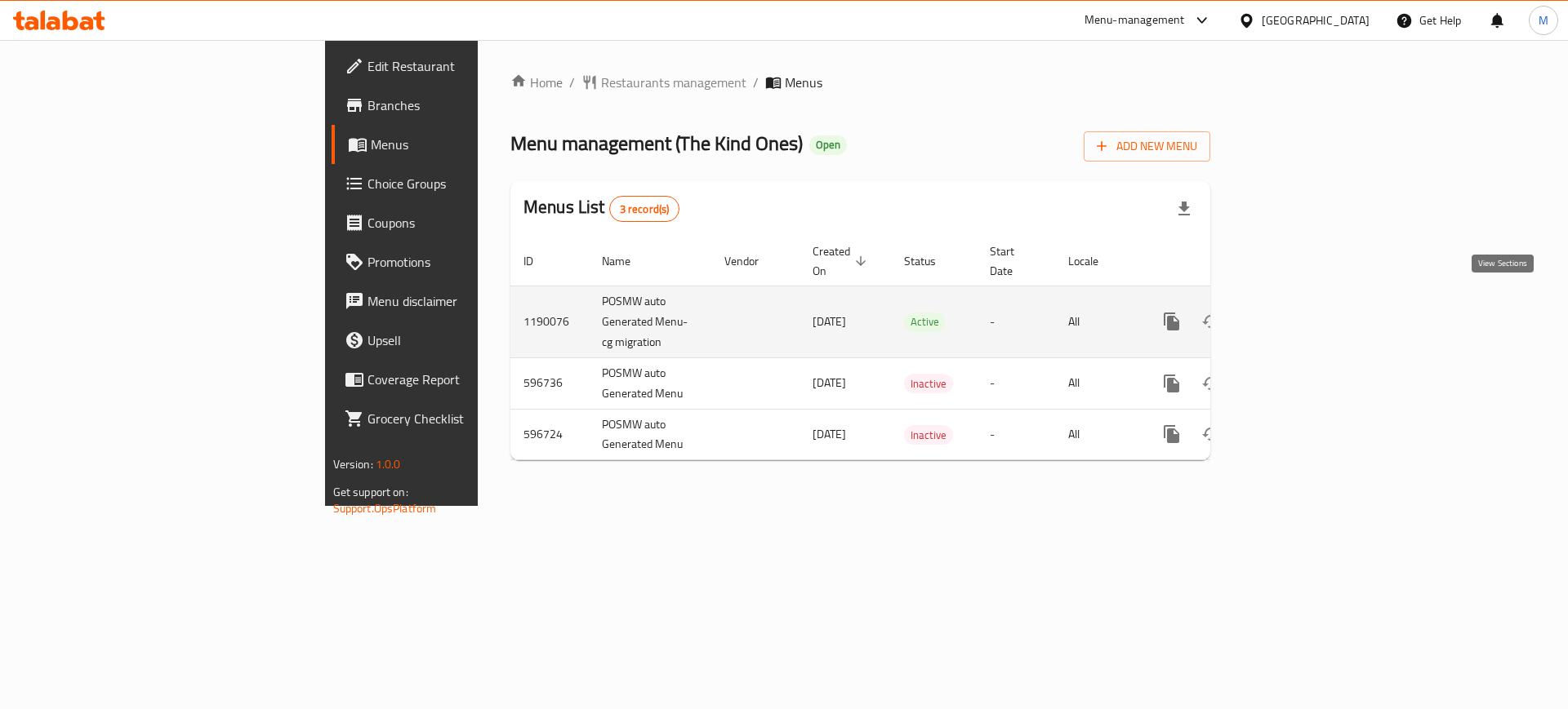
click at [1299, 312] on icon "enhanced table" at bounding box center [1289, 322] width 20 height 20
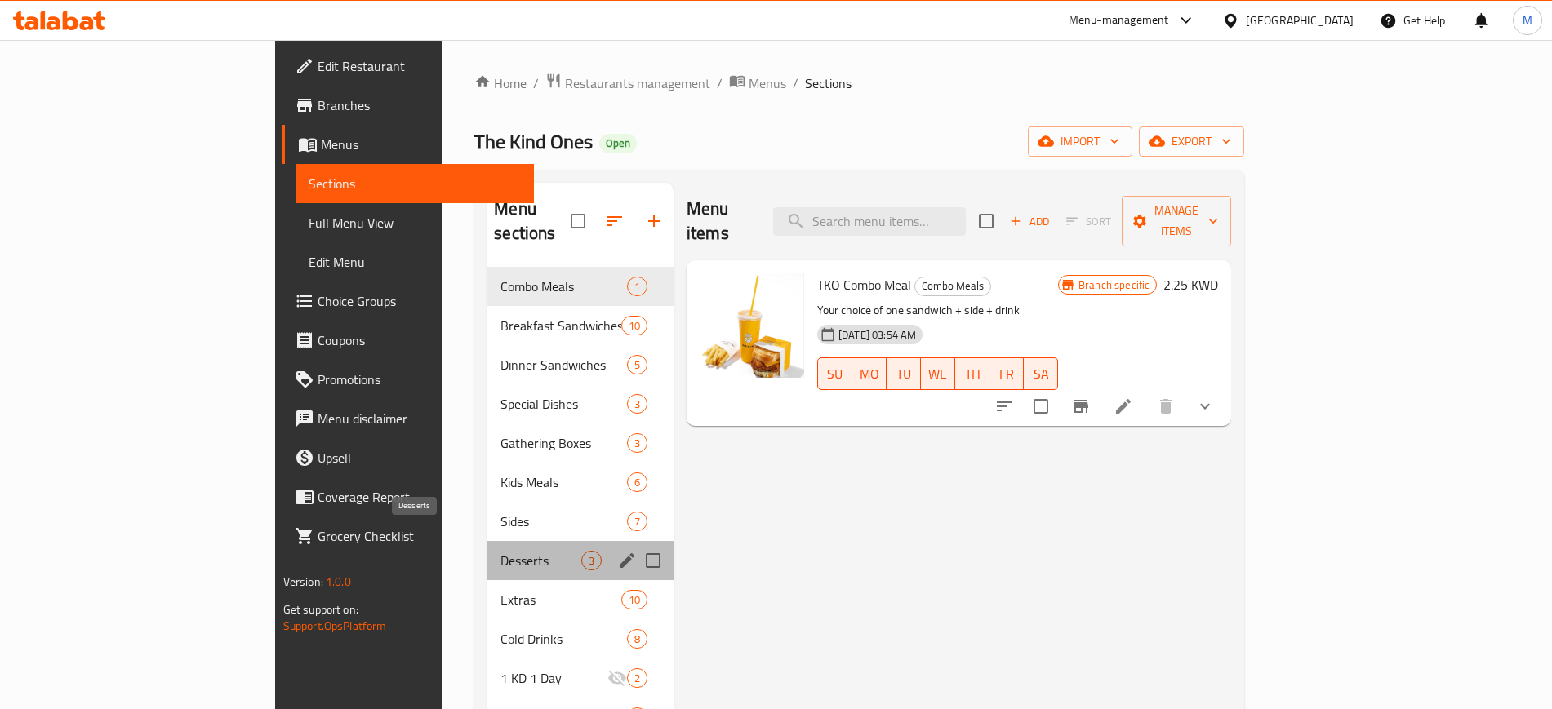
click at [500, 551] on span "Desserts" at bounding box center [540, 561] width 81 height 20
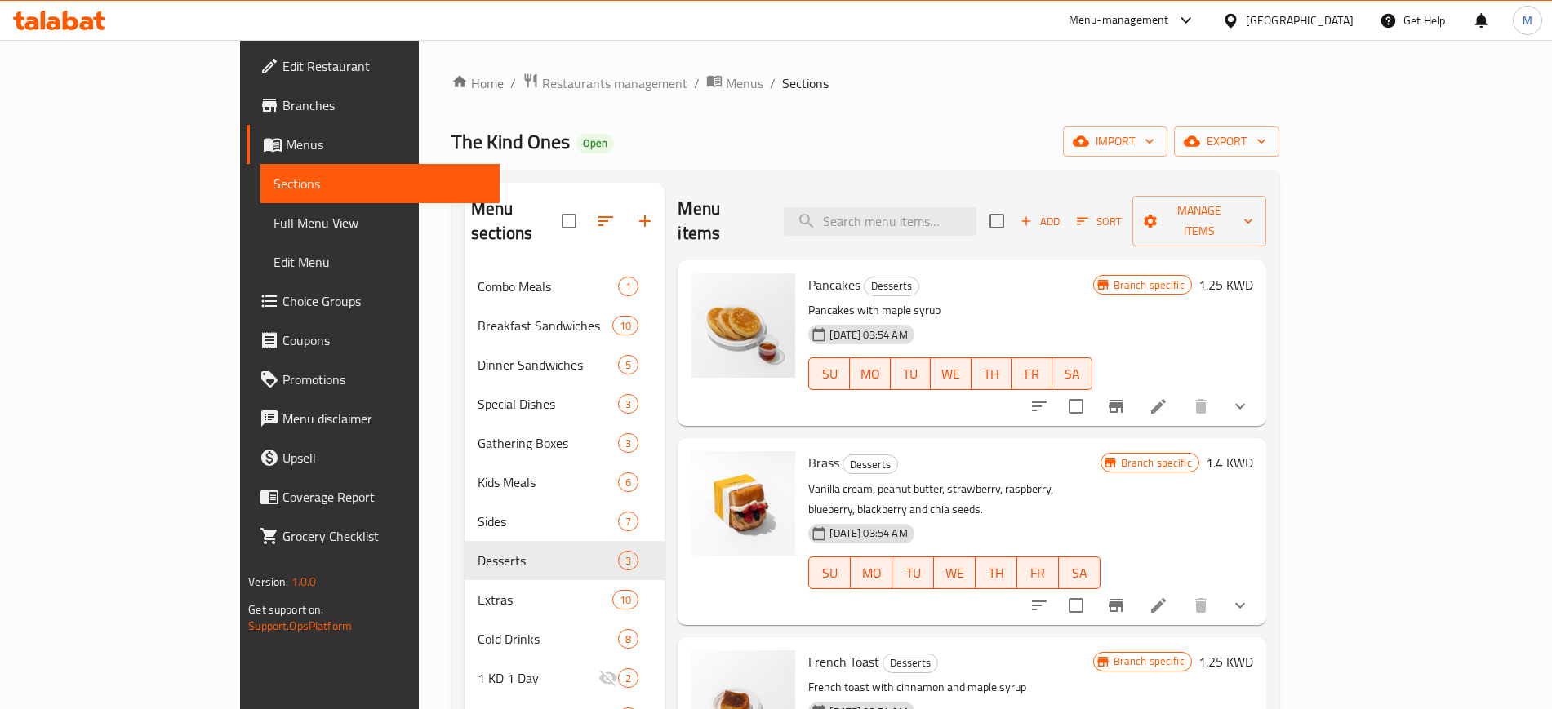
click at [76, 14] on icon at bounding box center [59, 21] width 92 height 20
